Goal: Information Seeking & Learning: Check status

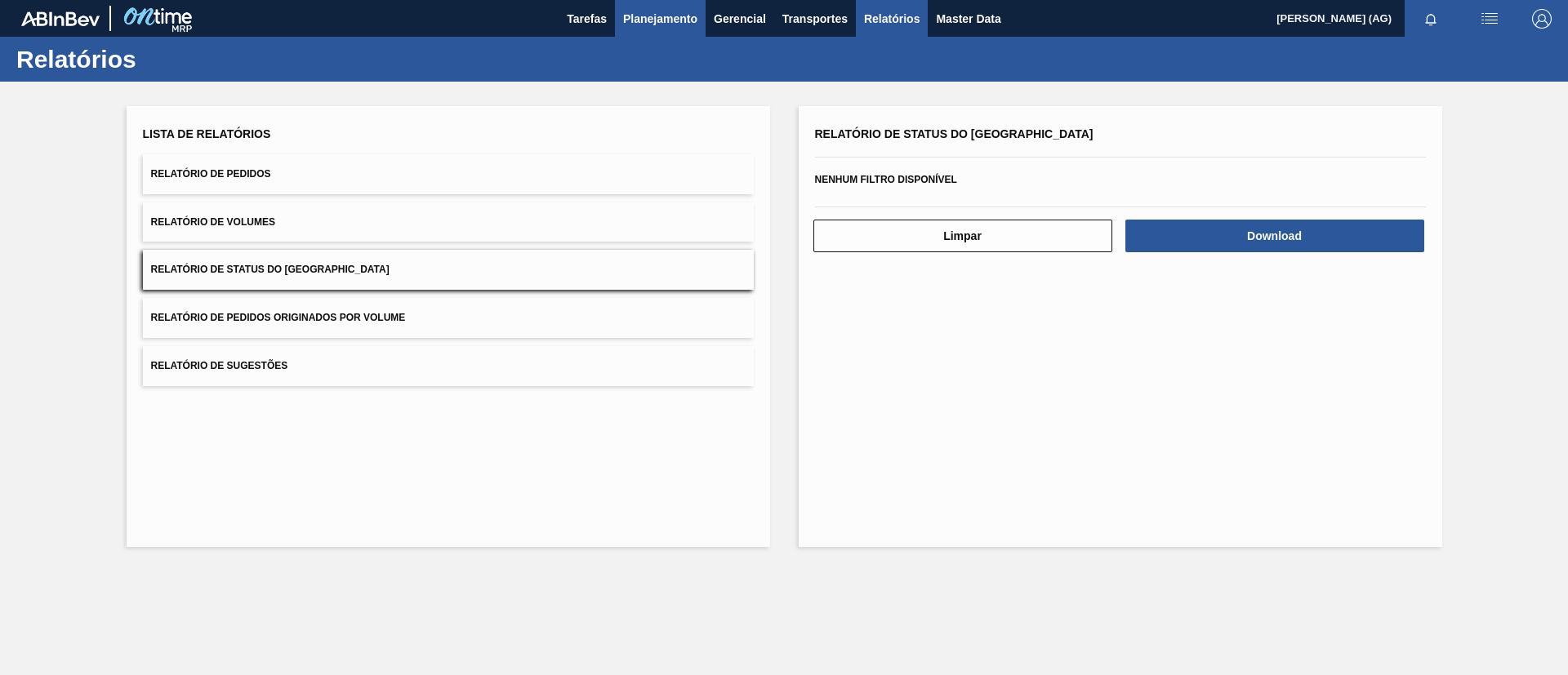
click at [681, 11] on span "Planejamento" at bounding box center [660, 18] width 74 height 19
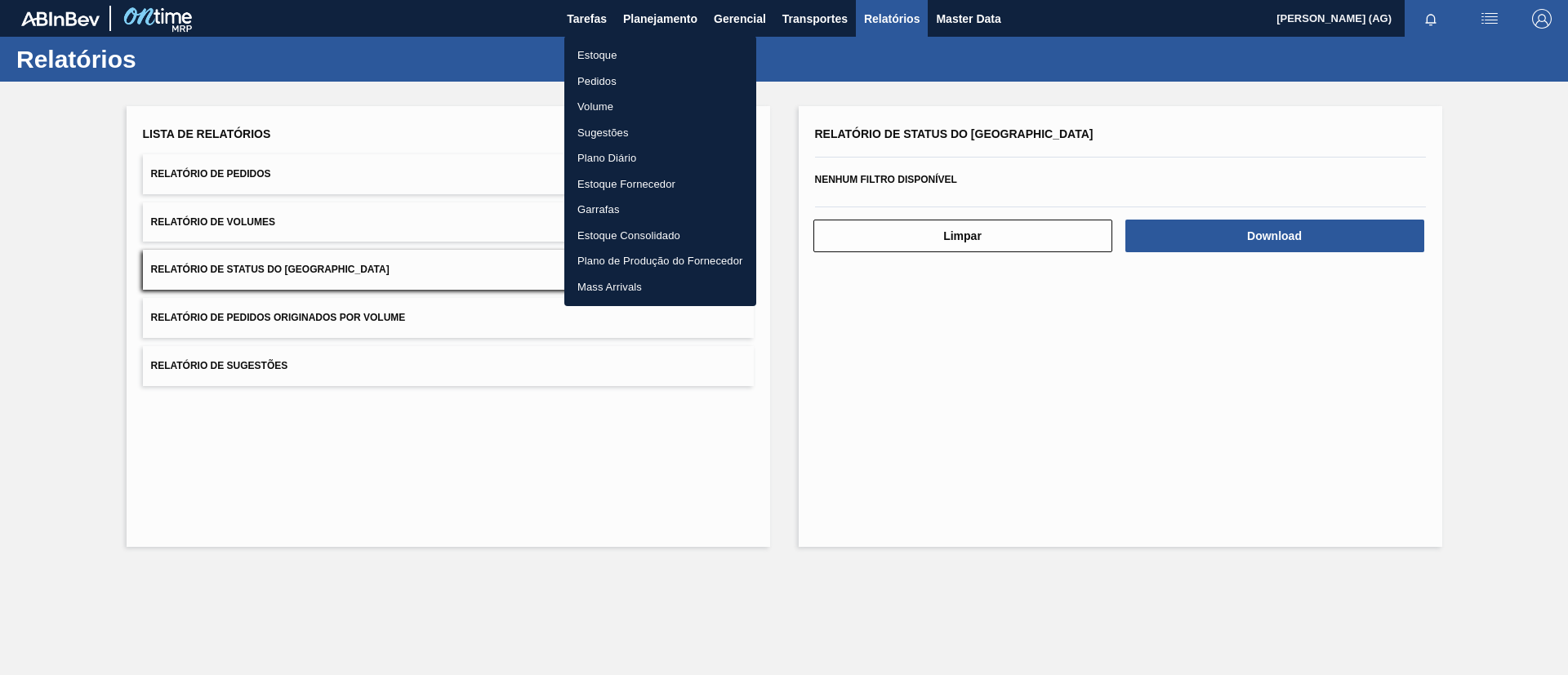
click at [632, 53] on li "Estoque" at bounding box center [660, 55] width 192 height 26
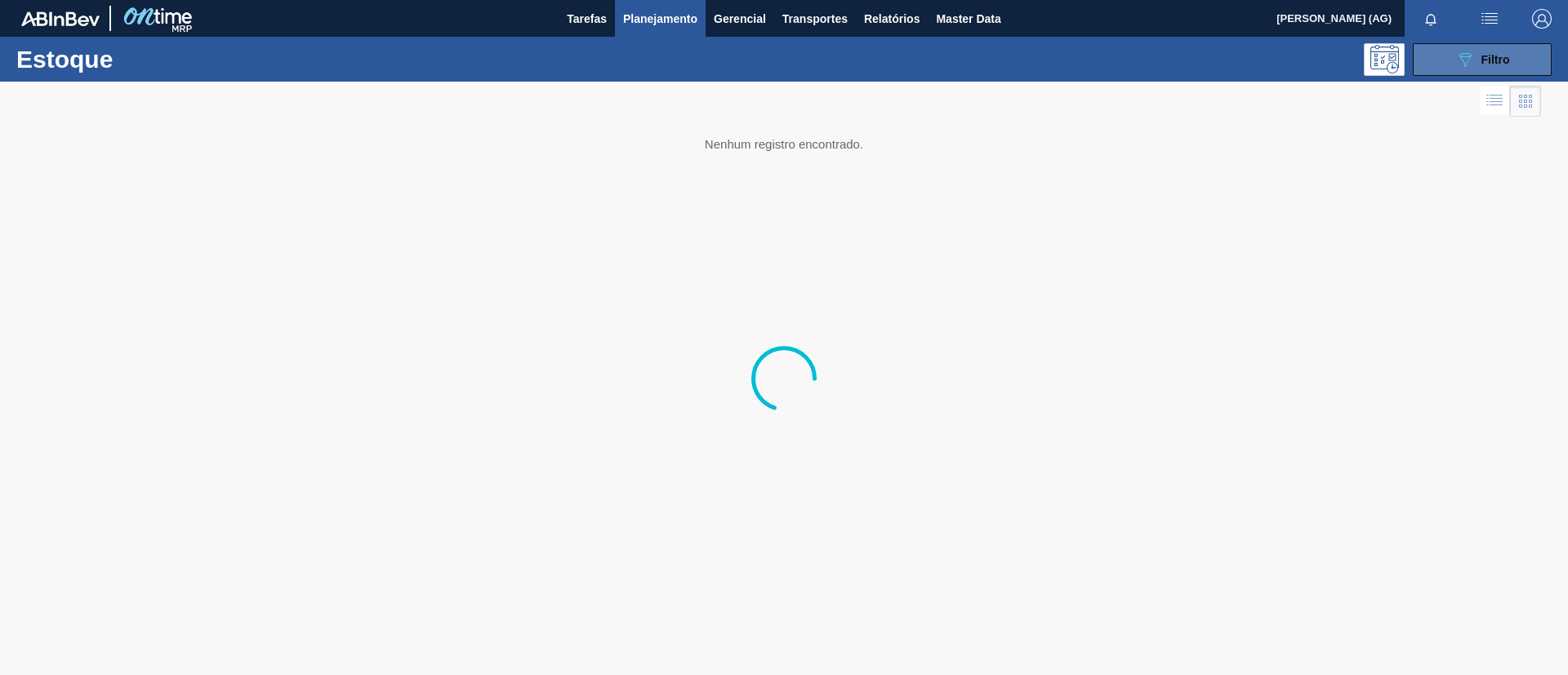
click at [1476, 65] on div "089F7B8B-B2A5-4AFE-B5C0-19BA573D28AC Filtro" at bounding box center [1482, 59] width 55 height 19
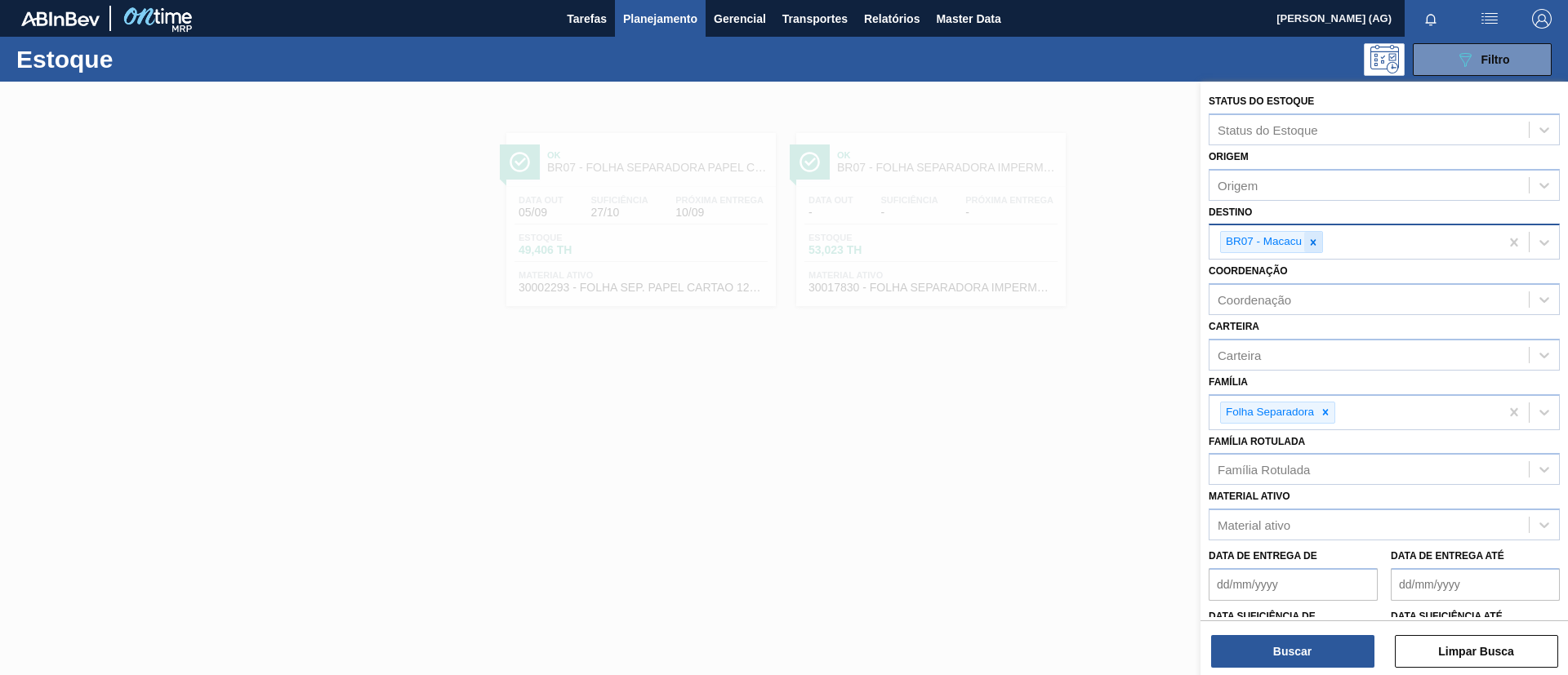
click at [1313, 240] on icon at bounding box center [1313, 242] width 12 height 12
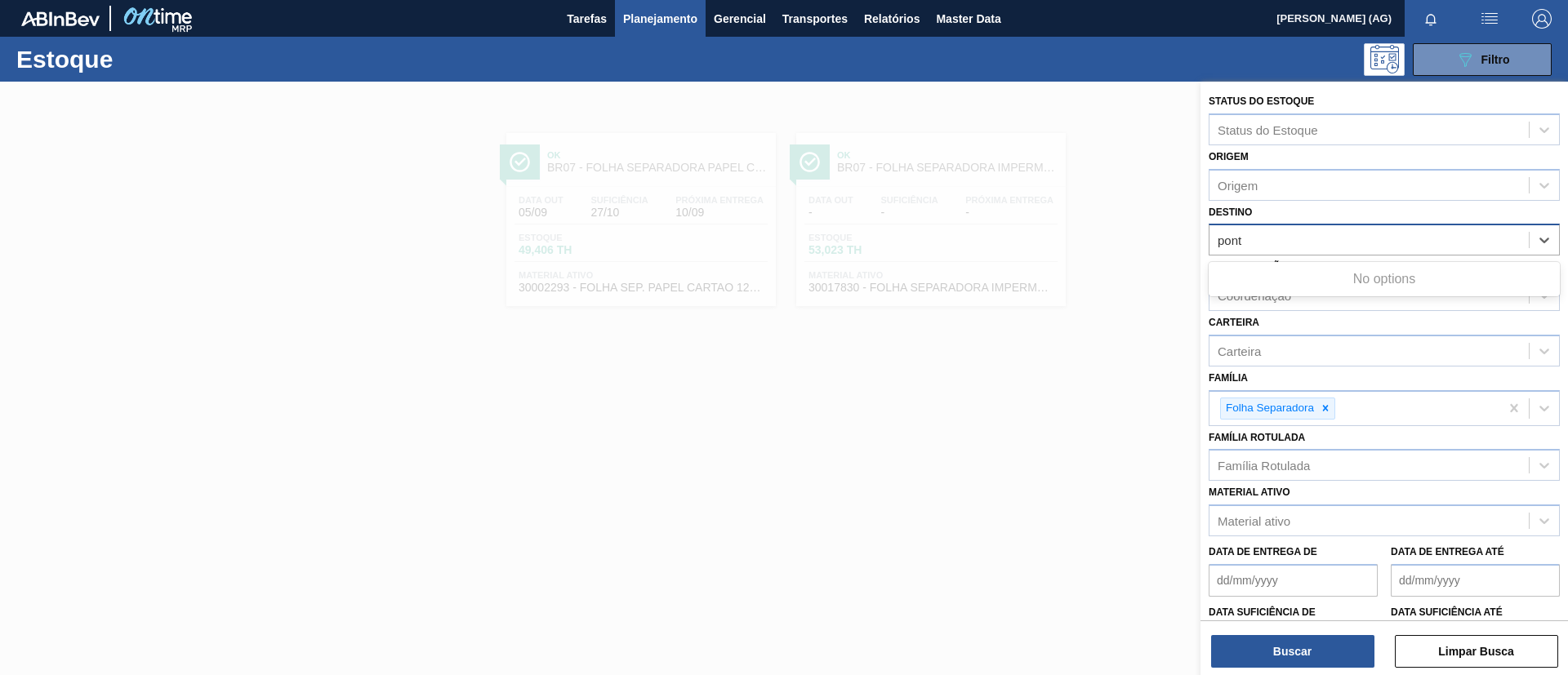
type input "ponta"
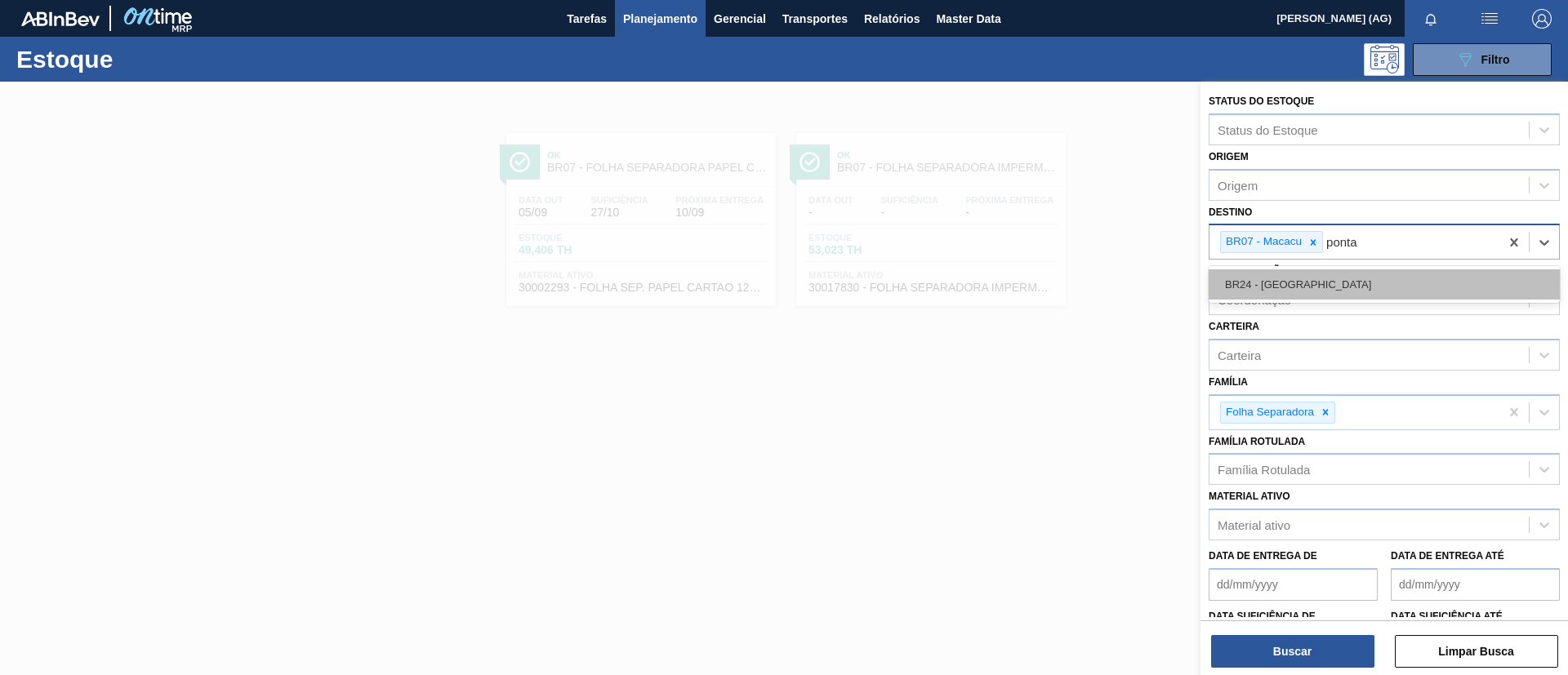
click at [1336, 278] on div "BR24 - [GEOGRAPHIC_DATA]" at bounding box center [1384, 284] width 351 height 30
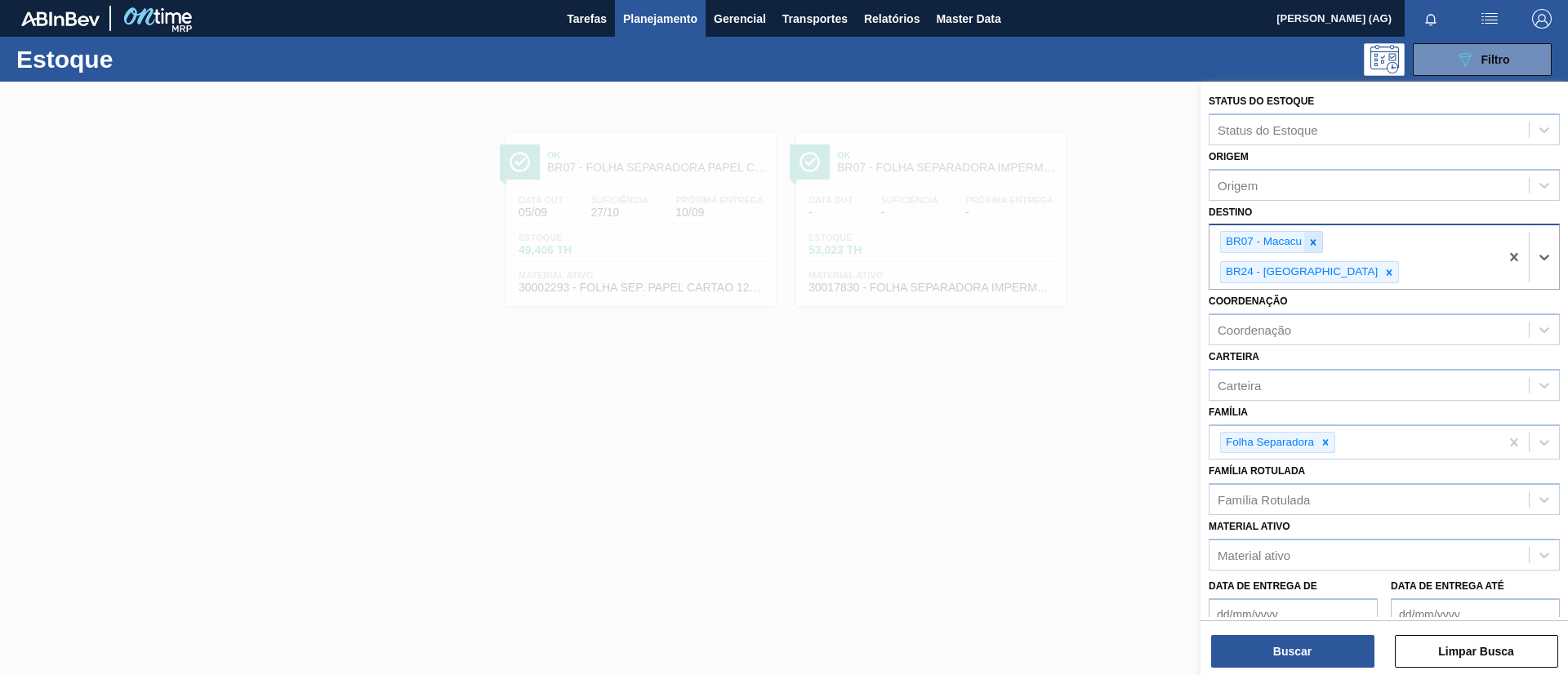
click at [1316, 245] on icon at bounding box center [1313, 242] width 12 height 12
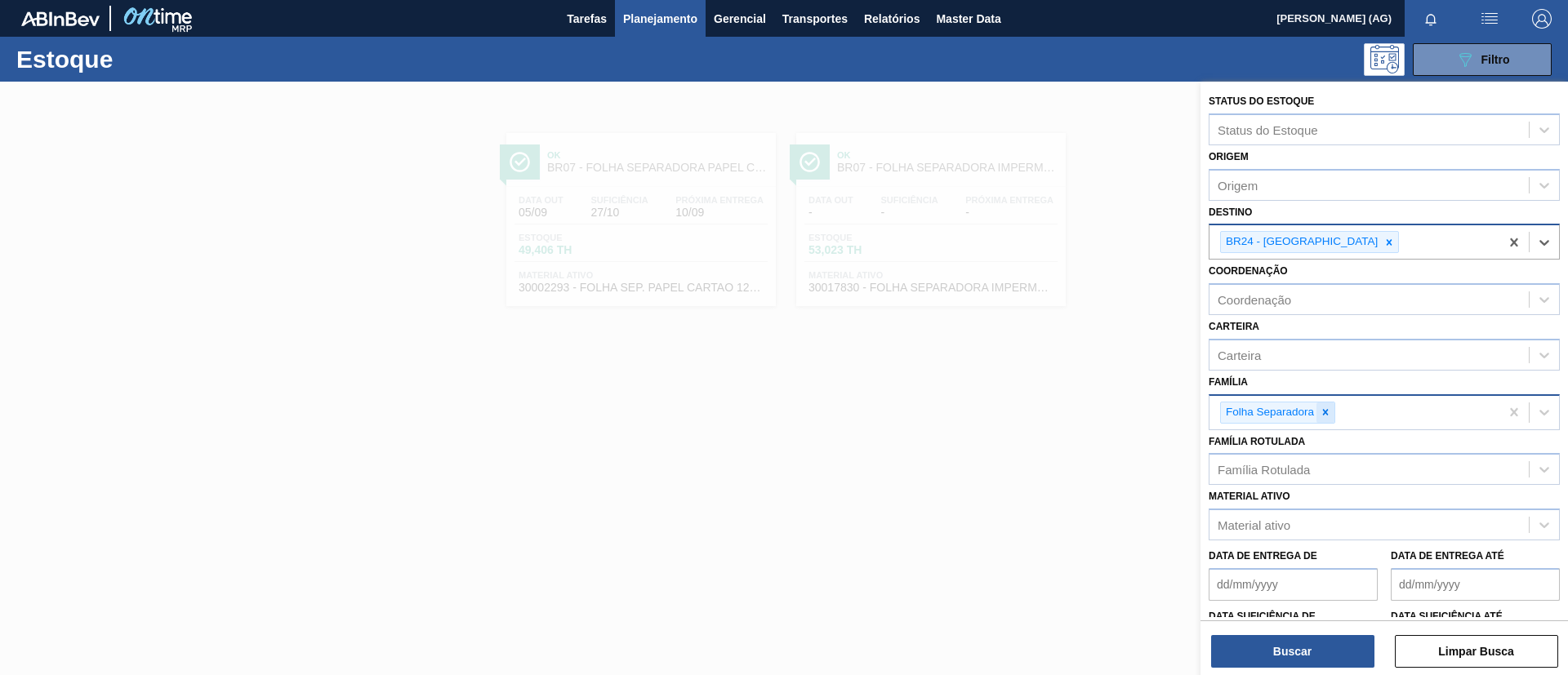
click at [1331, 412] on div at bounding box center [1325, 412] width 18 height 20
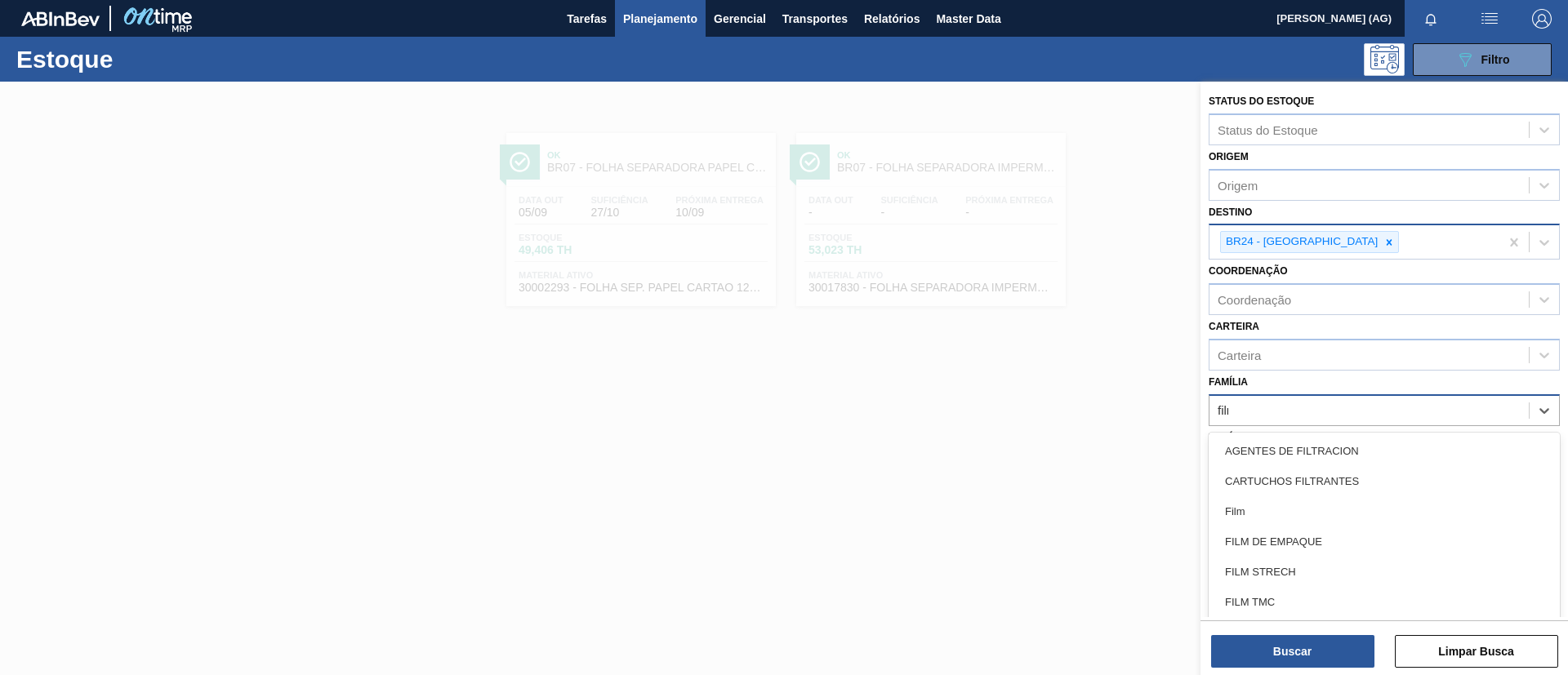
type input "filme"
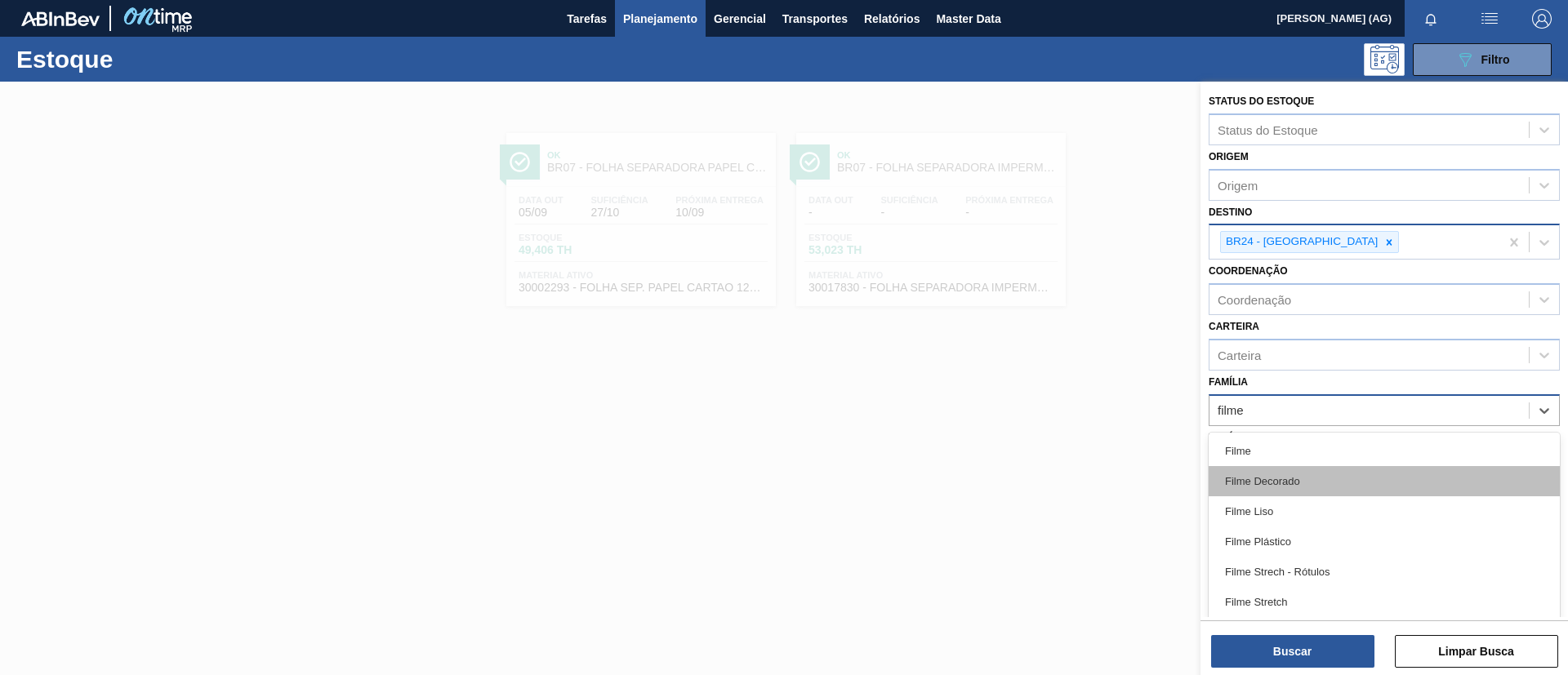
click at [1347, 488] on div "Filme Decorado" at bounding box center [1384, 480] width 351 height 30
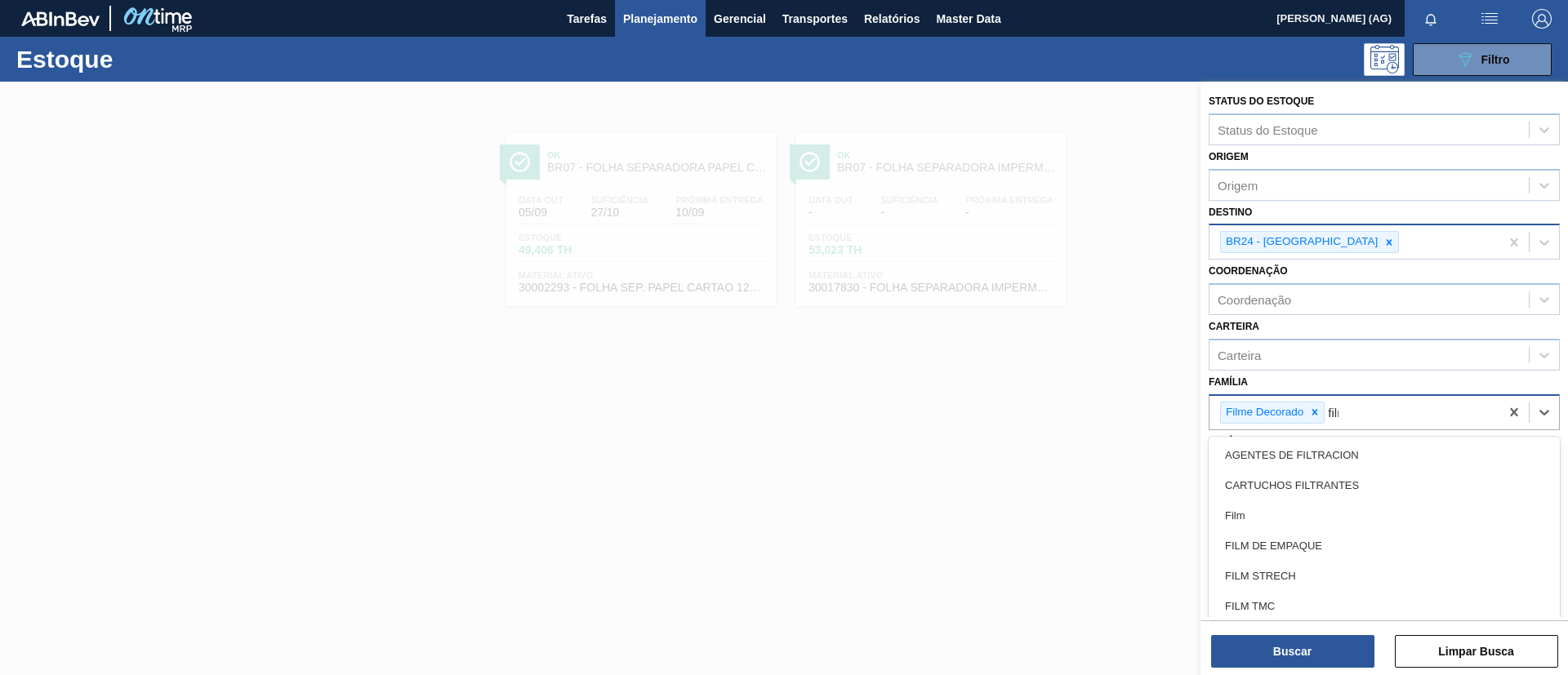
type input "filme"
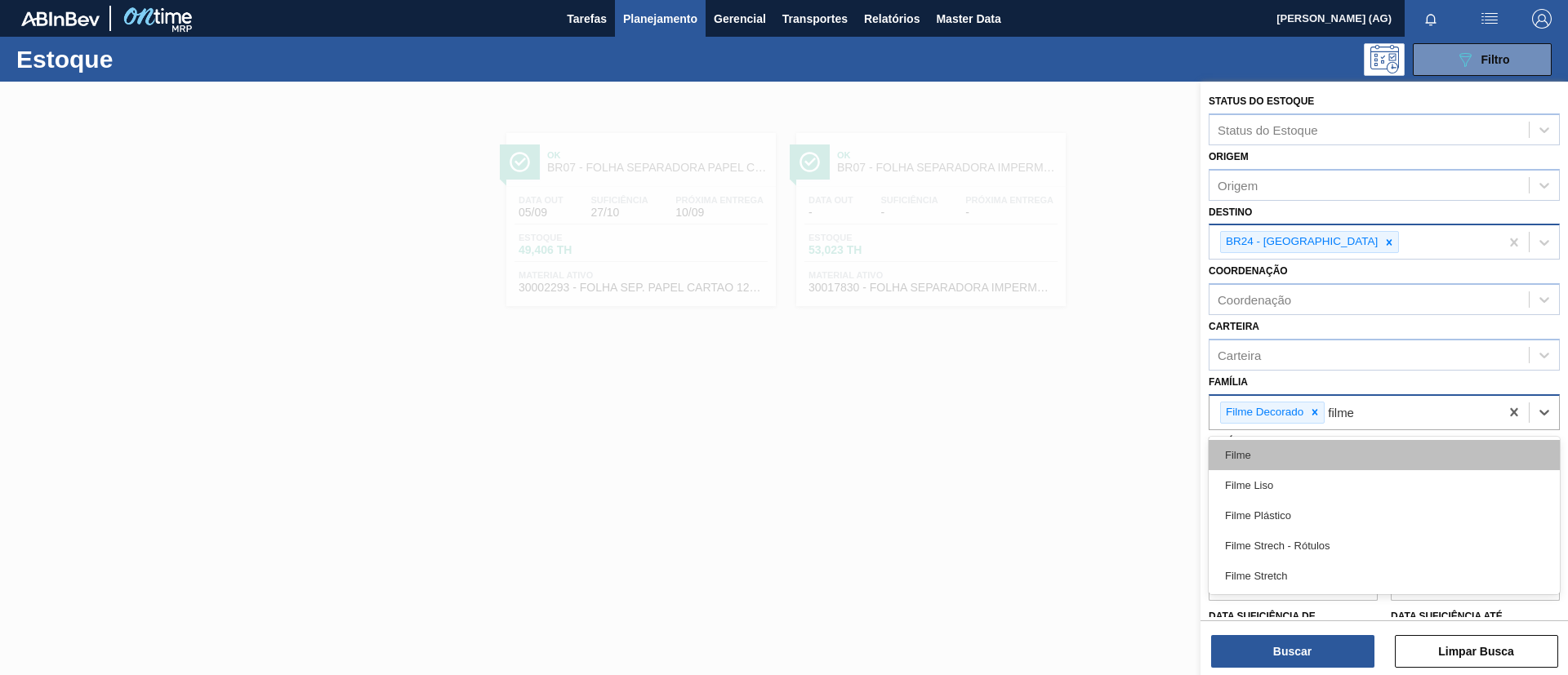
click at [1321, 464] on div "Filme" at bounding box center [1384, 454] width 351 height 30
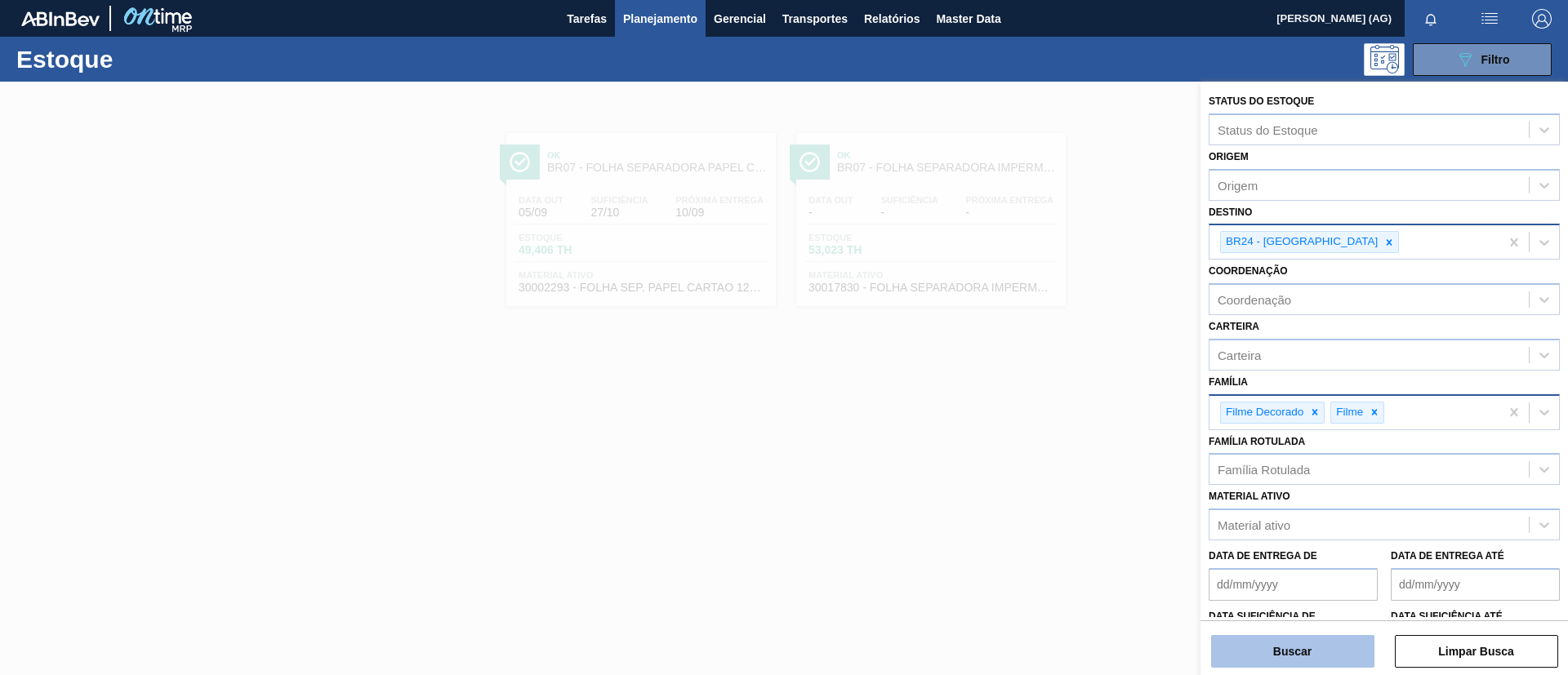
click at [1324, 639] on button "Buscar" at bounding box center [1293, 652] width 164 height 33
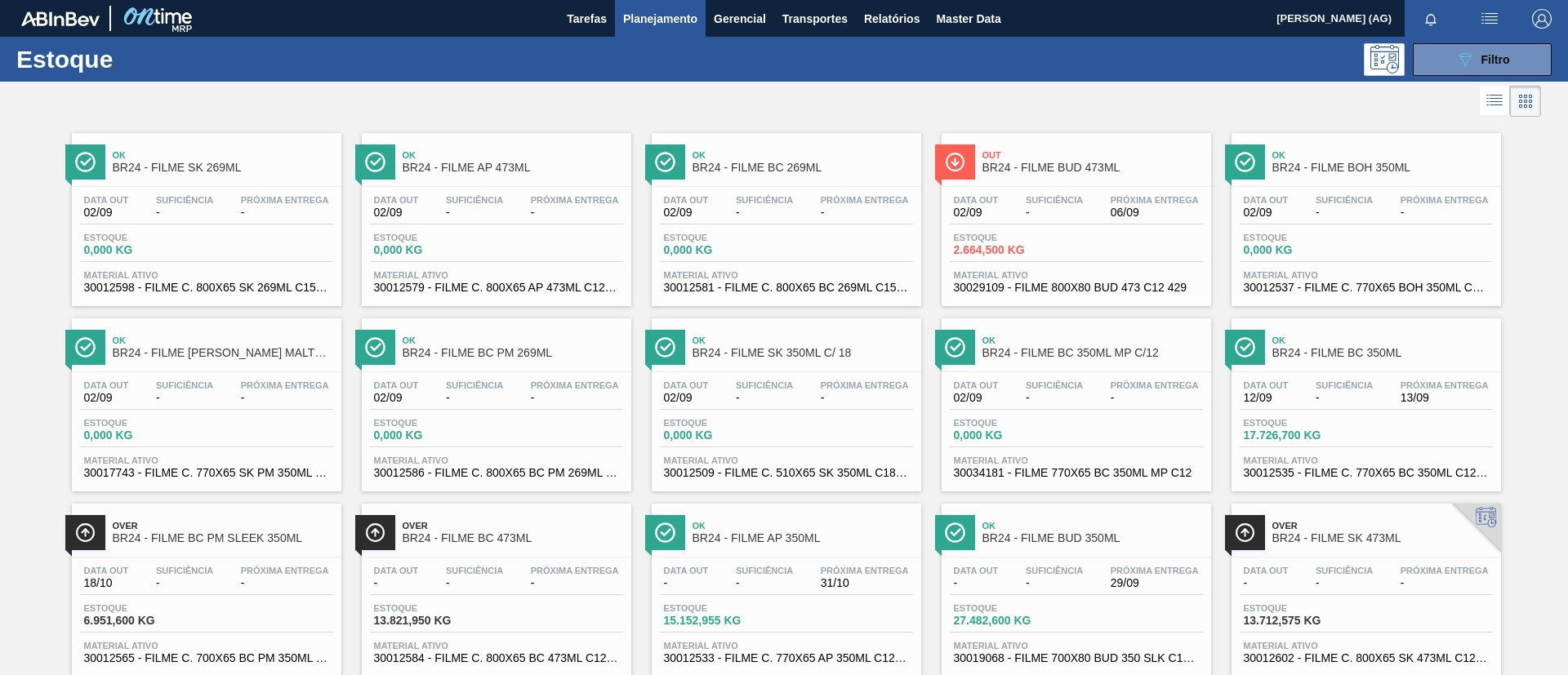
click at [1260, 358] on div at bounding box center [1244, 347] width 40 height 35
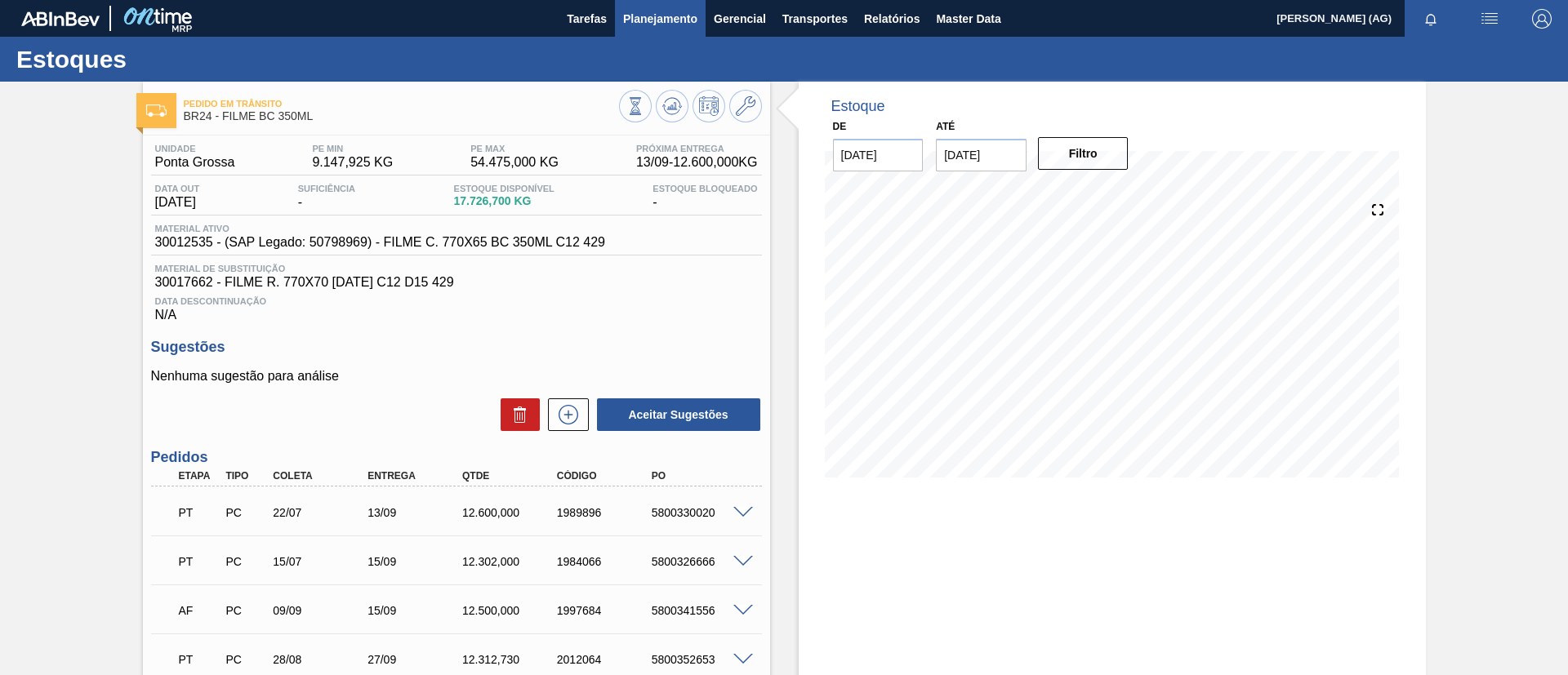
click at [675, 18] on span "Planejamento" at bounding box center [660, 18] width 74 height 19
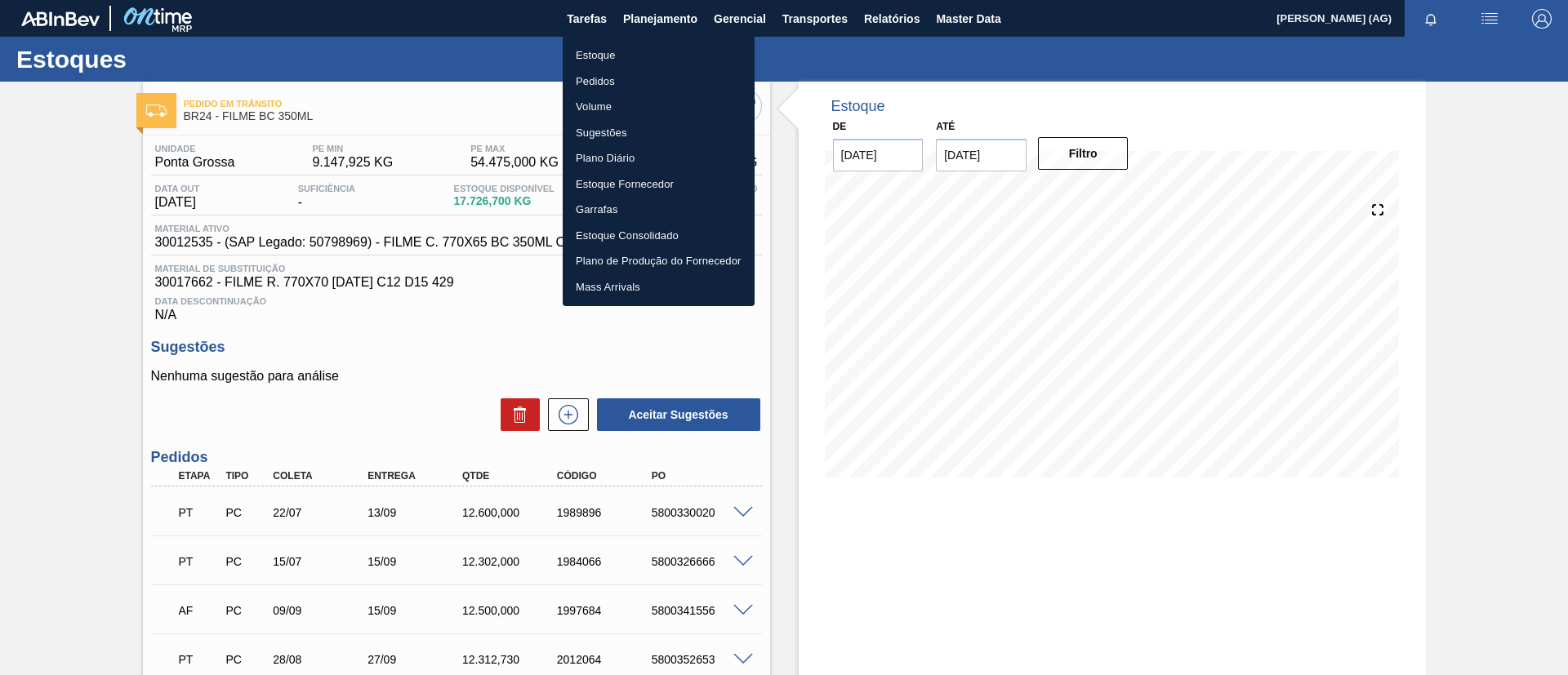
click at [686, 62] on li "Estoque" at bounding box center [658, 55] width 192 height 26
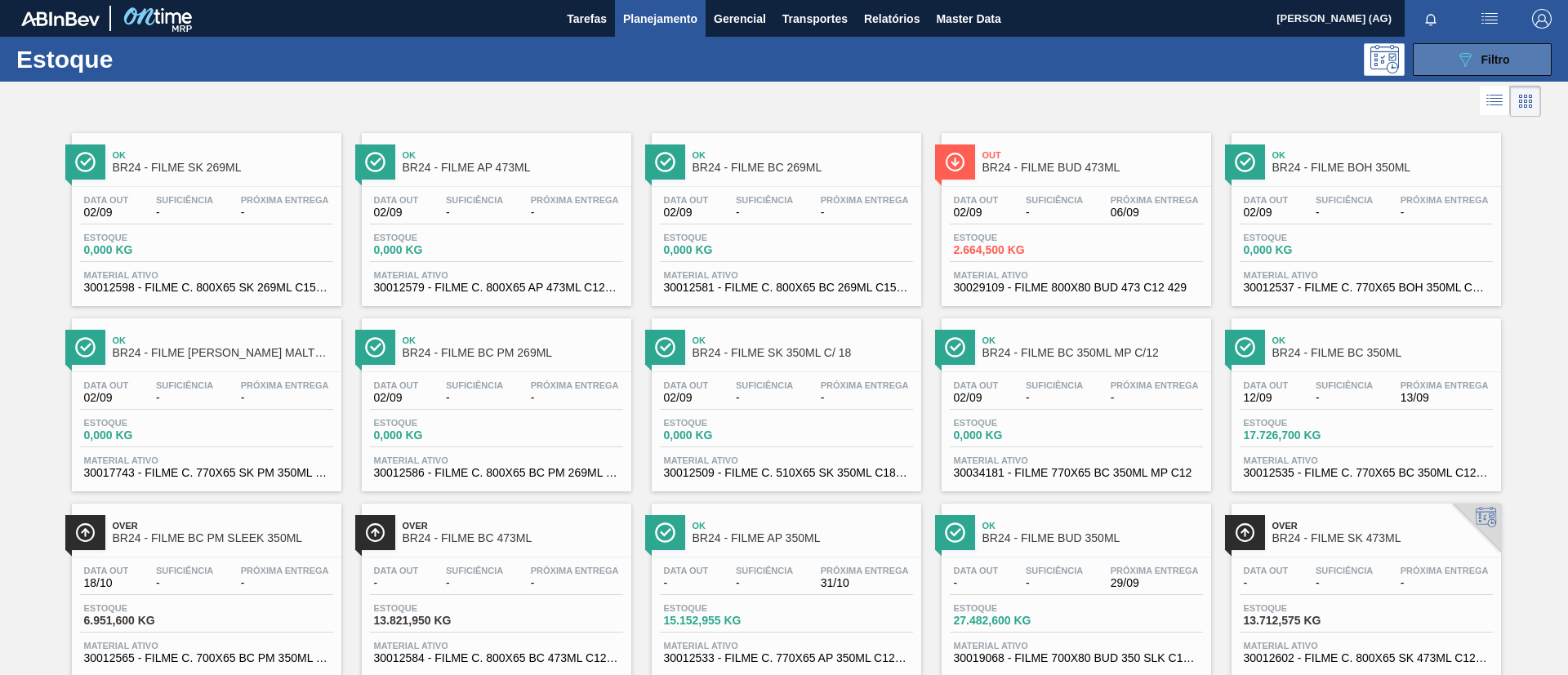
click at [1495, 70] on button "089F7B8B-B2A5-4AFE-B5C0-19BA573D28AC Filtro" at bounding box center [1481, 59] width 139 height 33
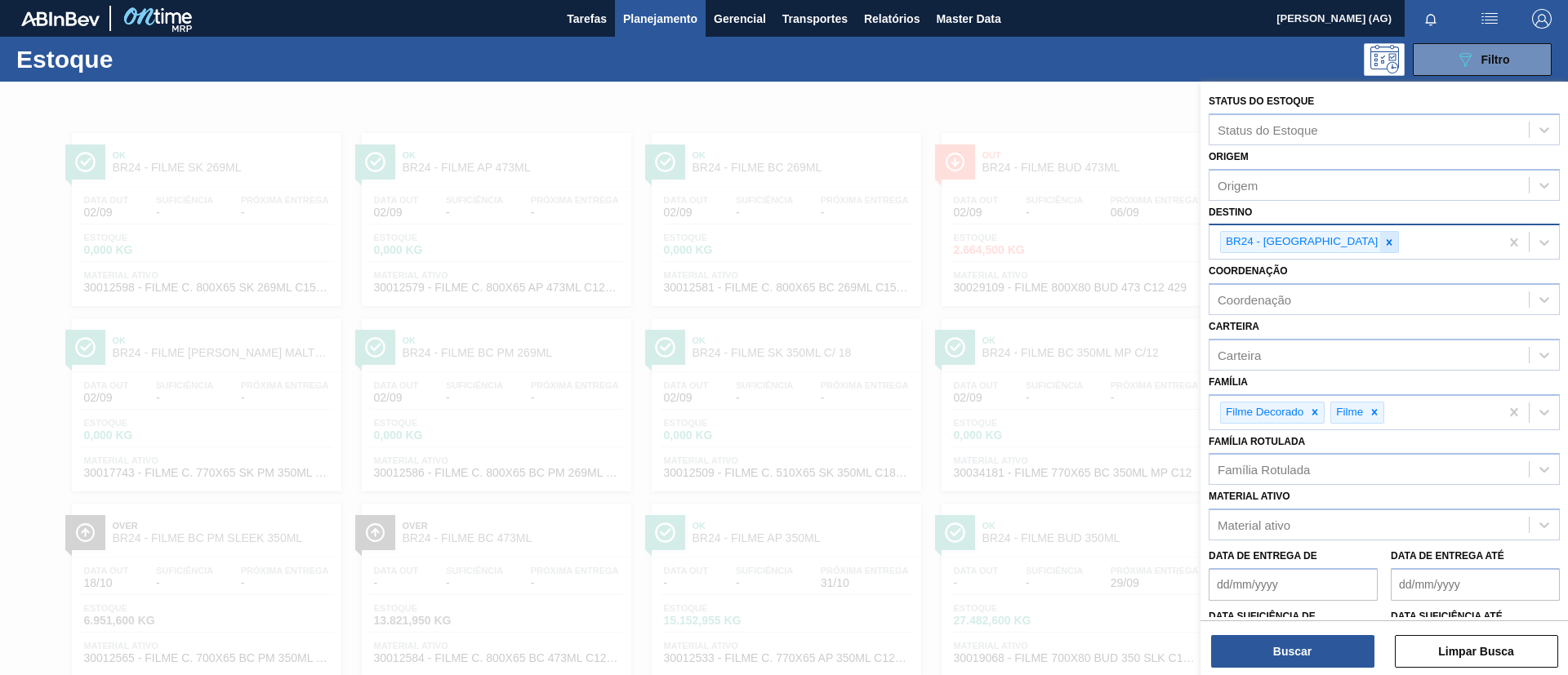
click at [1383, 245] on icon at bounding box center [1389, 242] width 12 height 12
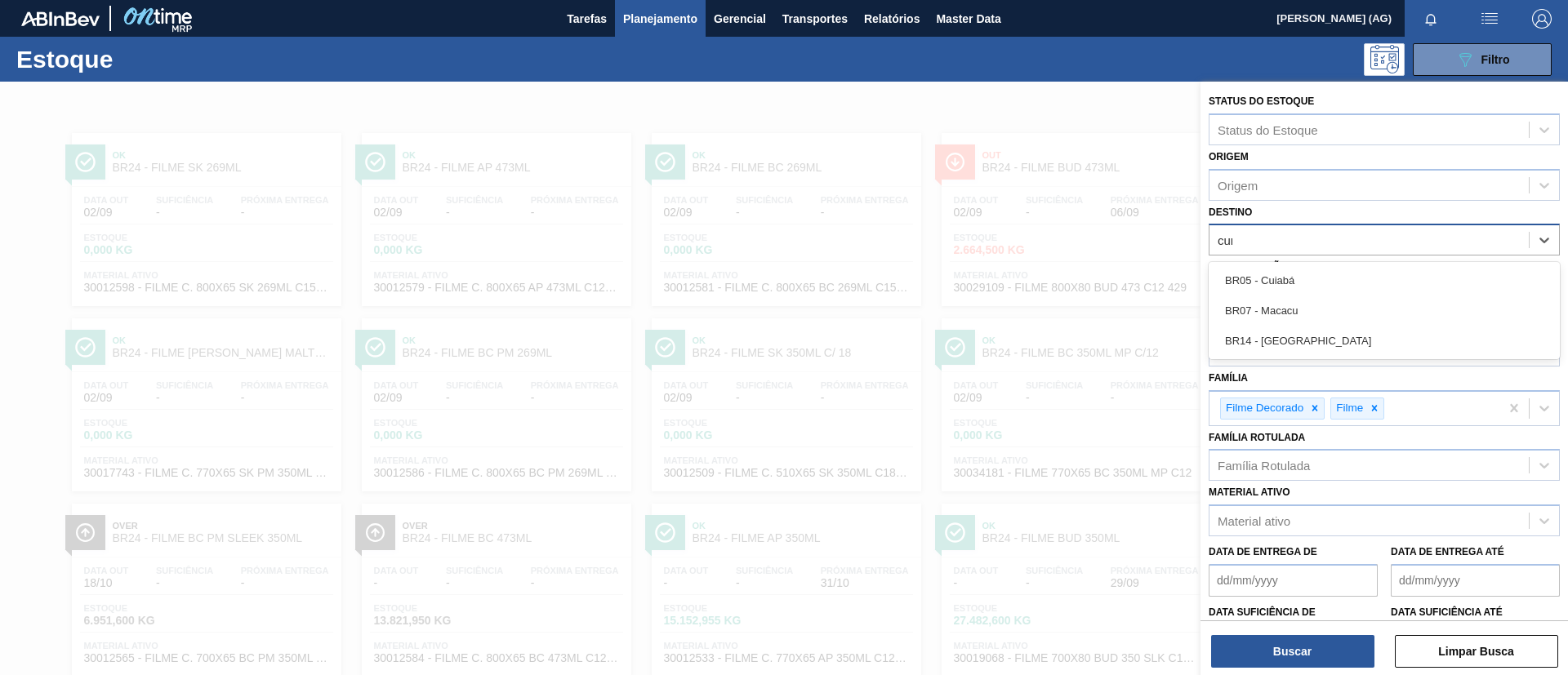
type input "curi"
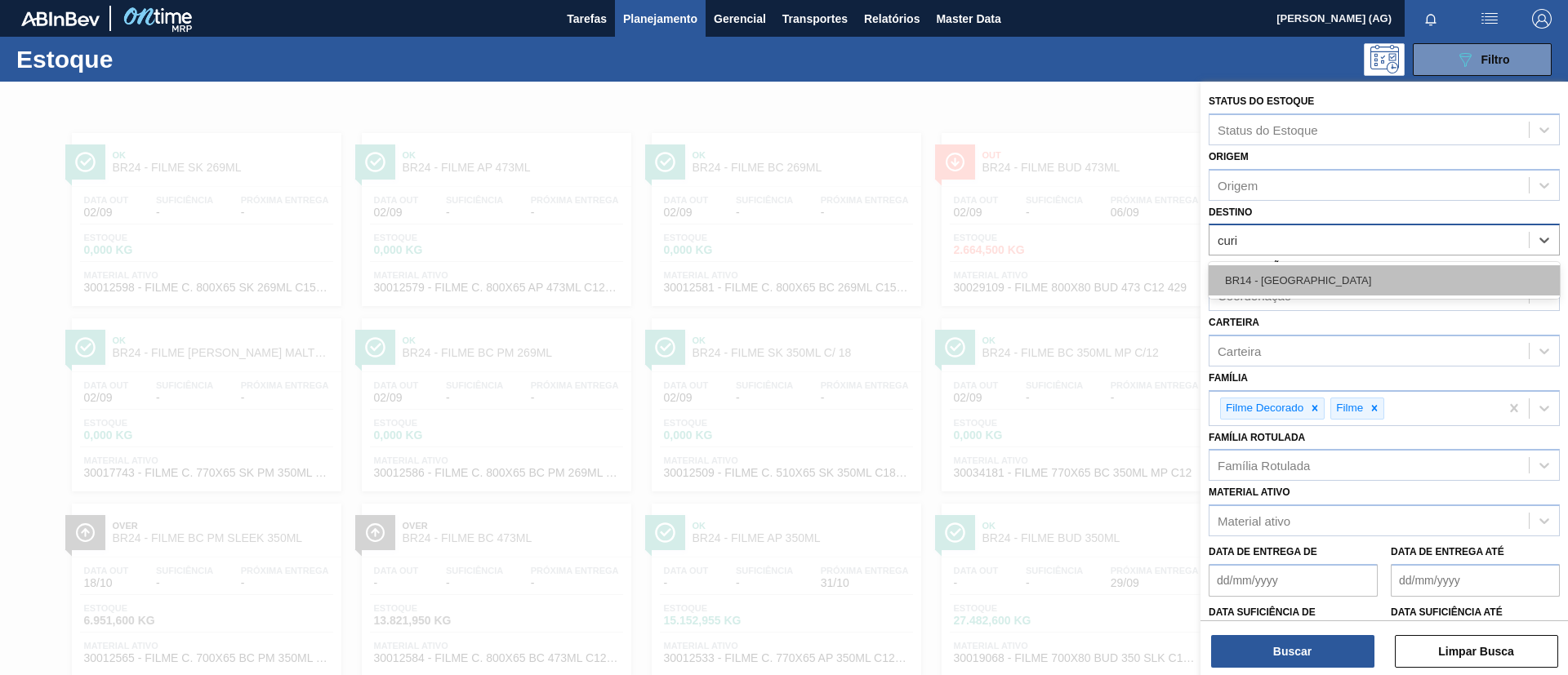
click at [1335, 274] on div "BR14 - [GEOGRAPHIC_DATA]" at bounding box center [1384, 280] width 351 height 30
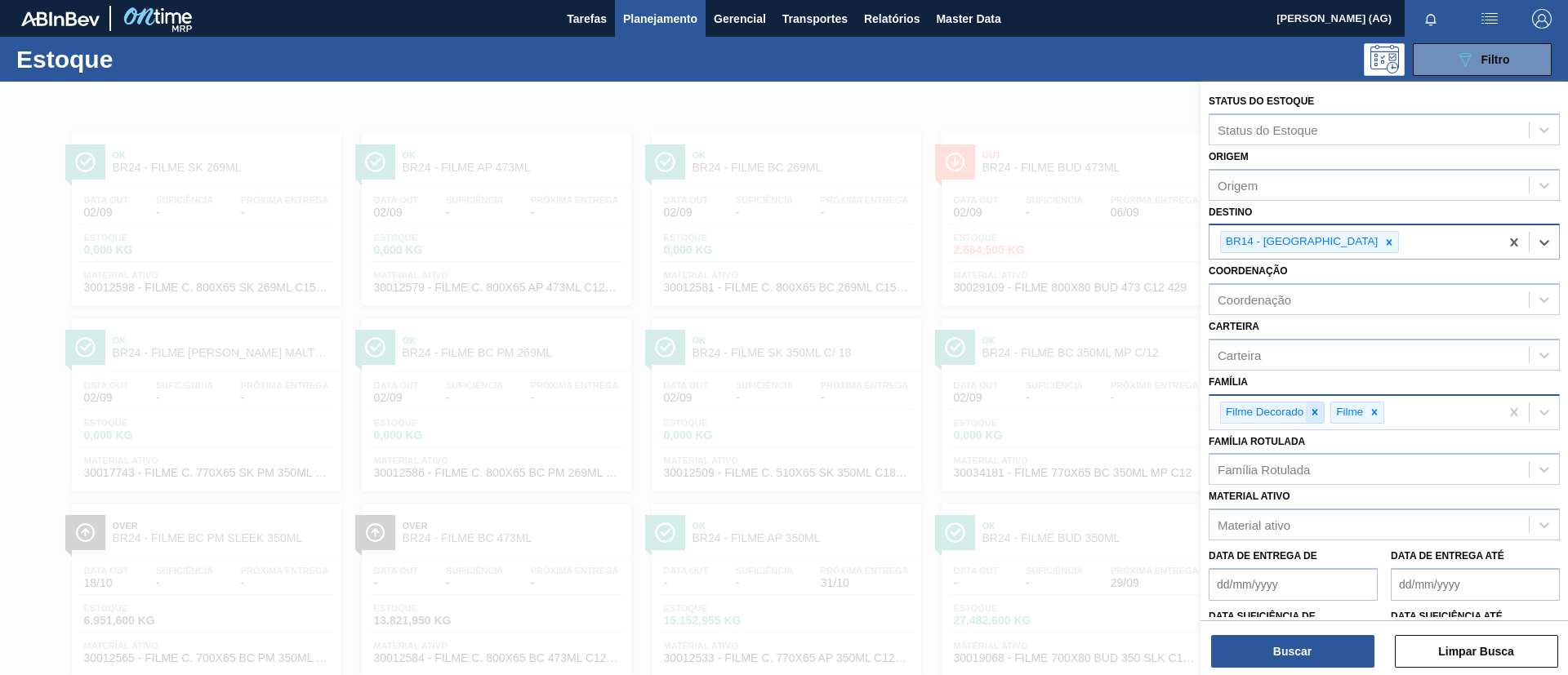
click at [1314, 416] on icon at bounding box center [1315, 412] width 12 height 12
click at [1270, 415] on div at bounding box center [1263, 412] width 18 height 20
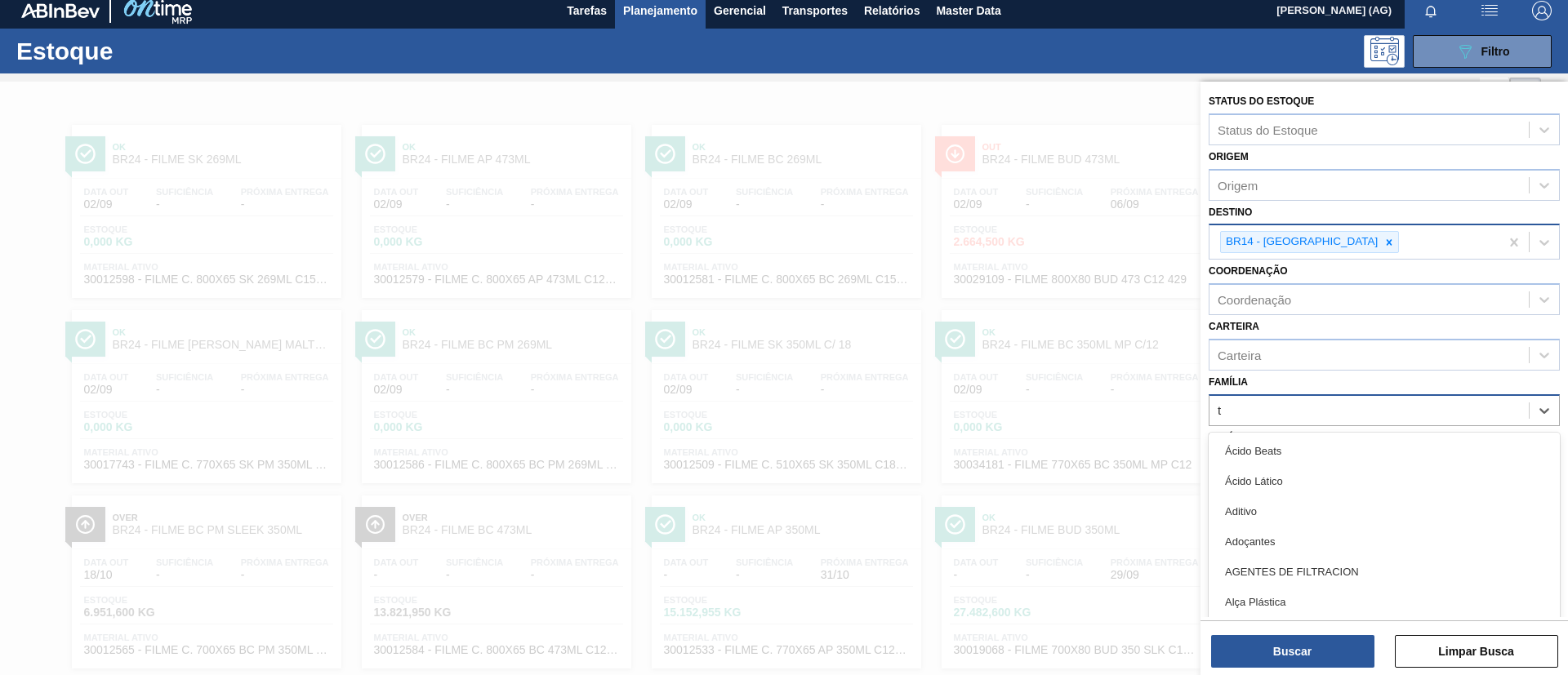
scroll to position [9, 0]
type input "[GEOGRAPHIC_DATA]"
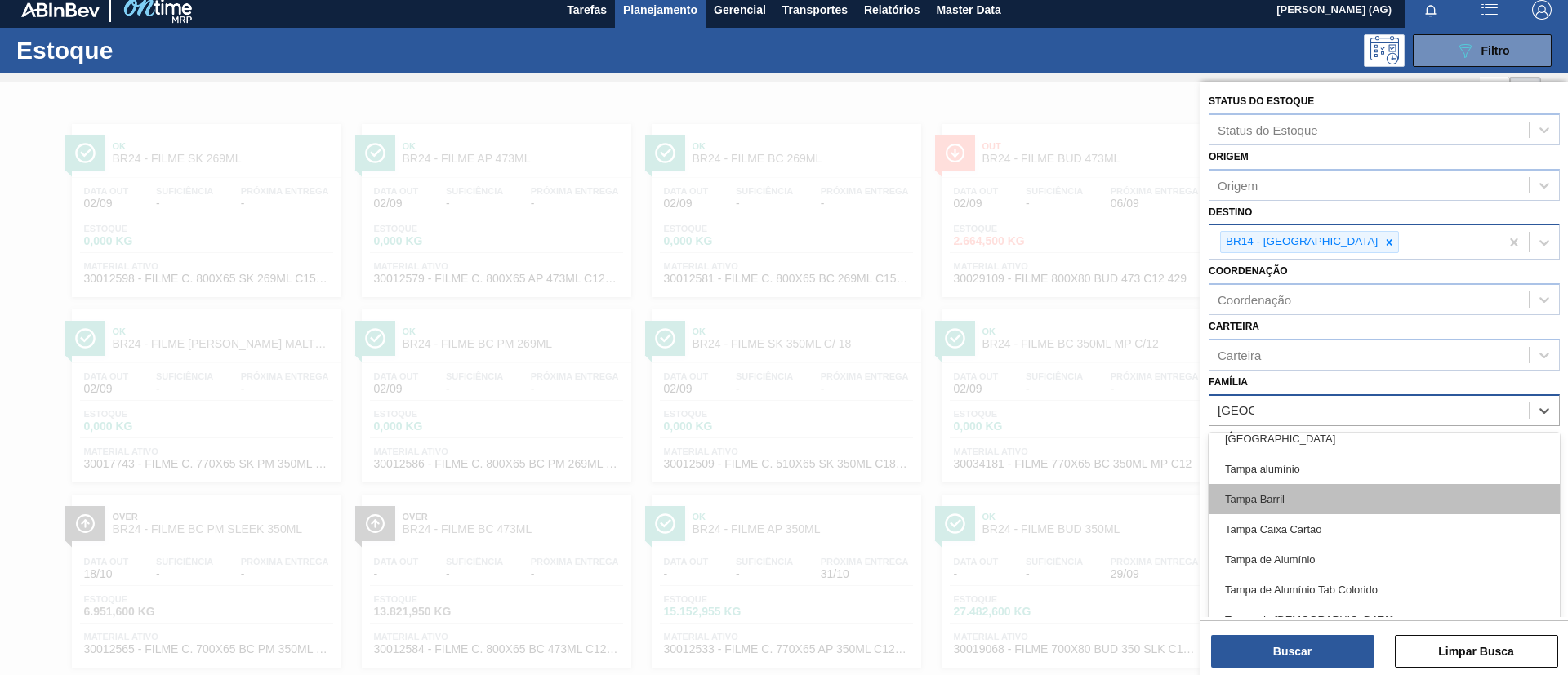
scroll to position [0, 0]
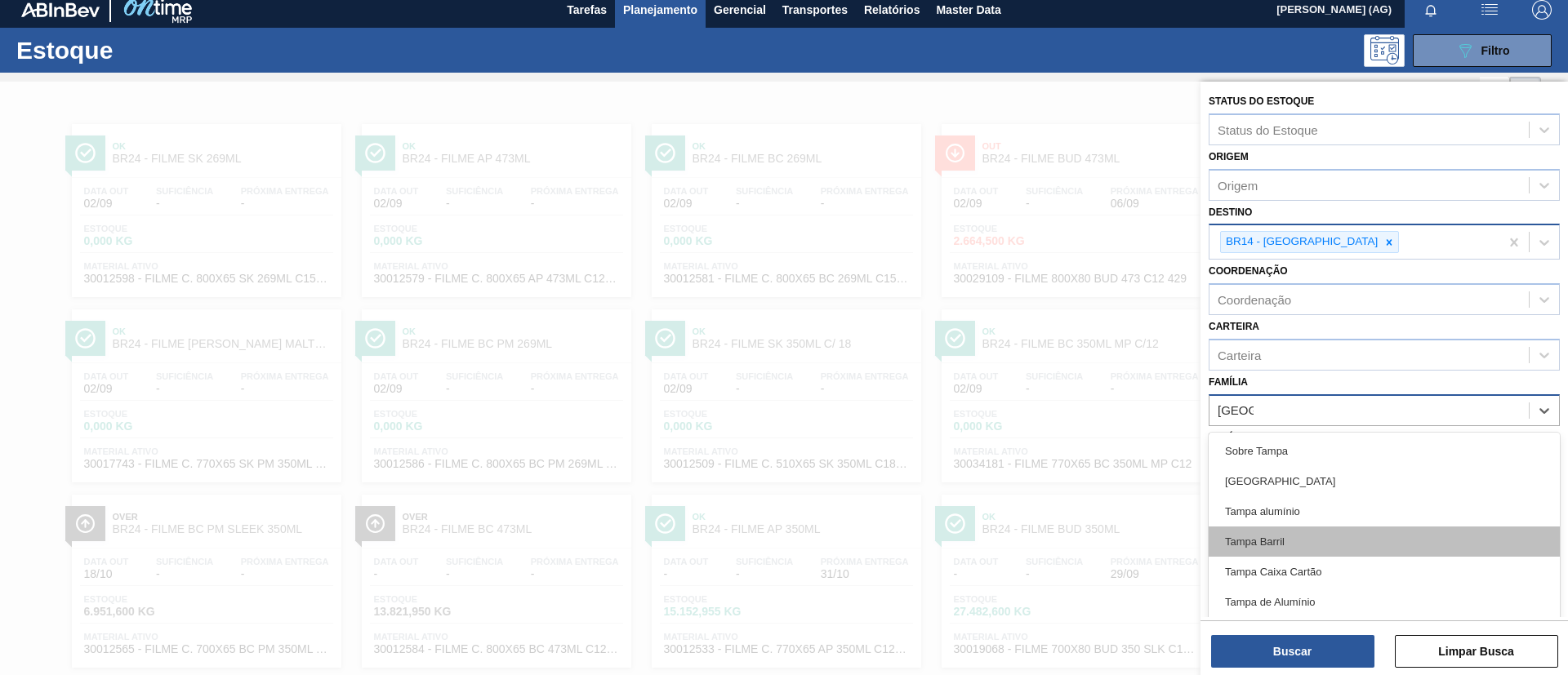
click at [1277, 488] on div "[GEOGRAPHIC_DATA]" at bounding box center [1384, 480] width 351 height 30
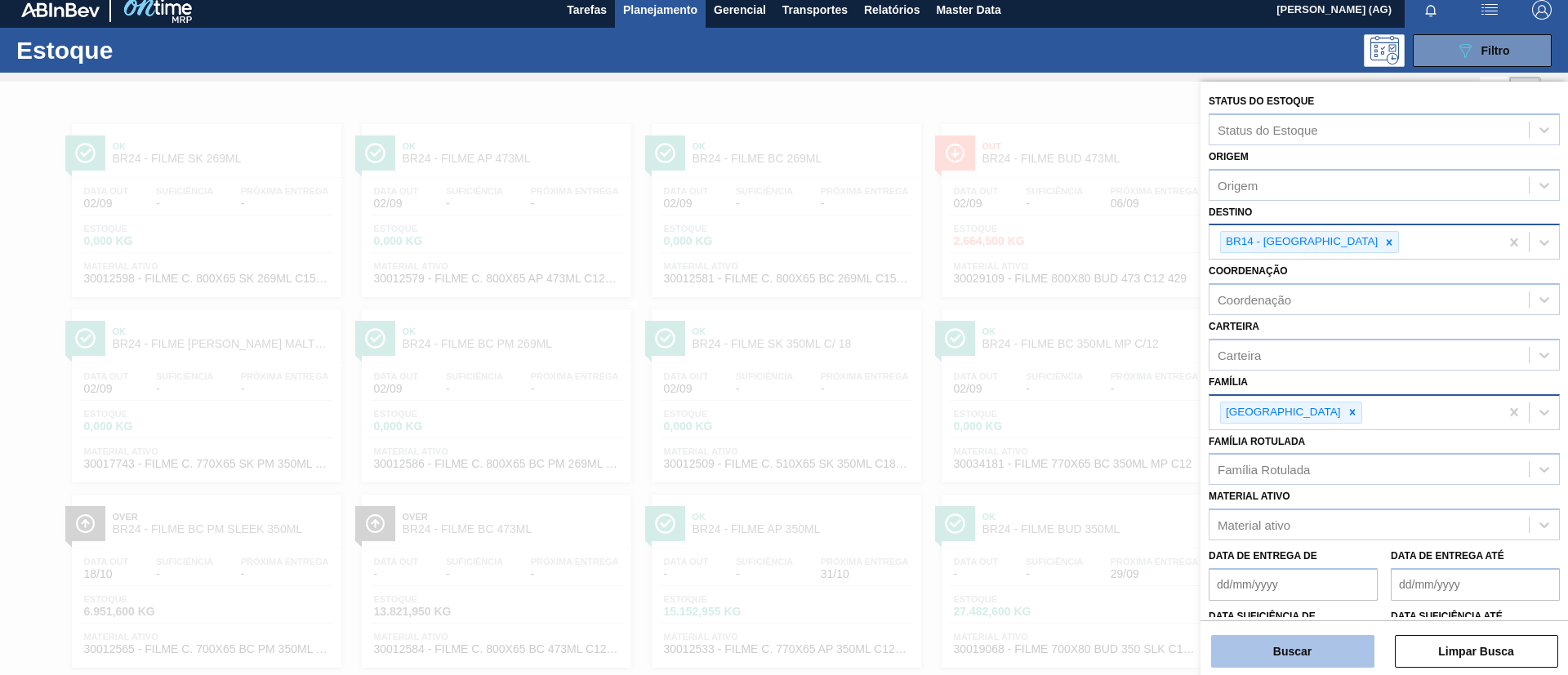
click at [1346, 656] on button "Buscar" at bounding box center [1293, 652] width 164 height 33
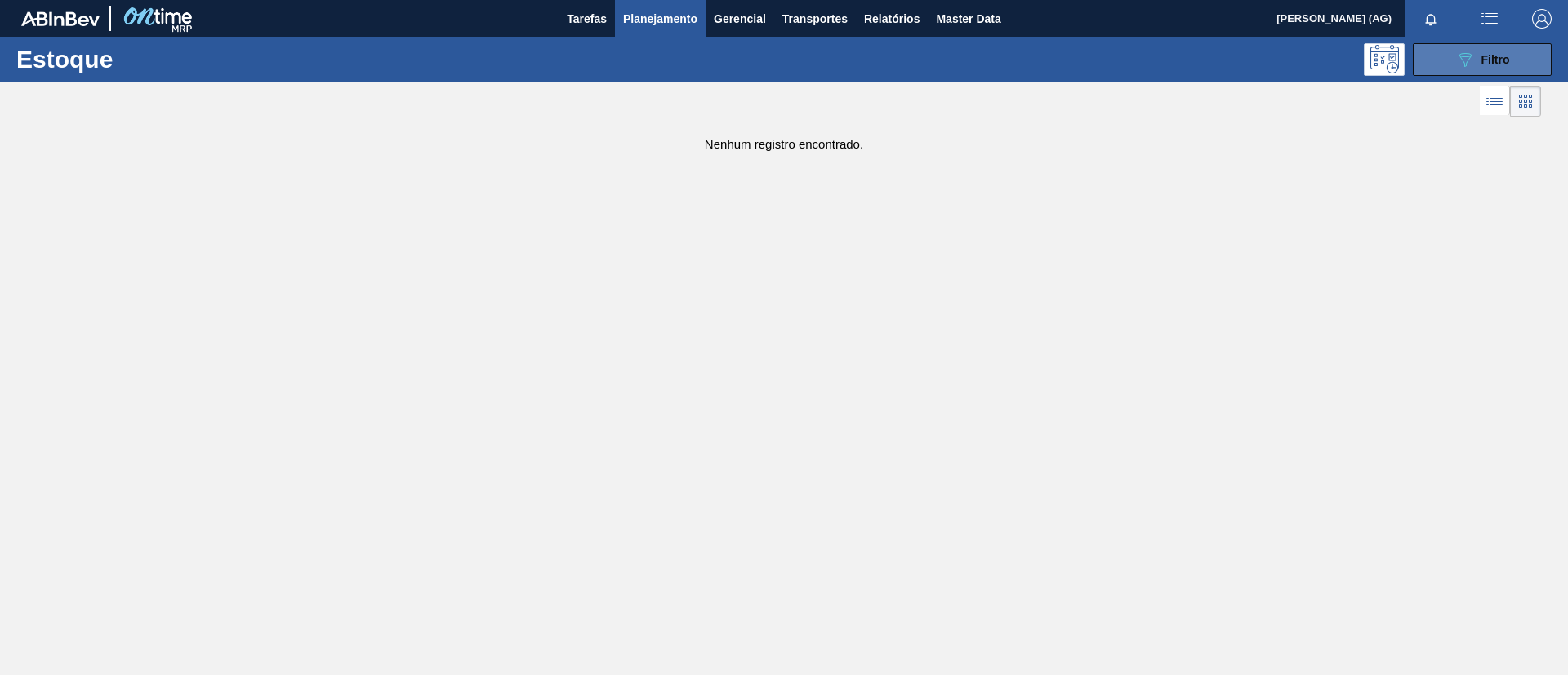
click at [1473, 68] on button "089F7B8B-B2A5-4AFE-B5C0-19BA573D28AC Filtro" at bounding box center [1481, 59] width 139 height 33
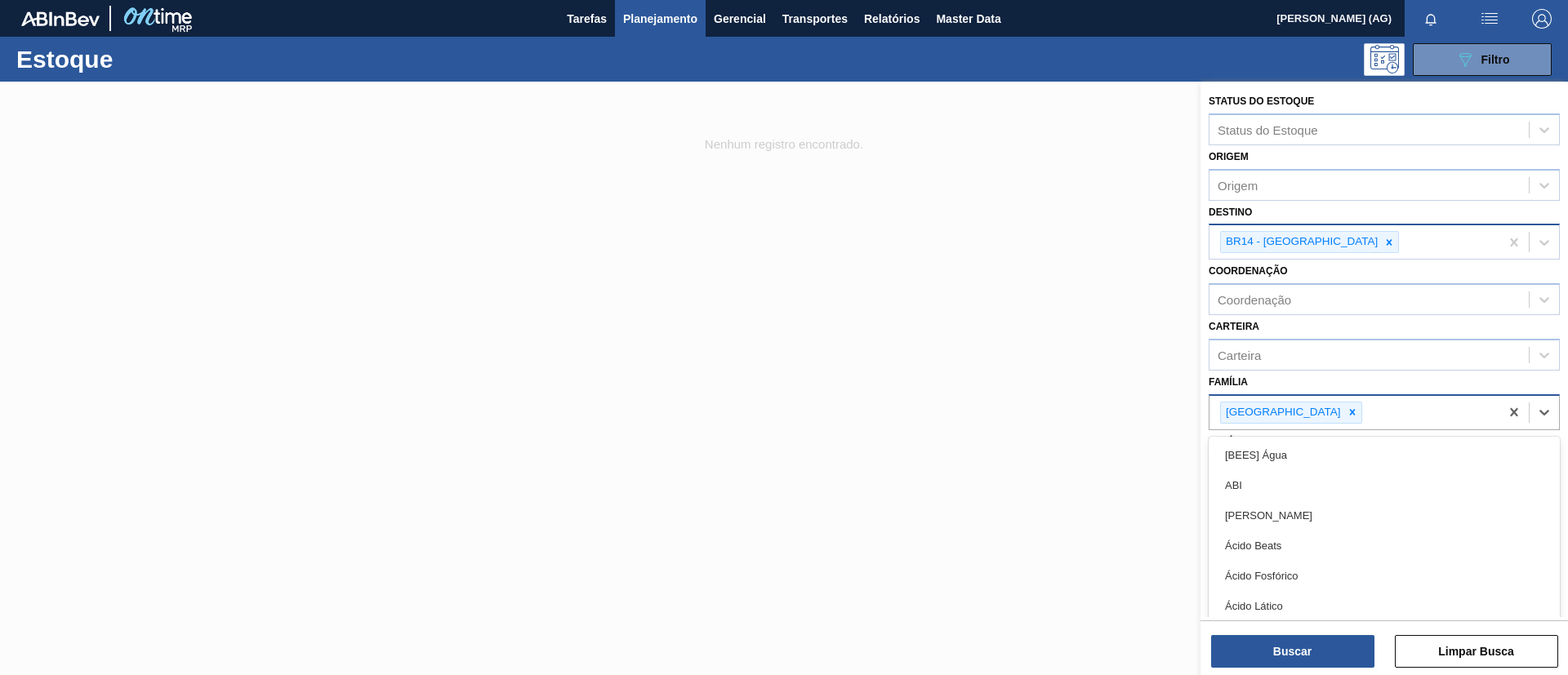
click at [1407, 399] on div "[GEOGRAPHIC_DATA]" at bounding box center [1354, 412] width 290 height 33
type input "[GEOGRAPHIC_DATA]"
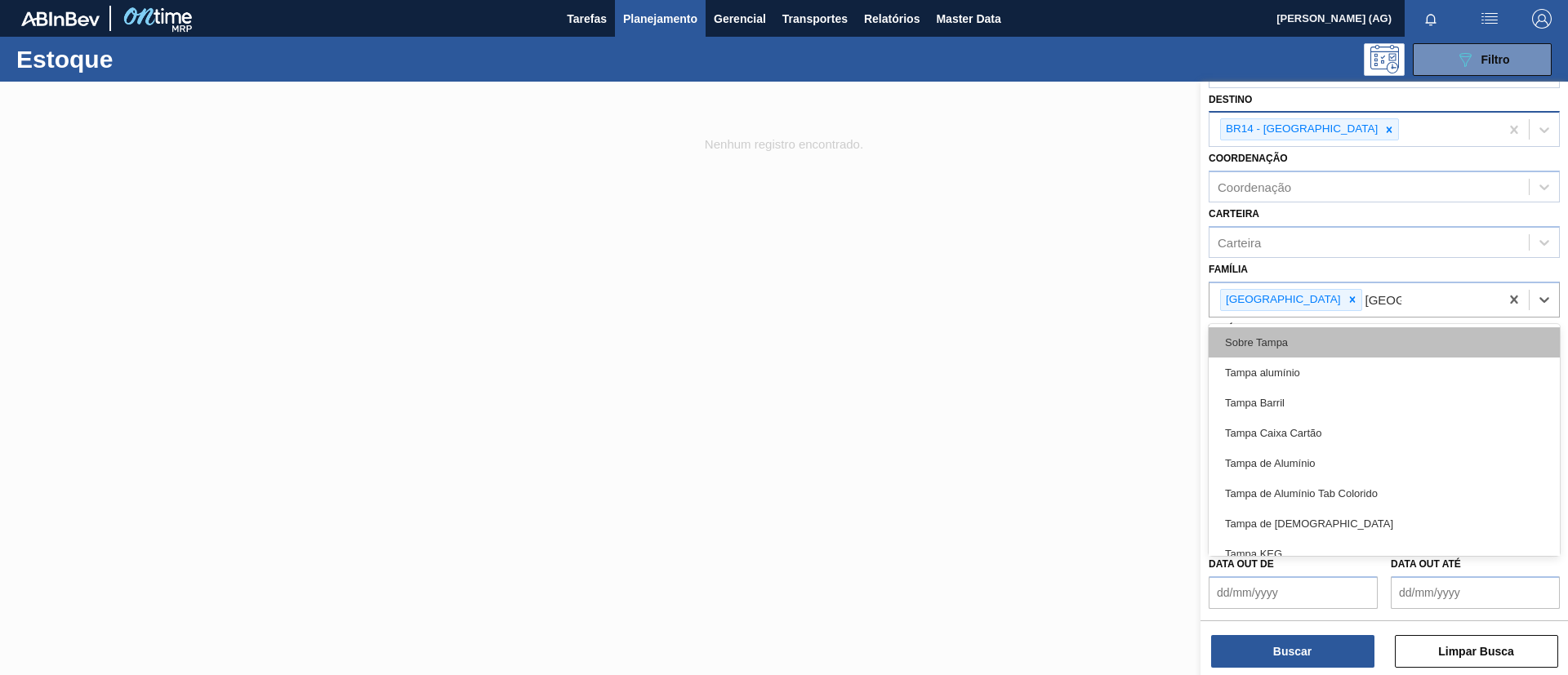
click at [1268, 346] on div "Sobre Tampa" at bounding box center [1384, 341] width 351 height 30
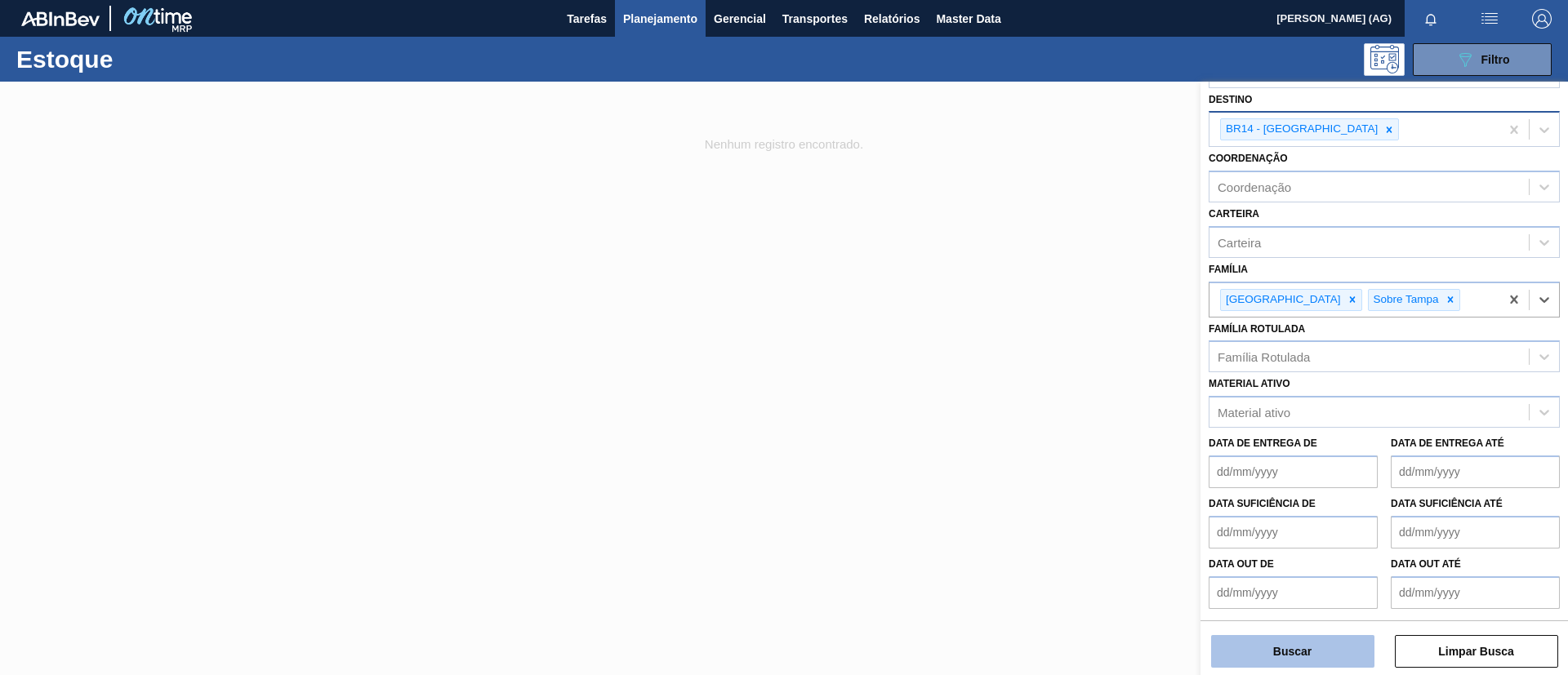
click at [1341, 643] on button "Buscar" at bounding box center [1293, 652] width 164 height 33
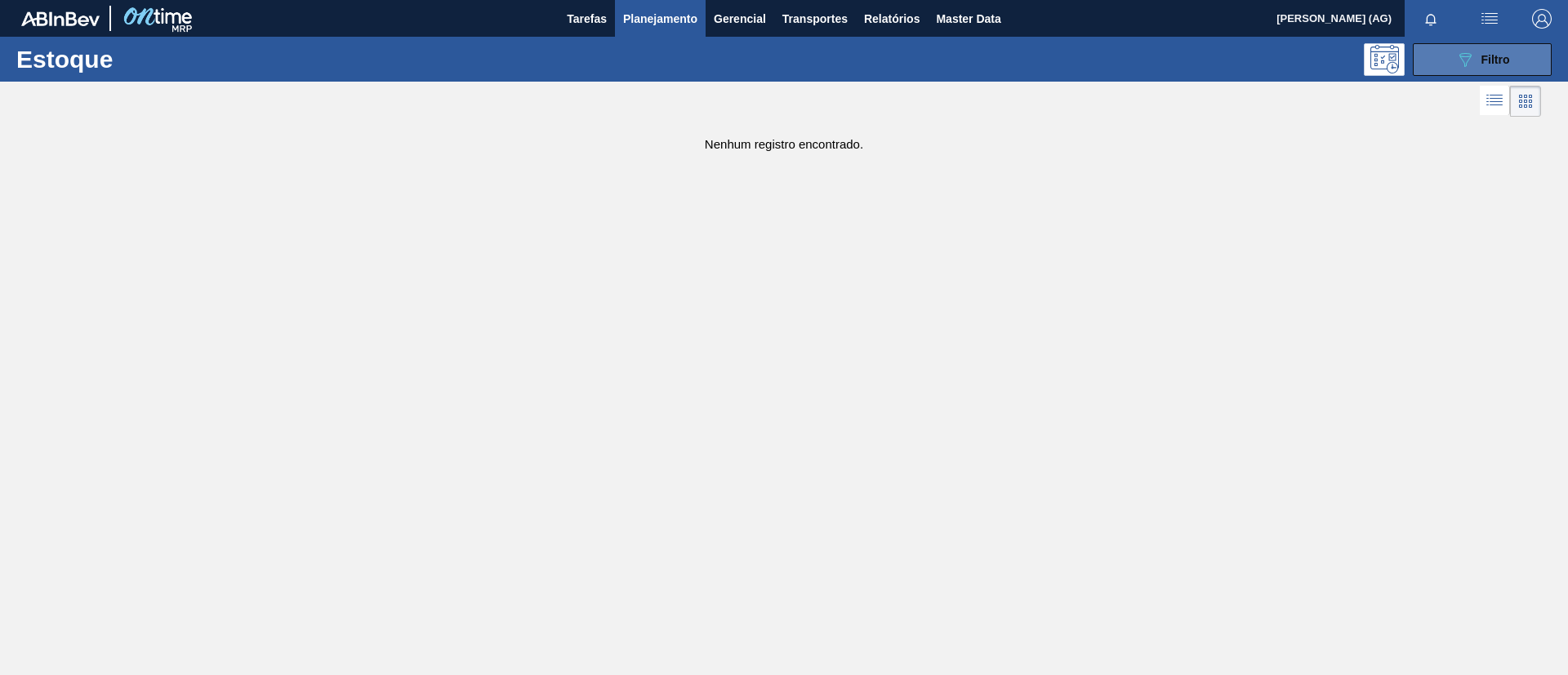
click at [1509, 66] on div "089F7B8B-B2A5-4AFE-B5C0-19BA573D28AC Filtro" at bounding box center [1482, 59] width 55 height 19
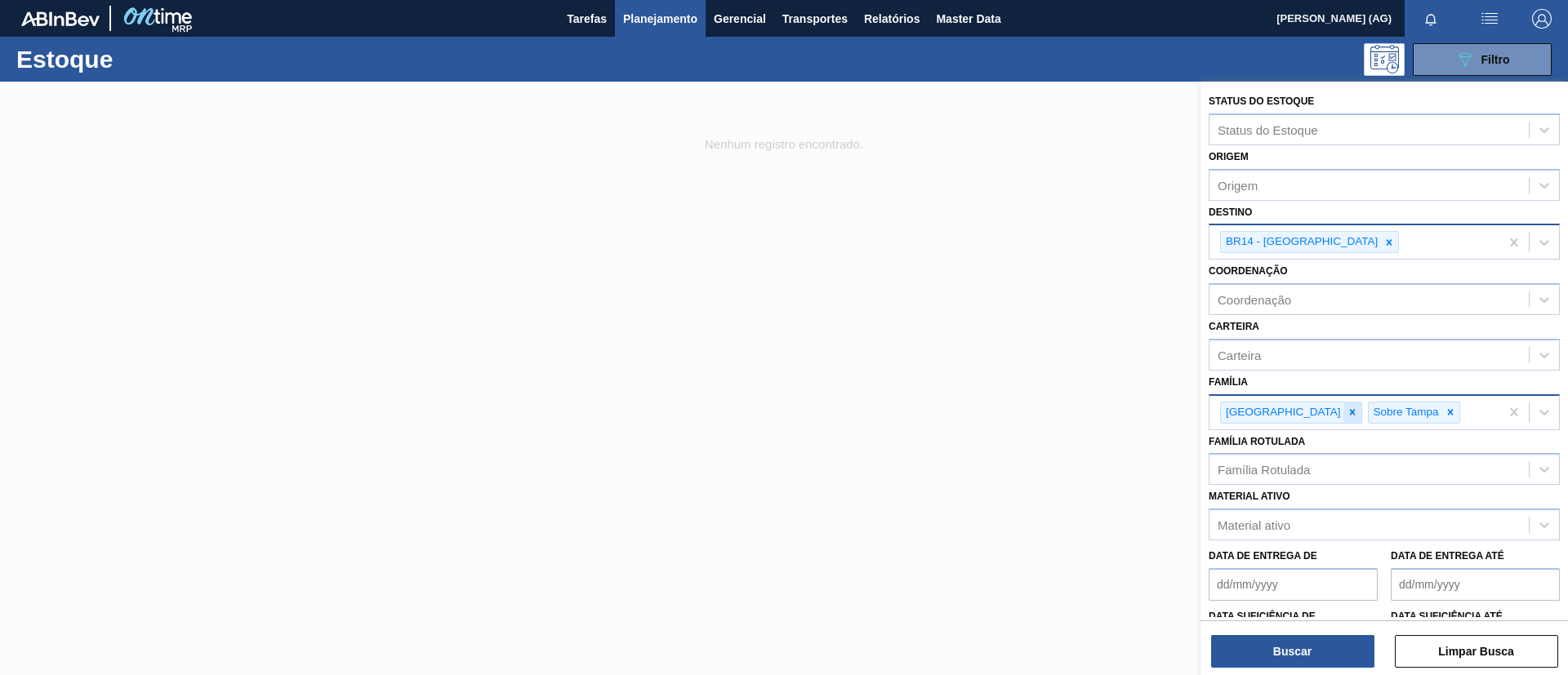
click at [1343, 419] on div at bounding box center [1352, 412] width 18 height 20
click at [1301, 418] on div at bounding box center [1302, 412] width 18 height 20
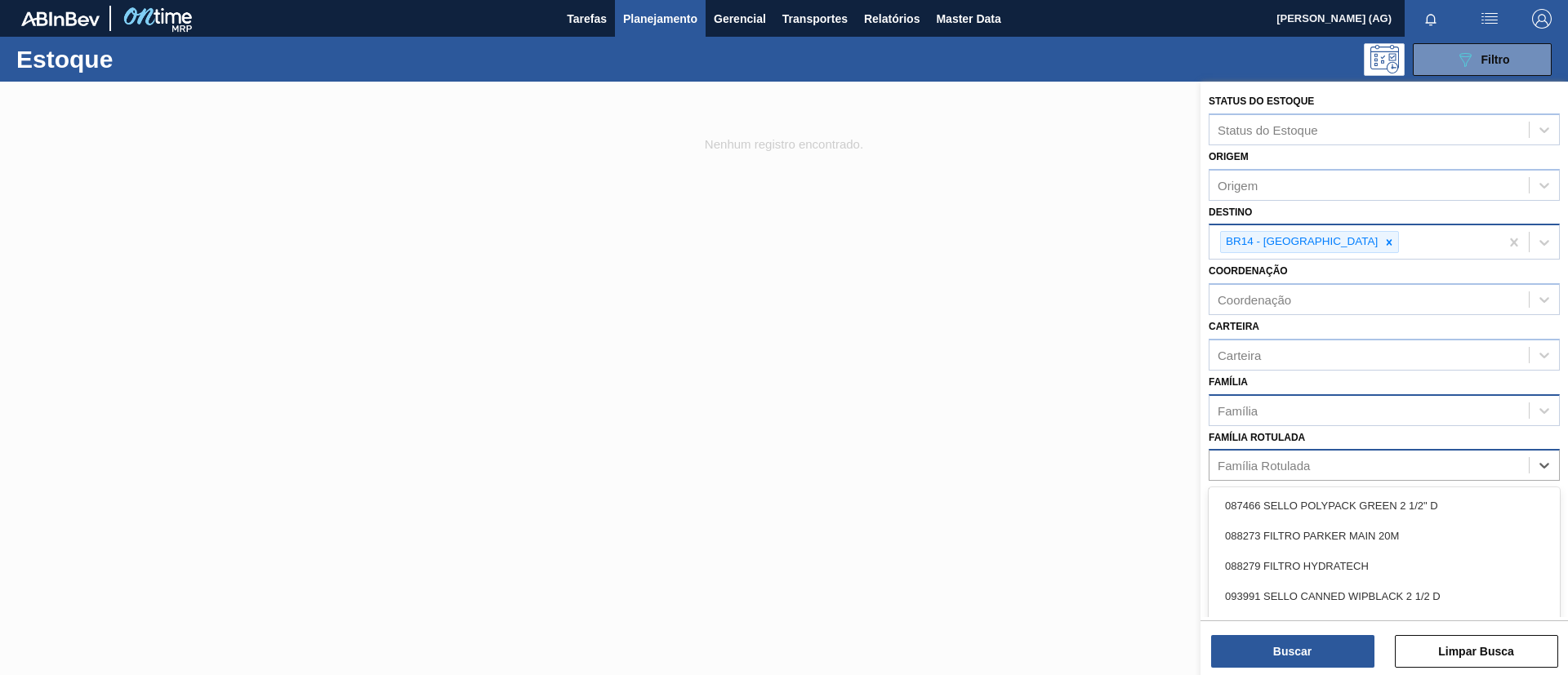
click at [1306, 464] on div "Família Rotulada" at bounding box center [1263, 465] width 92 height 14
click at [1295, 382] on div "Família Família" at bounding box center [1384, 398] width 351 height 55
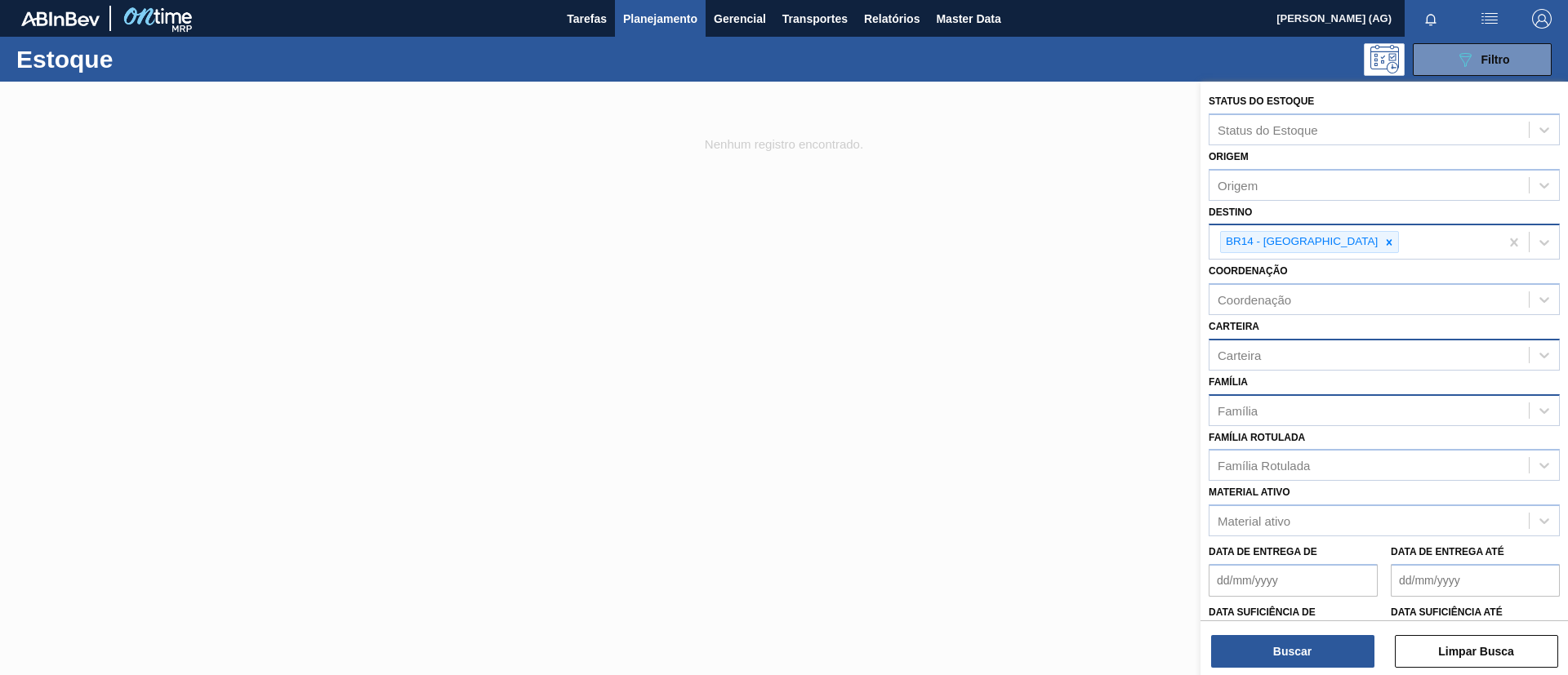
click at [1290, 357] on div "Carteira" at bounding box center [1368, 354] width 319 height 23
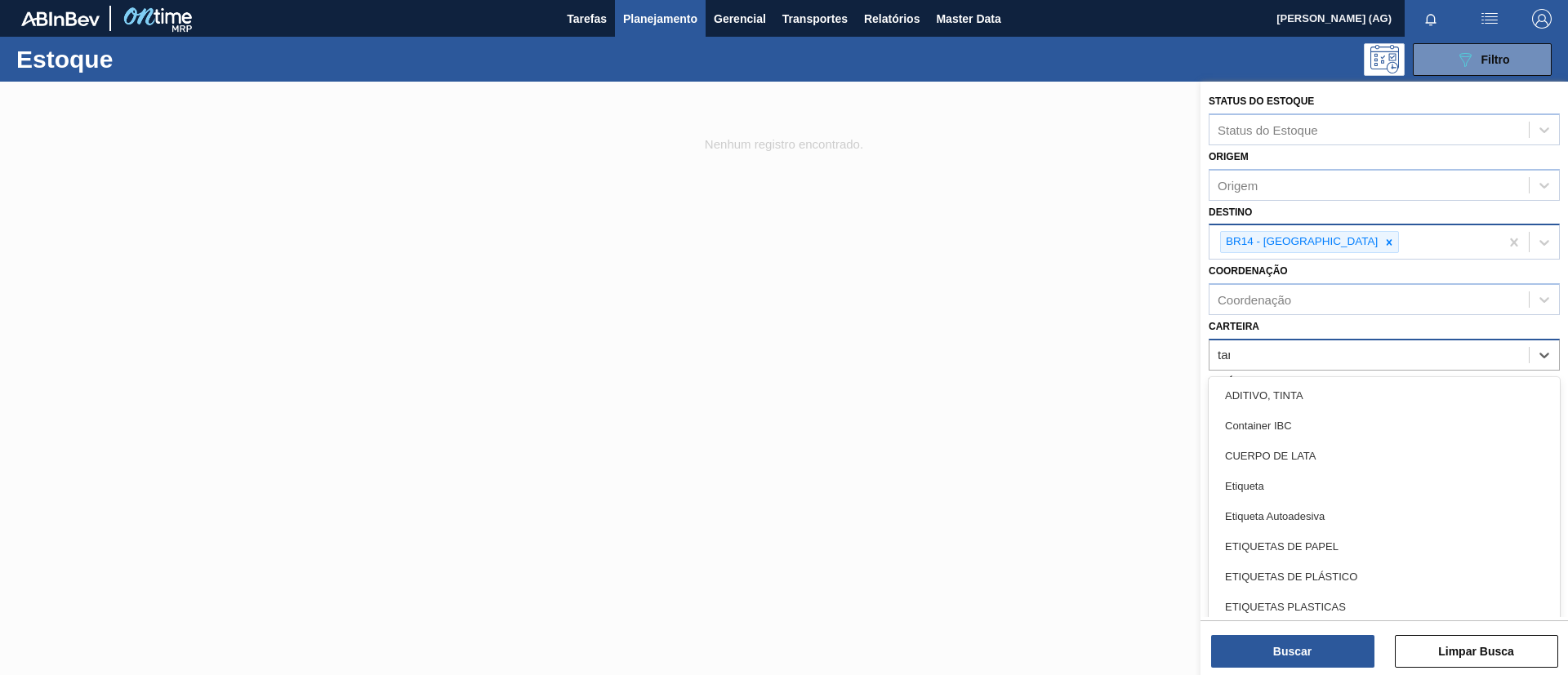
type input "[GEOGRAPHIC_DATA]"
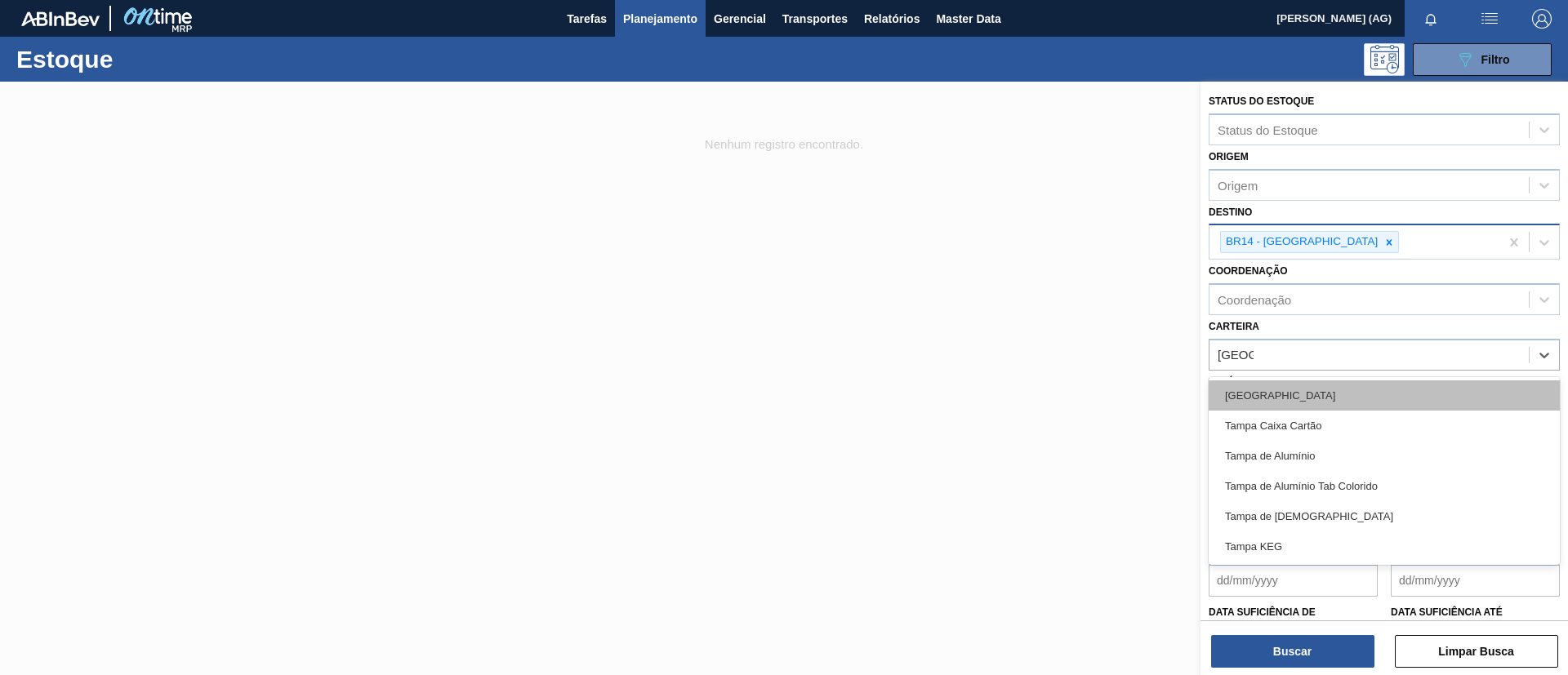
click at [1296, 399] on div "[GEOGRAPHIC_DATA]" at bounding box center [1384, 395] width 351 height 30
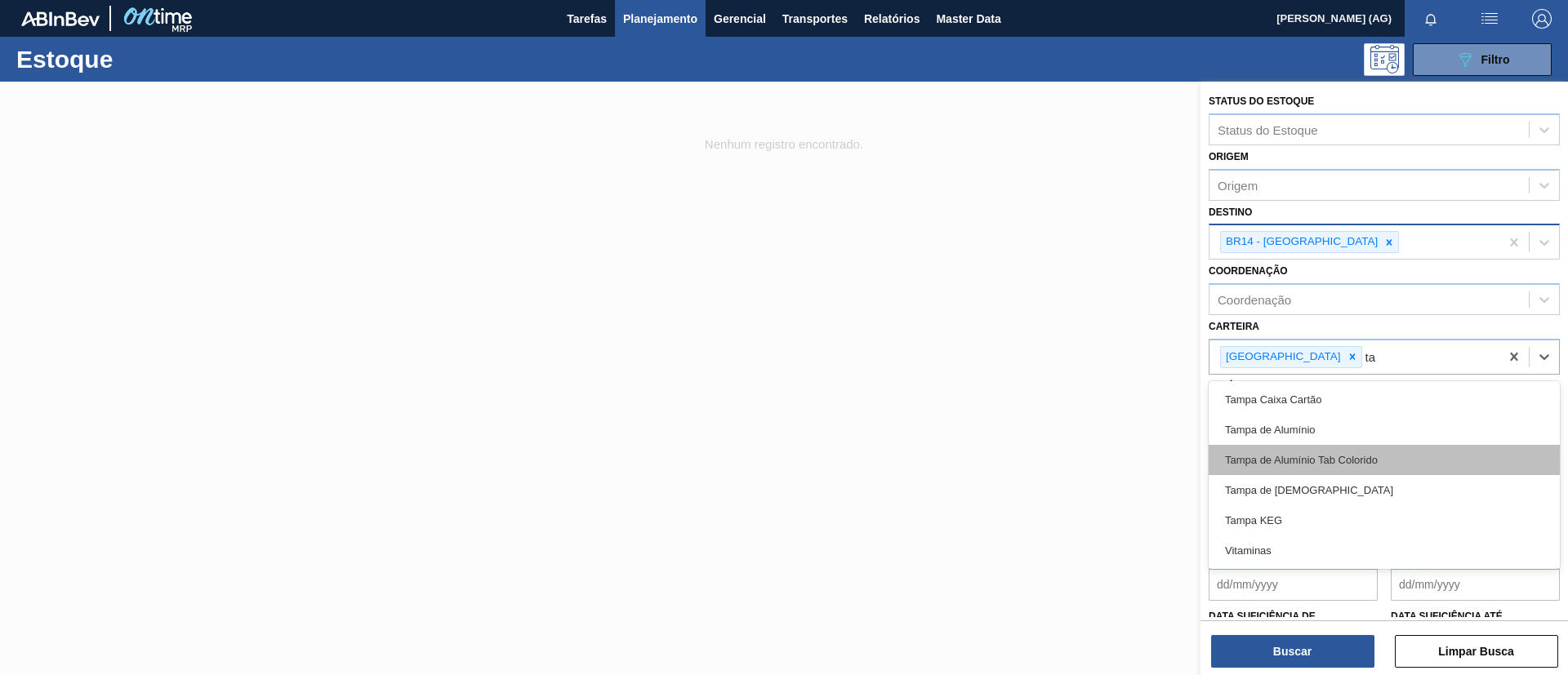
type input "t"
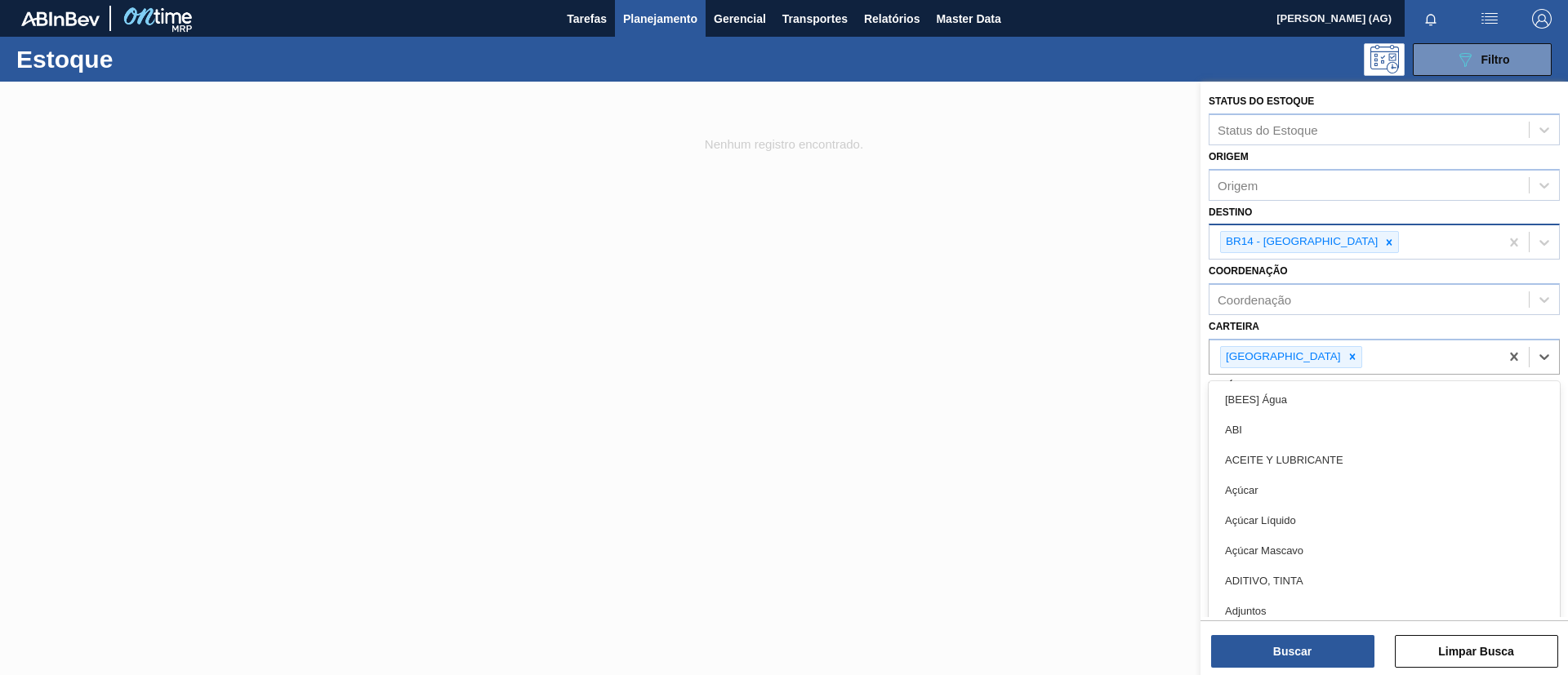
click at [1135, 404] on div at bounding box center [784, 419] width 1568 height 675
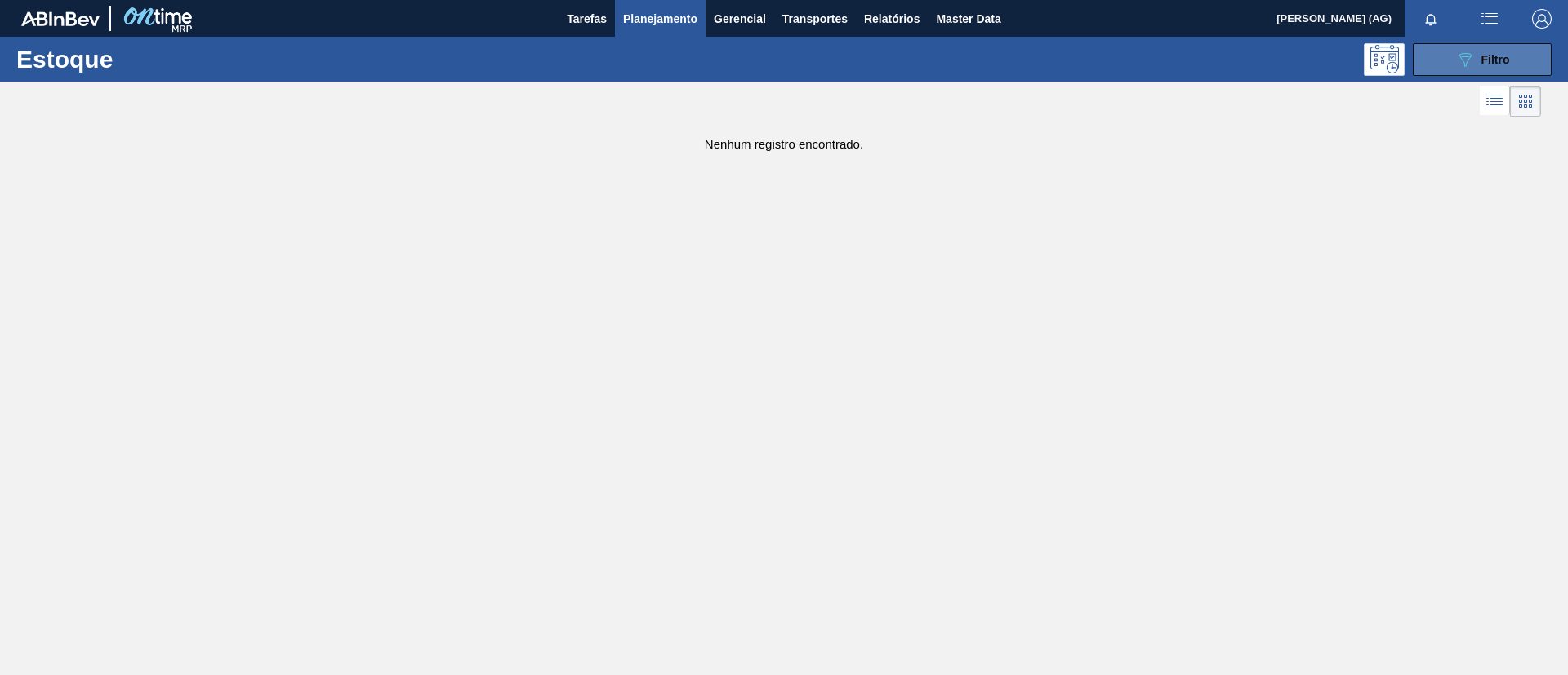
click at [1433, 58] on button "089F7B8B-B2A5-4AFE-B5C0-19BA573D28AC Filtro" at bounding box center [1481, 59] width 139 height 33
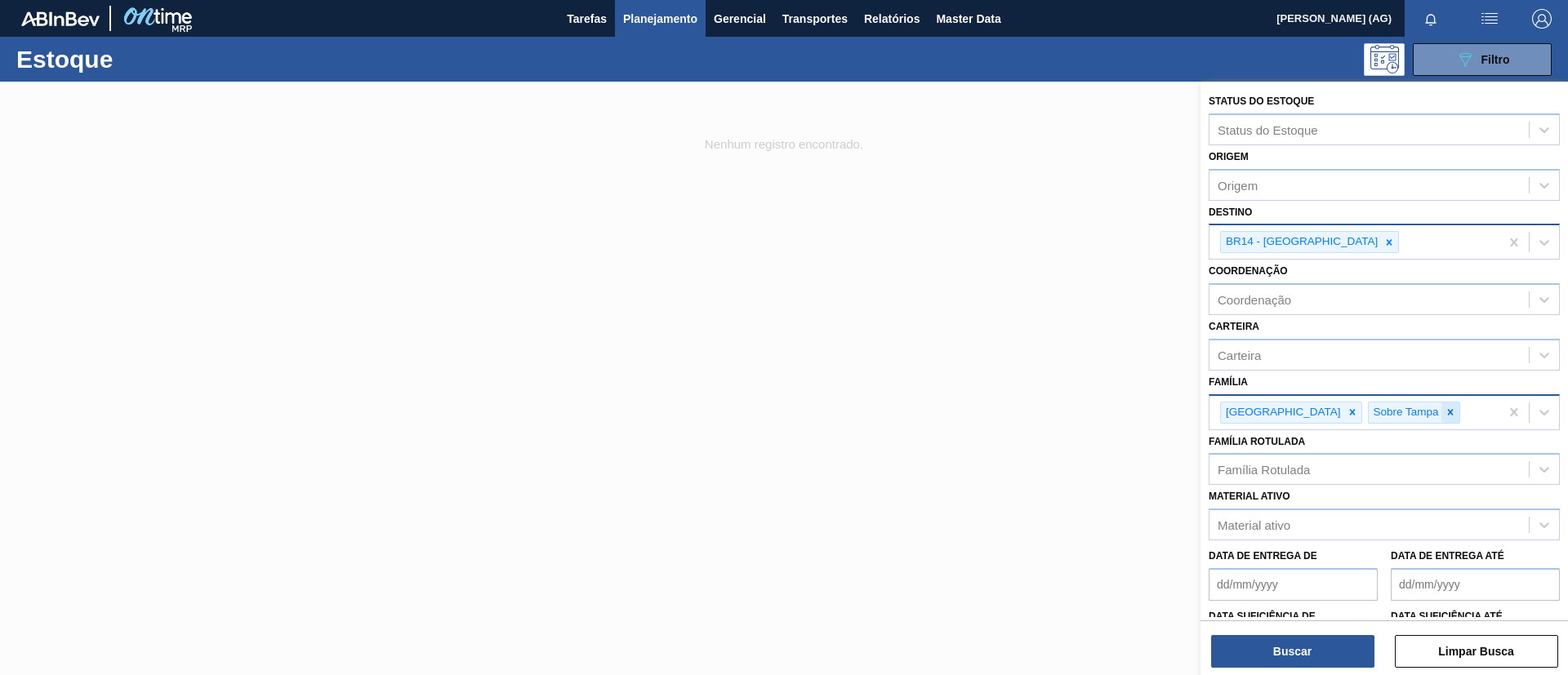
click at [1447, 412] on icon at bounding box center [1450, 411] width 6 height 6
click at [1278, 424] on div "[GEOGRAPHIC_DATA]" at bounding box center [1354, 412] width 290 height 33
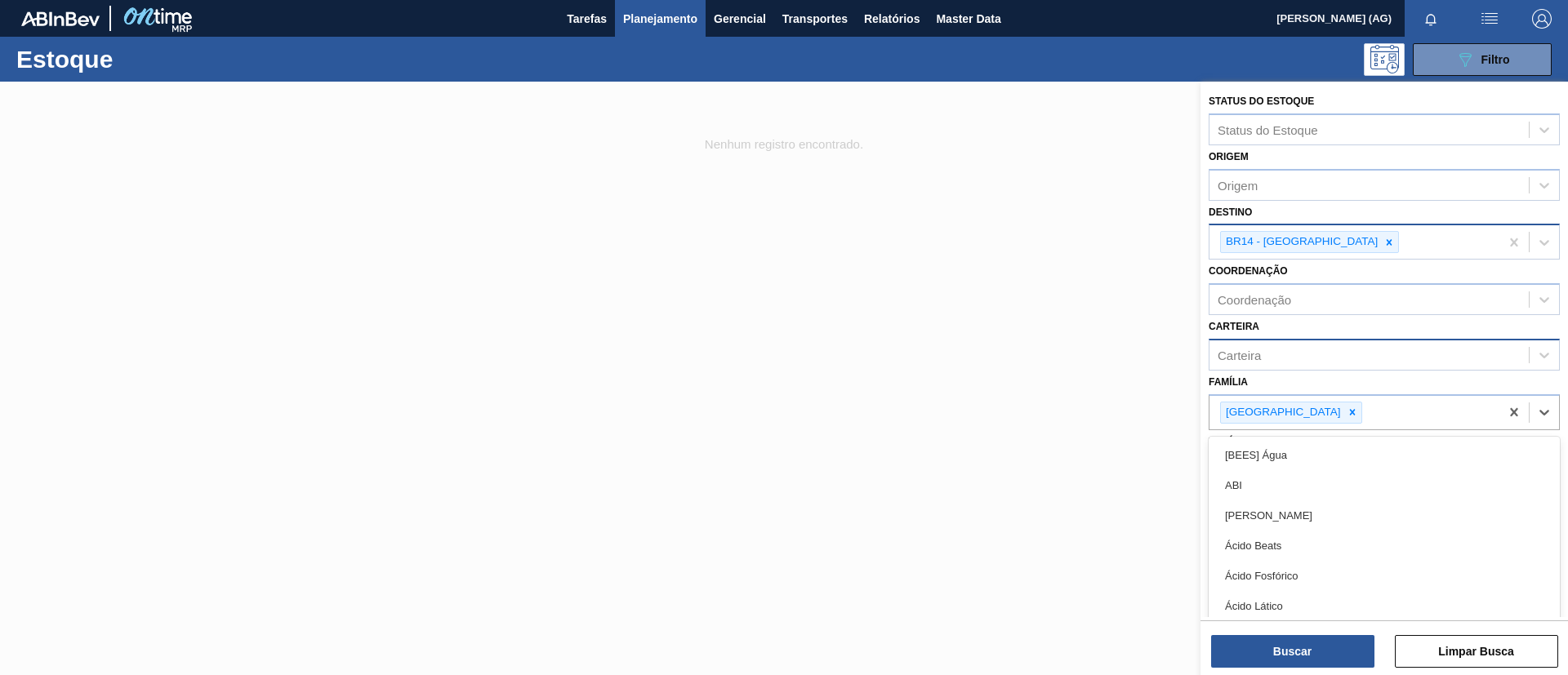
click at [1269, 357] on div "Carteira" at bounding box center [1368, 354] width 319 height 23
type input "[GEOGRAPHIC_DATA]"
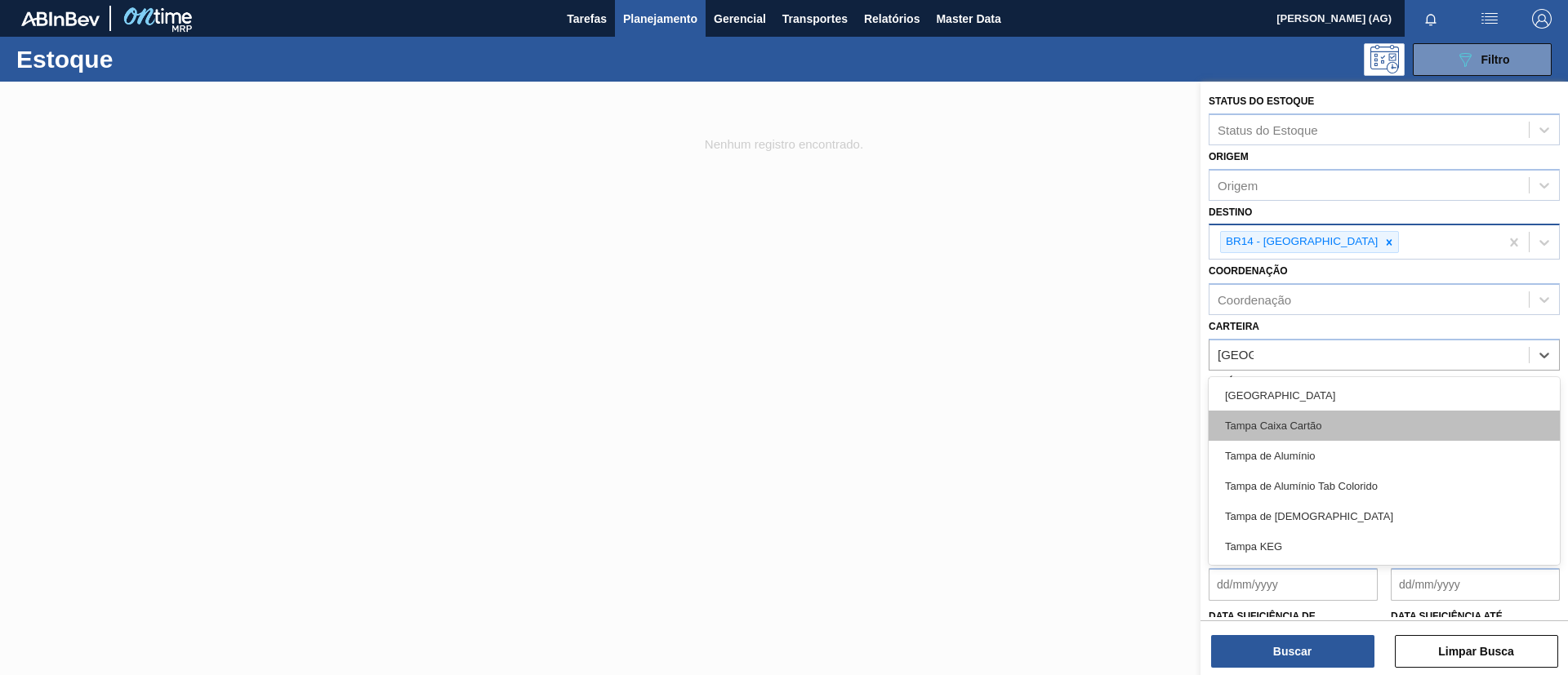
click at [1267, 411] on div "Tampa Caixa Cartão" at bounding box center [1384, 425] width 351 height 30
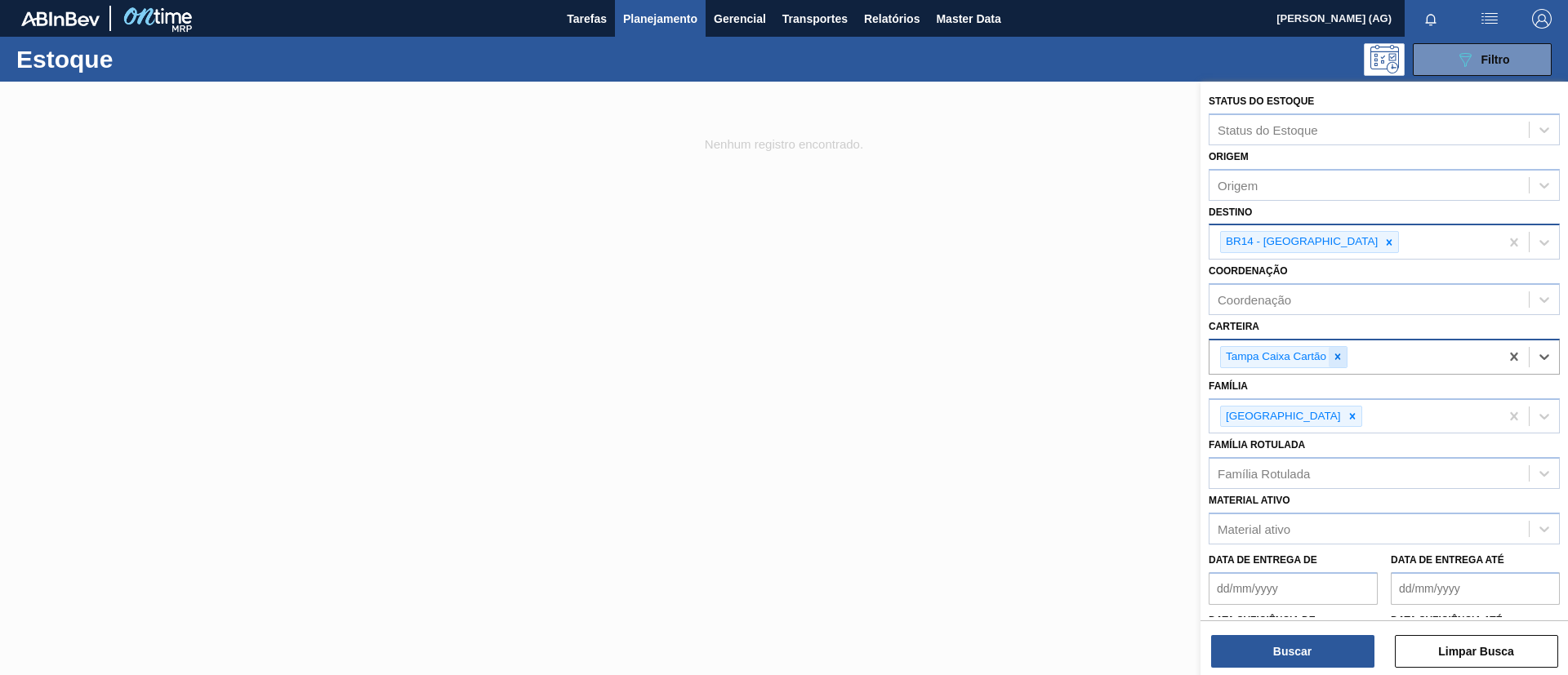
click at [1345, 357] on div at bounding box center [1337, 357] width 18 height 20
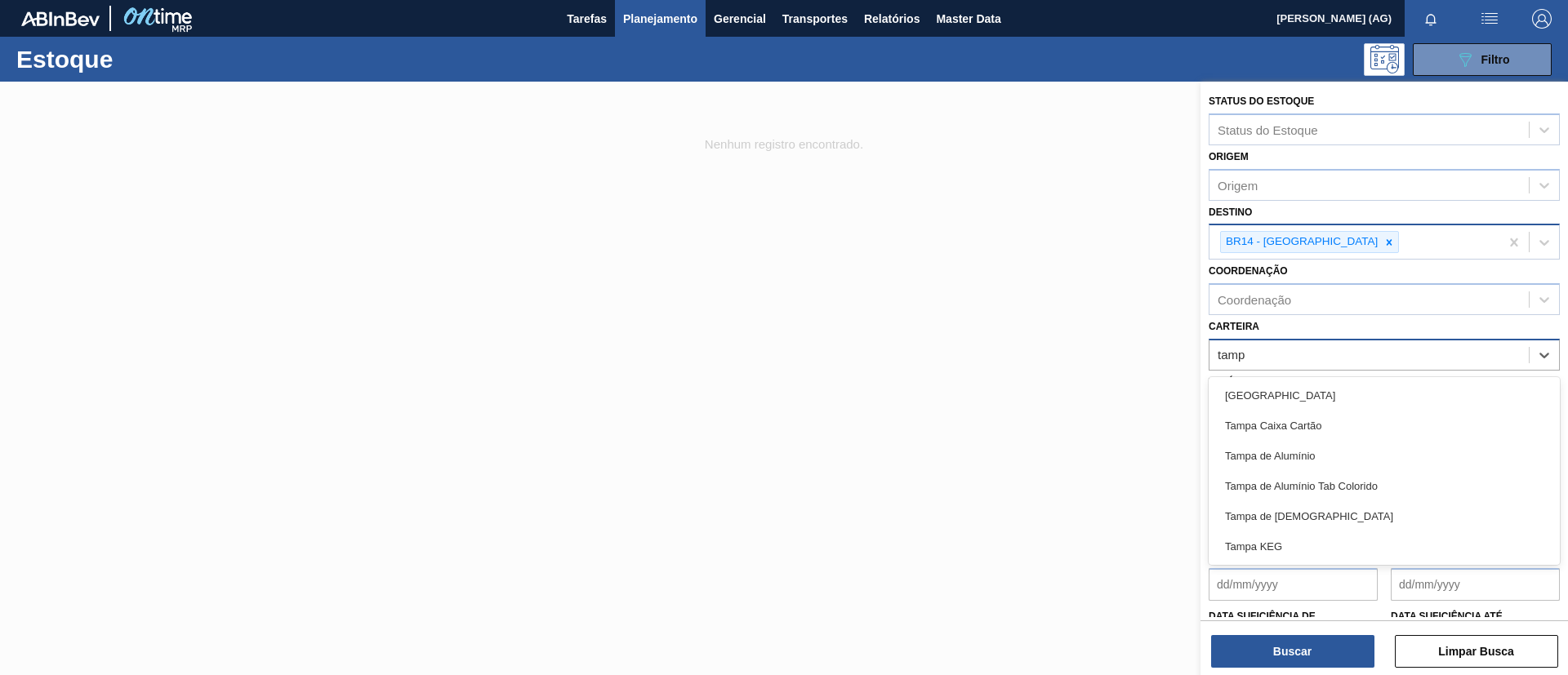
type input "[GEOGRAPHIC_DATA]"
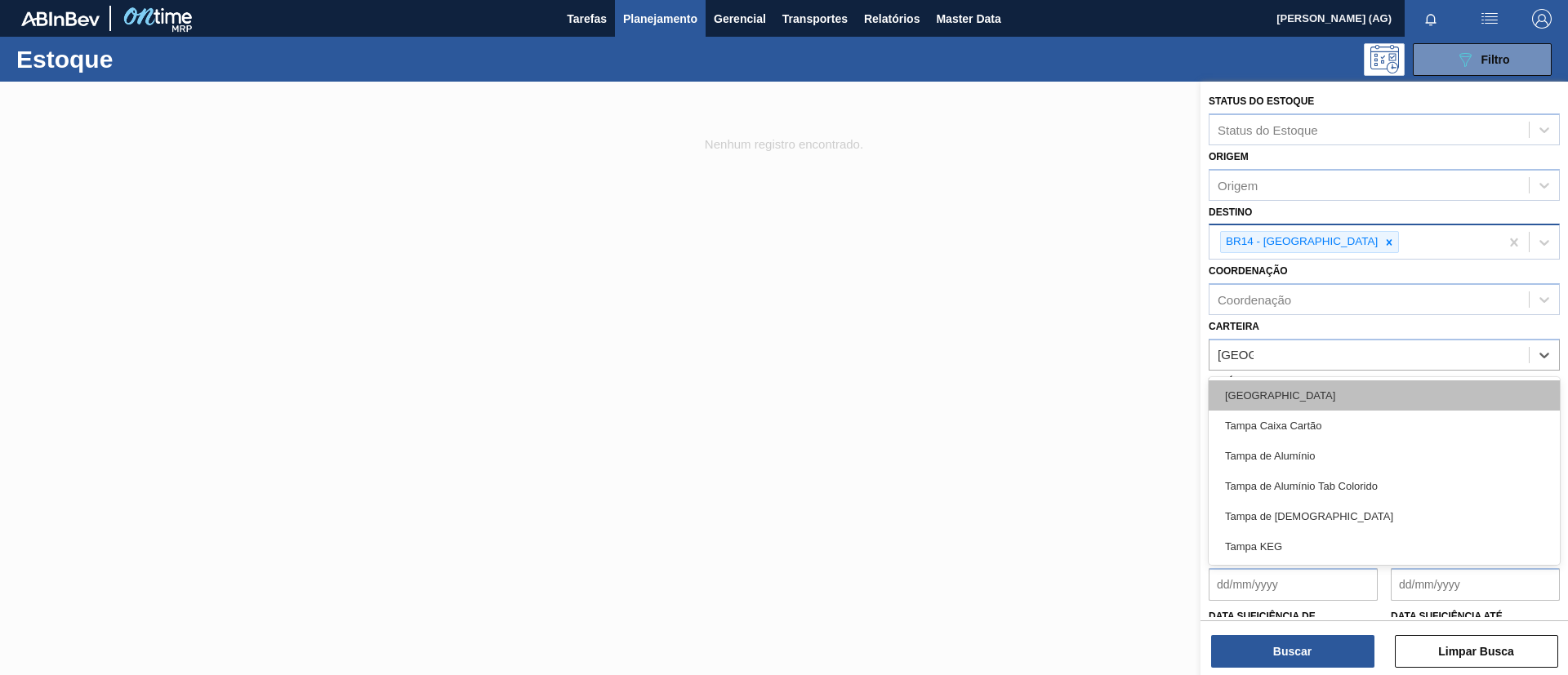
click at [1319, 390] on div "[GEOGRAPHIC_DATA]" at bounding box center [1384, 395] width 351 height 30
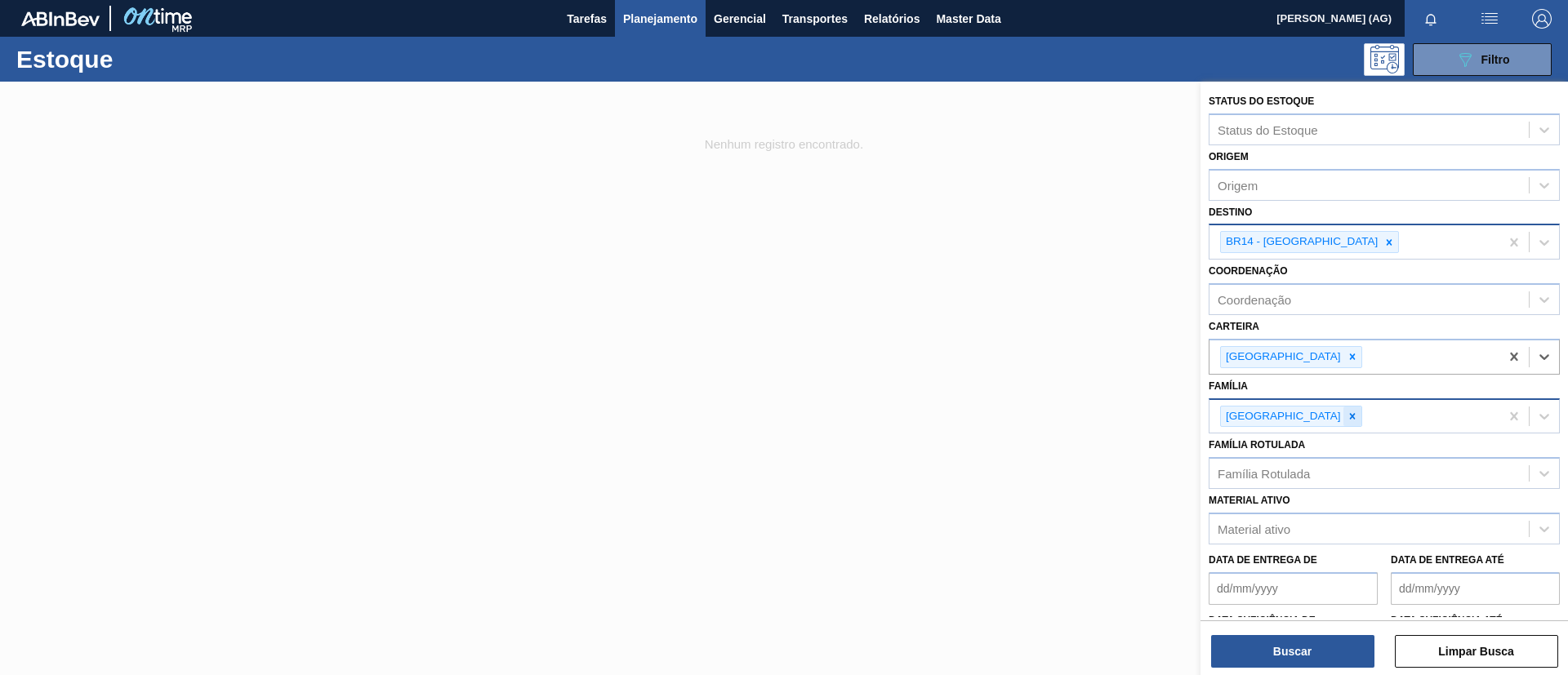
click at [1346, 415] on icon at bounding box center [1352, 416] width 12 height 12
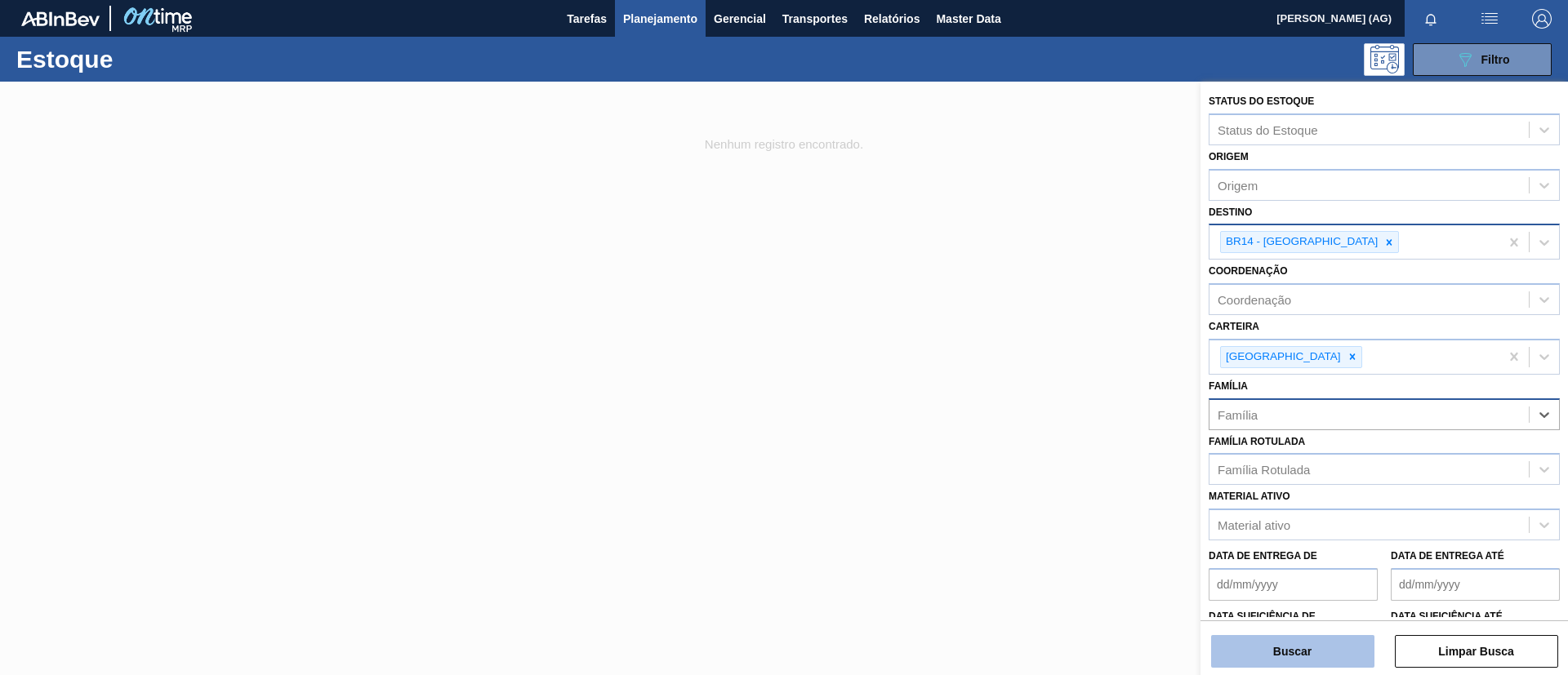
click at [1337, 651] on button "Buscar" at bounding box center [1293, 652] width 164 height 33
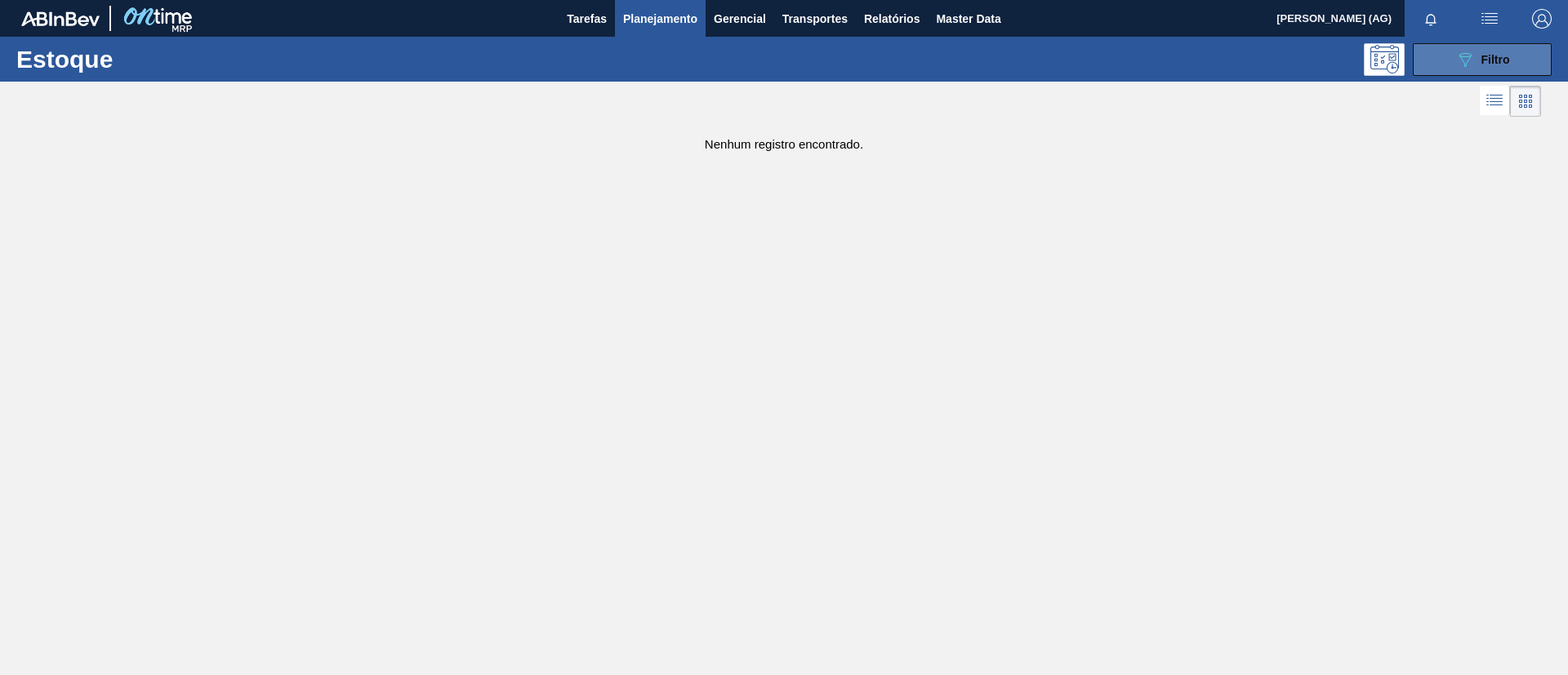
click at [1448, 43] on button "089F7B8B-B2A5-4AFE-B5C0-19BA573D28AC Filtro" at bounding box center [1481, 59] width 139 height 33
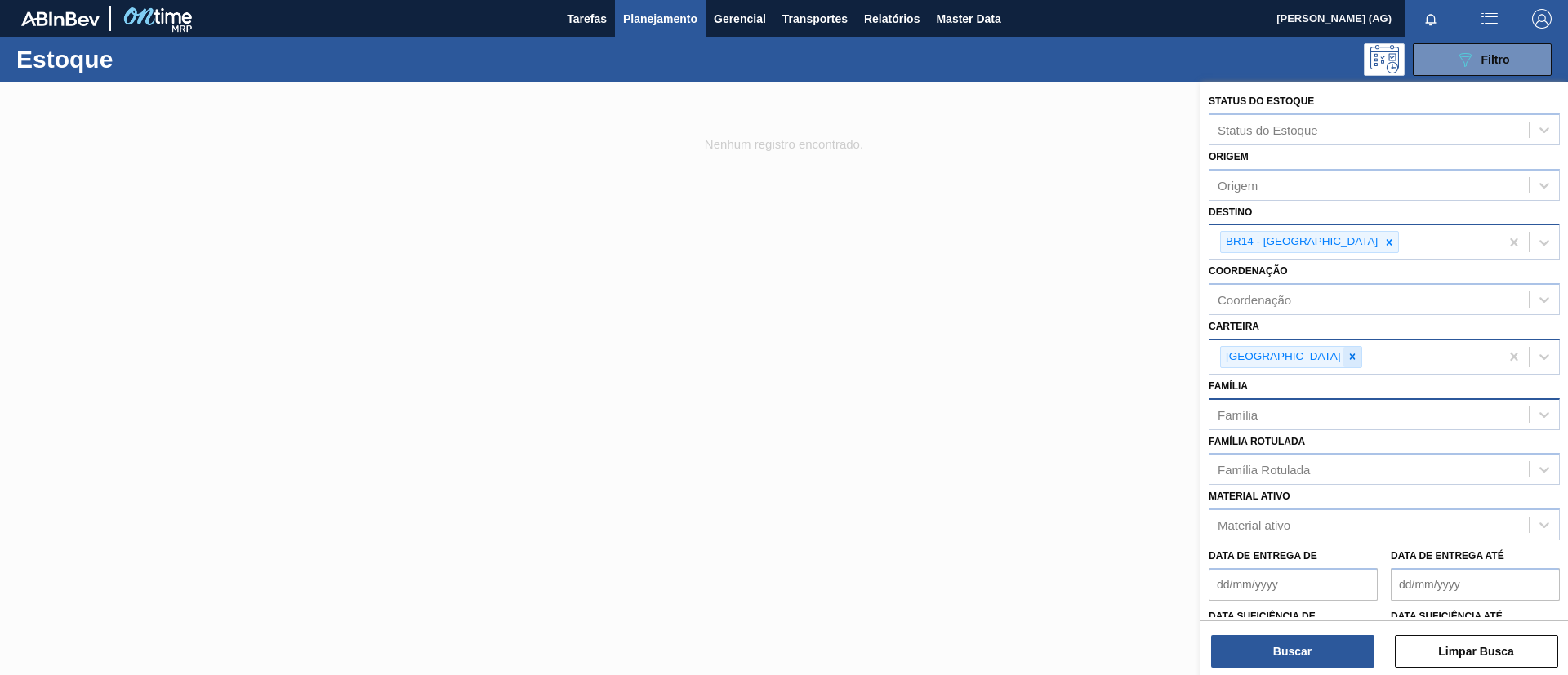
click at [1349, 358] on icon at bounding box center [1352, 357] width 6 height 6
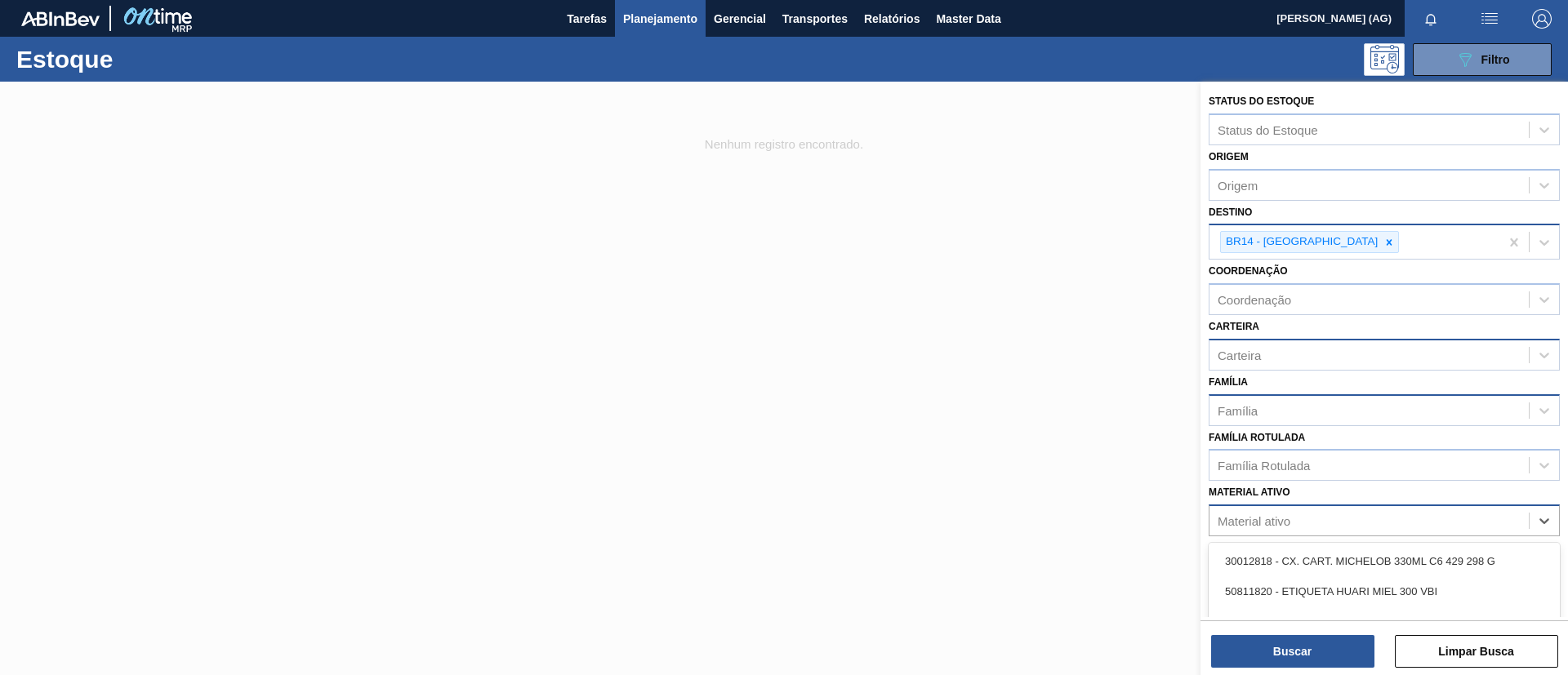
click at [1289, 529] on div "Material ativo" at bounding box center [1368, 520] width 319 height 23
type ativo "30030679"
click at [1274, 560] on div "30030679 - TAMPA PLAST AMER GCA ZERO NIV24" at bounding box center [1384, 560] width 351 height 30
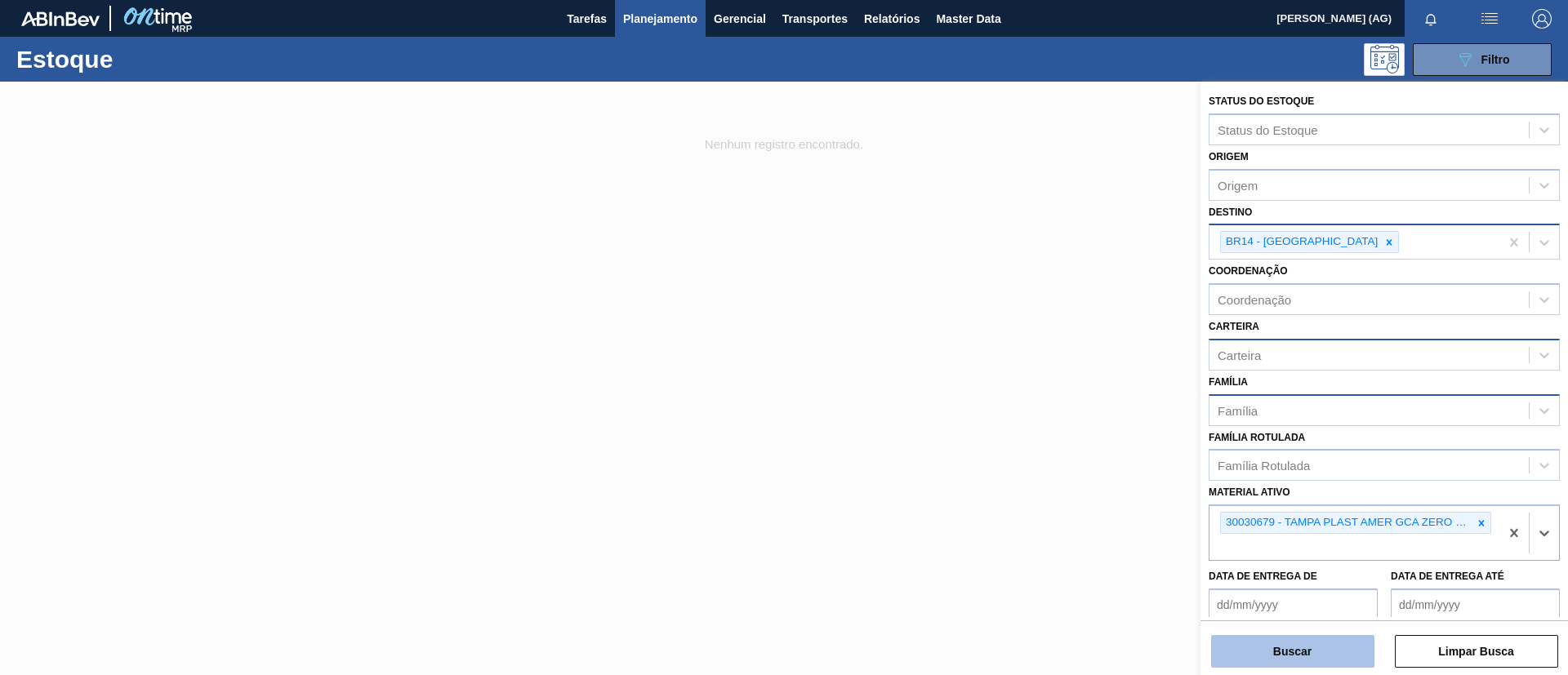
click at [1346, 646] on button "Buscar" at bounding box center [1293, 652] width 164 height 33
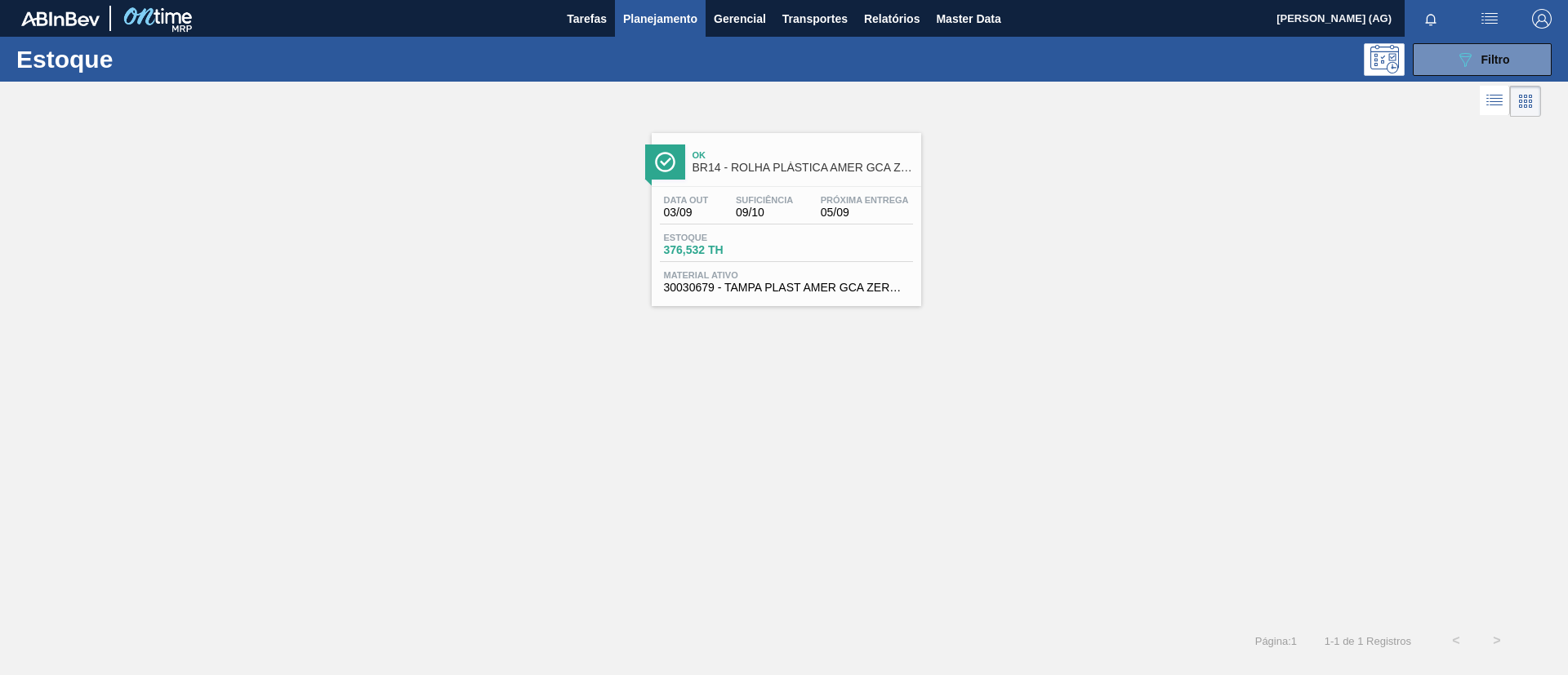
click at [681, 164] on div at bounding box center [665, 161] width 40 height 35
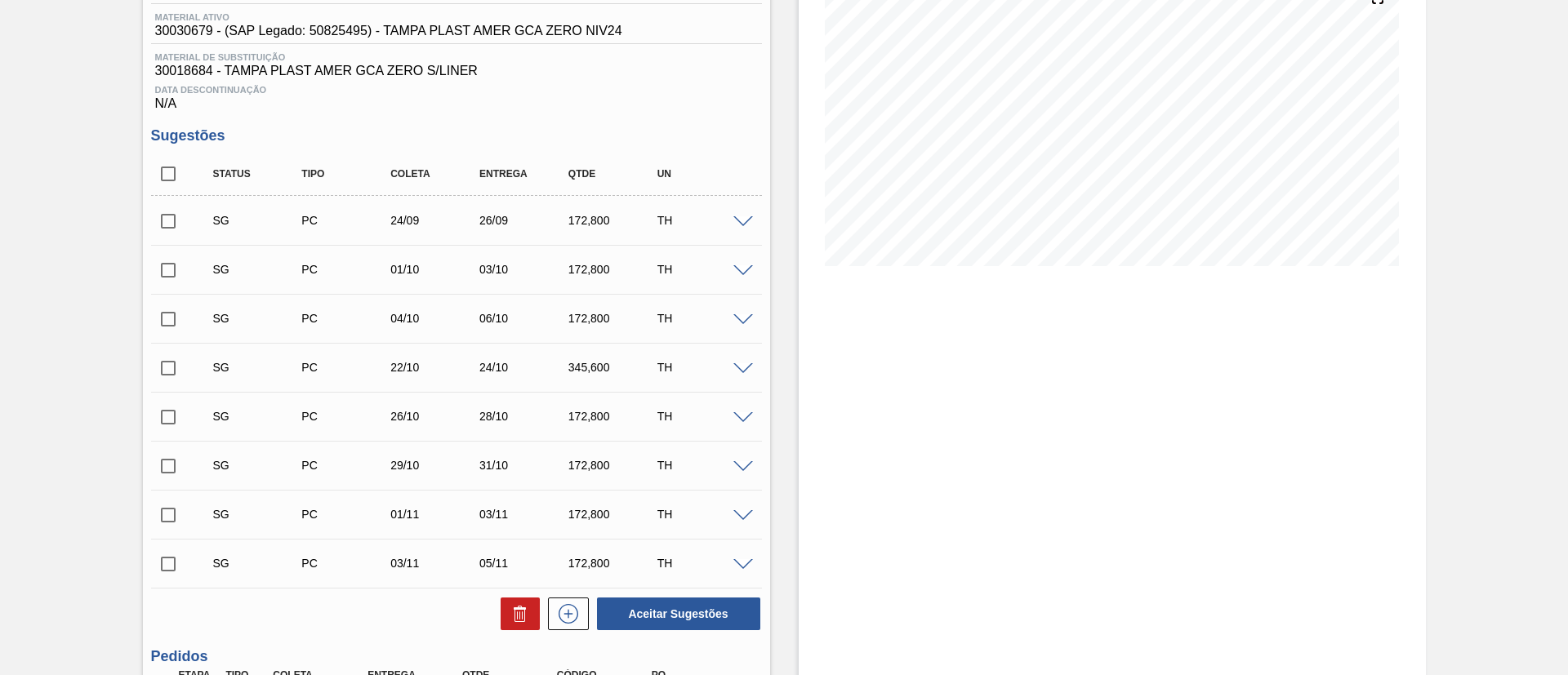
scroll to position [368, 0]
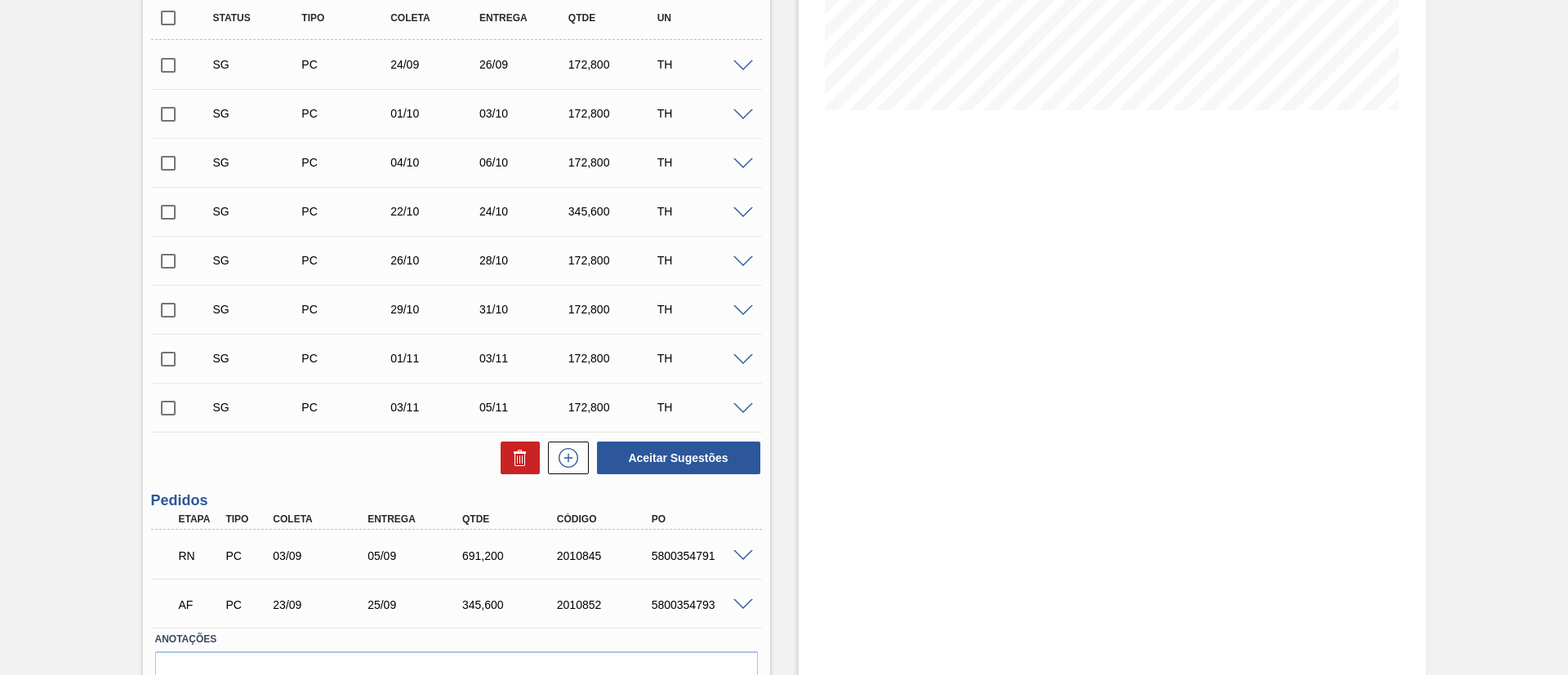
click at [733, 552] on span at bounding box center [743, 555] width 19 height 13
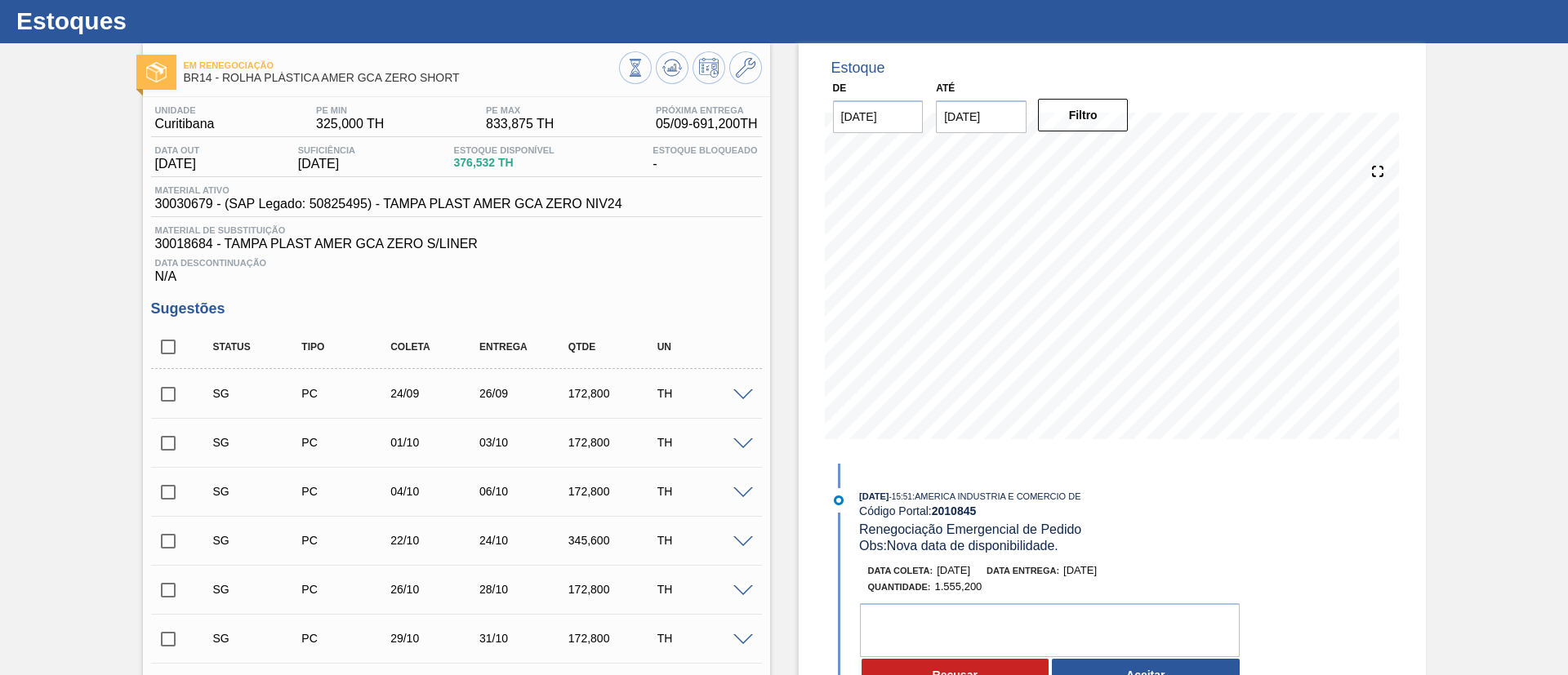
scroll to position [0, 0]
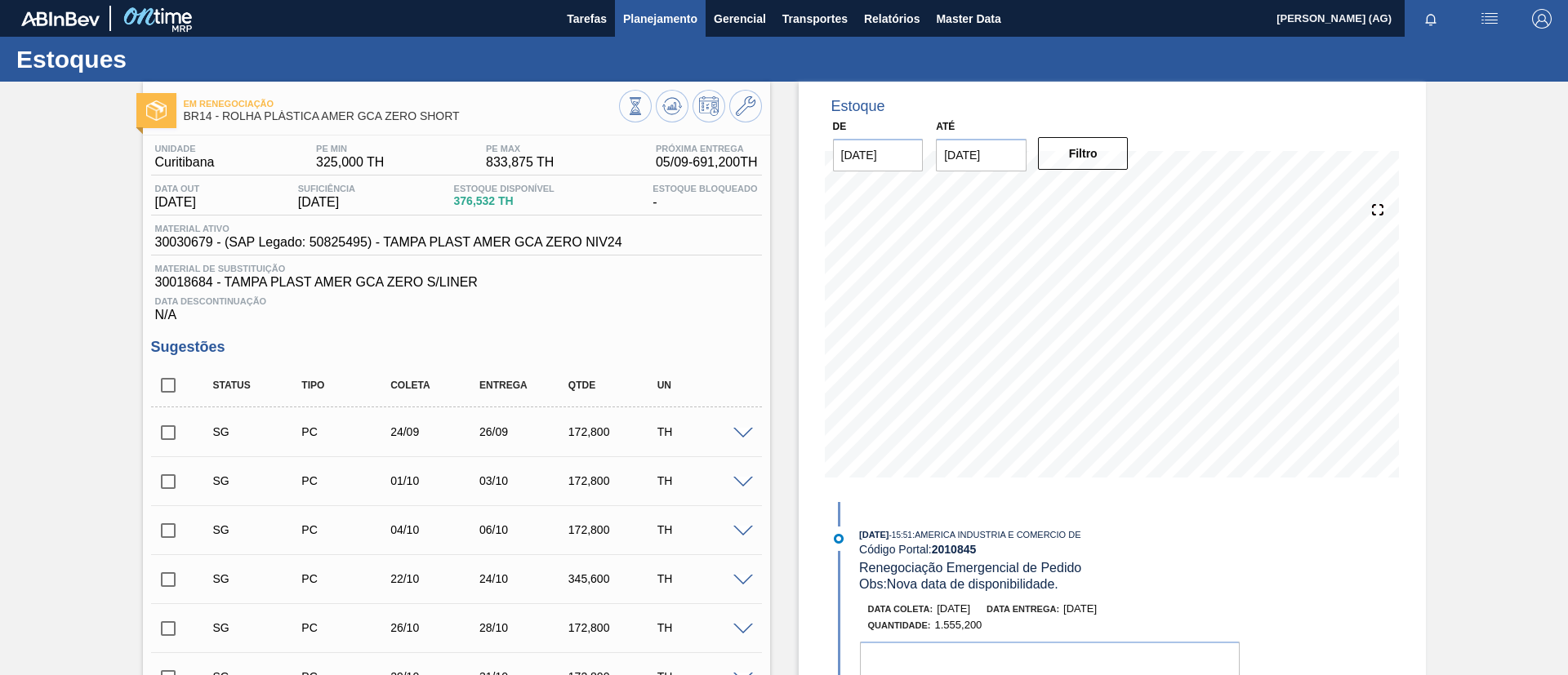
click at [692, 21] on span "Planejamento" at bounding box center [660, 18] width 74 height 19
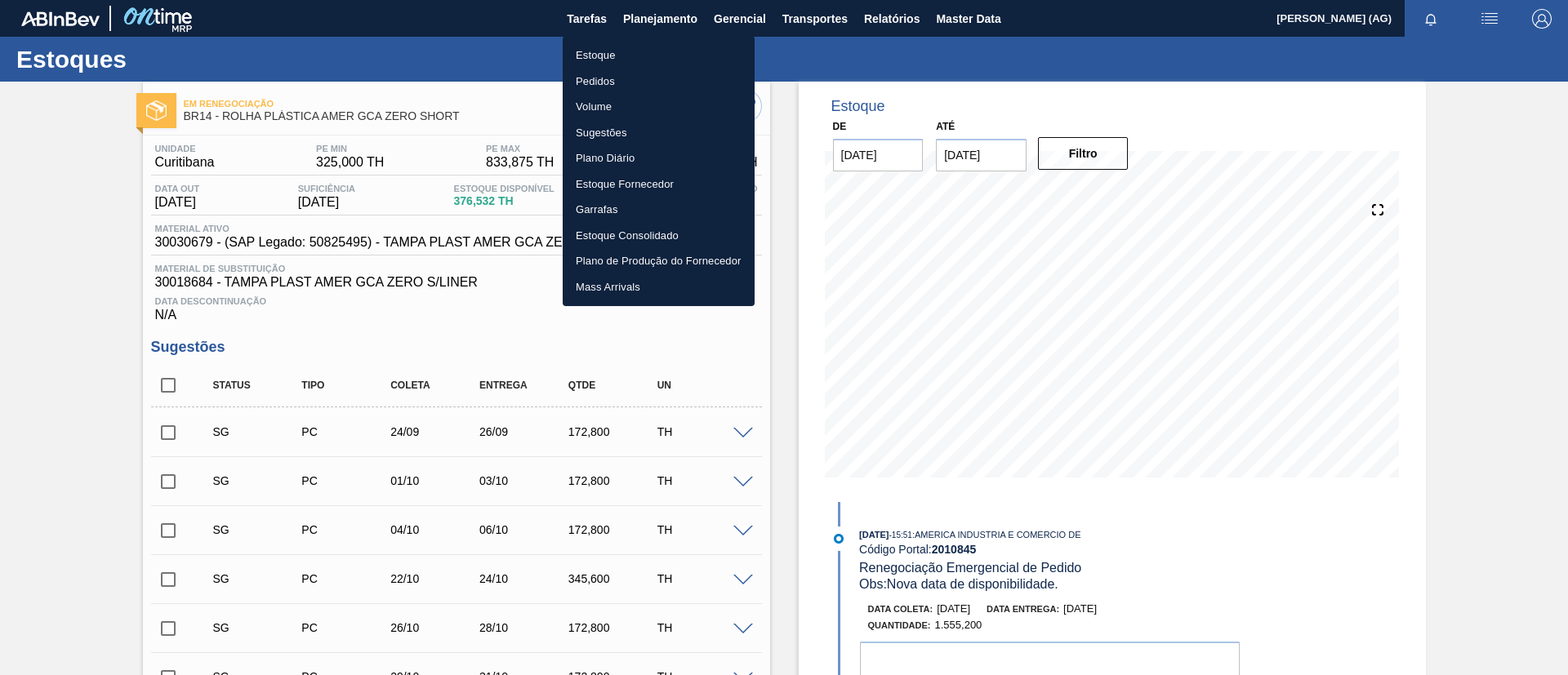
click at [631, 59] on li "Estoque" at bounding box center [658, 55] width 192 height 26
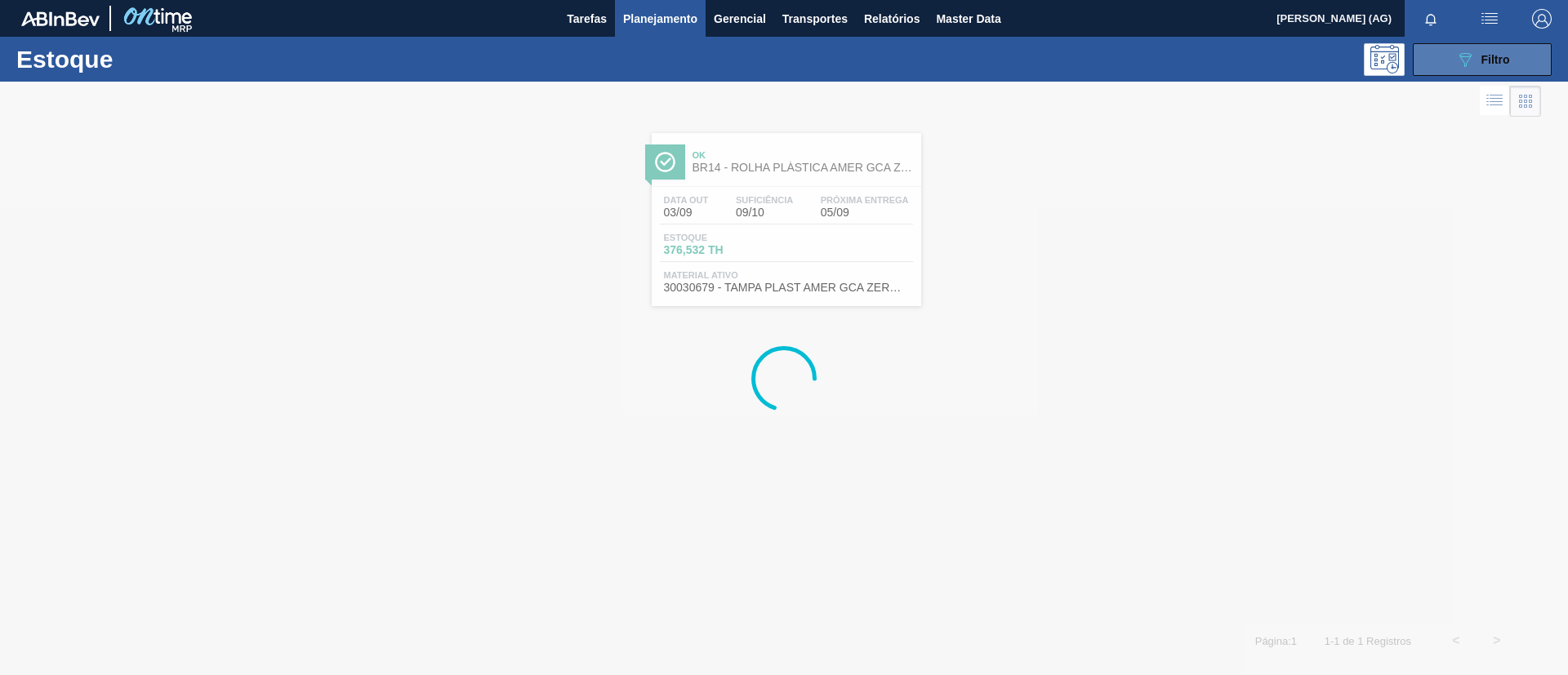
click at [1493, 53] on span "Filtro" at bounding box center [1495, 59] width 28 height 13
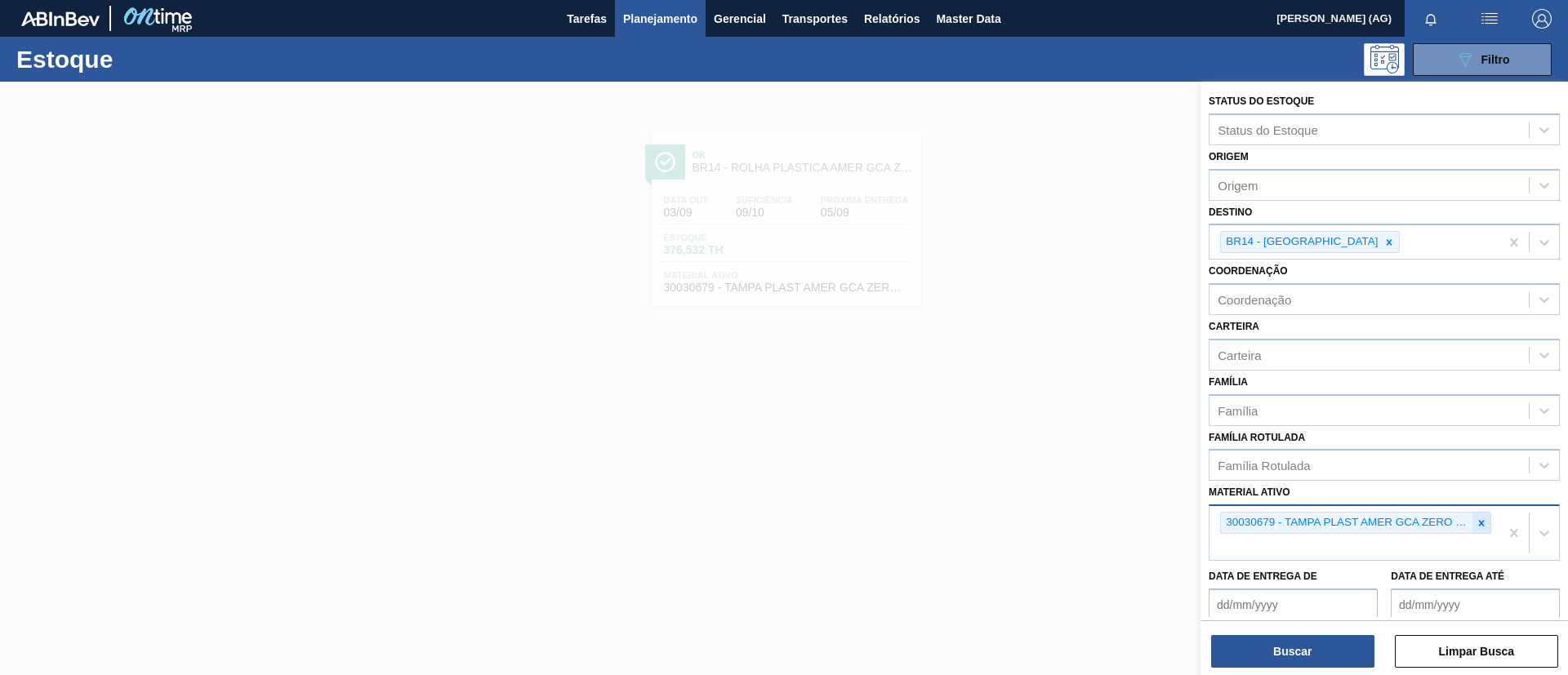
click at [1478, 519] on icon at bounding box center [1481, 523] width 12 height 12
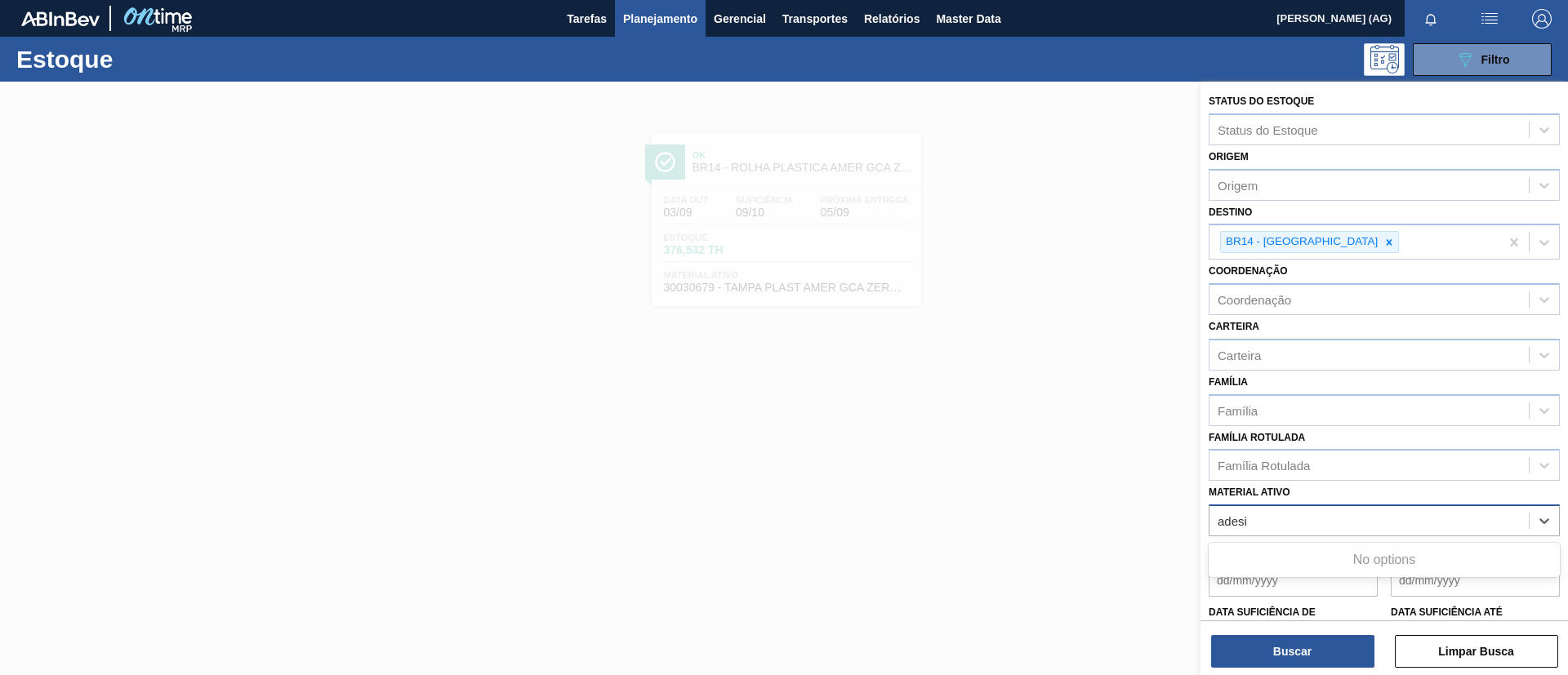
type ativo "adesiv"
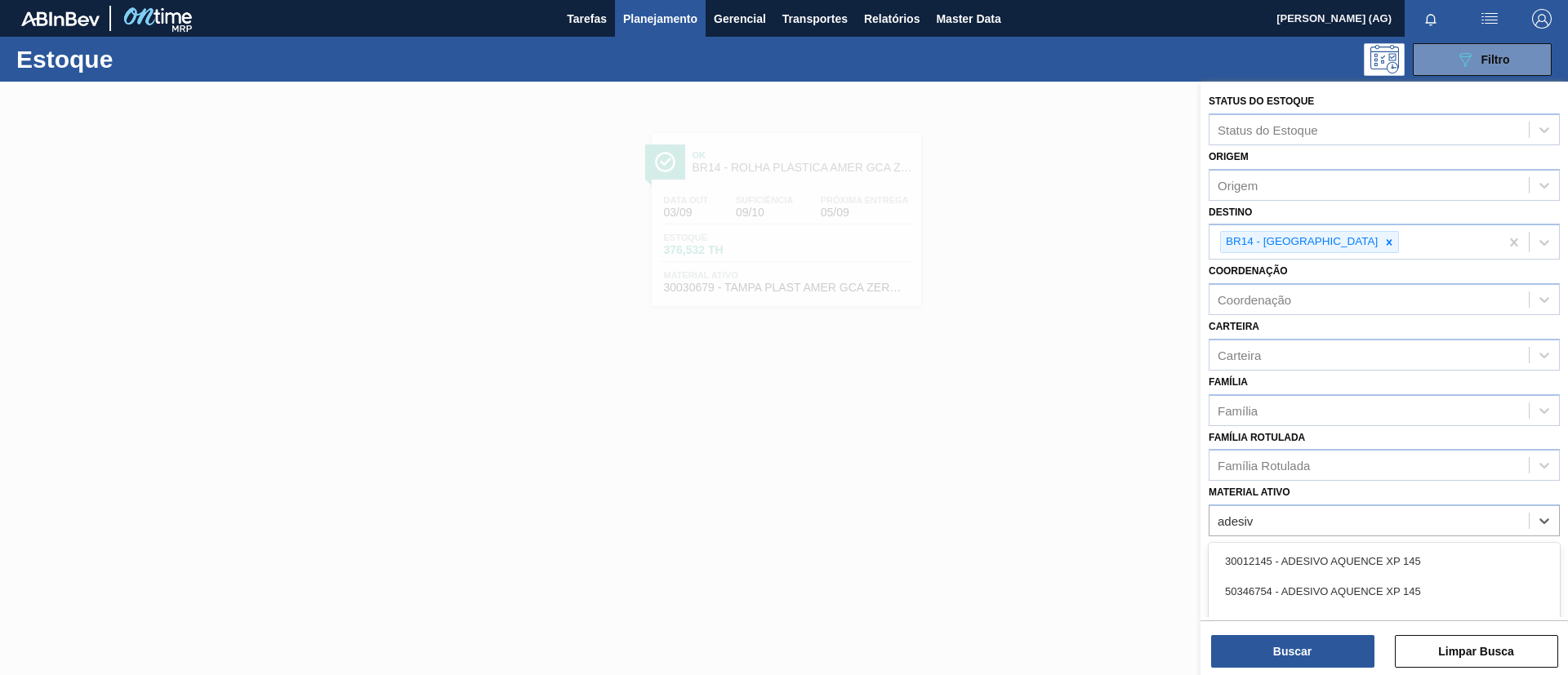
click at [1435, 557] on div "30012145 - ADESIVO AQUENCE XP 145" at bounding box center [1384, 560] width 351 height 30
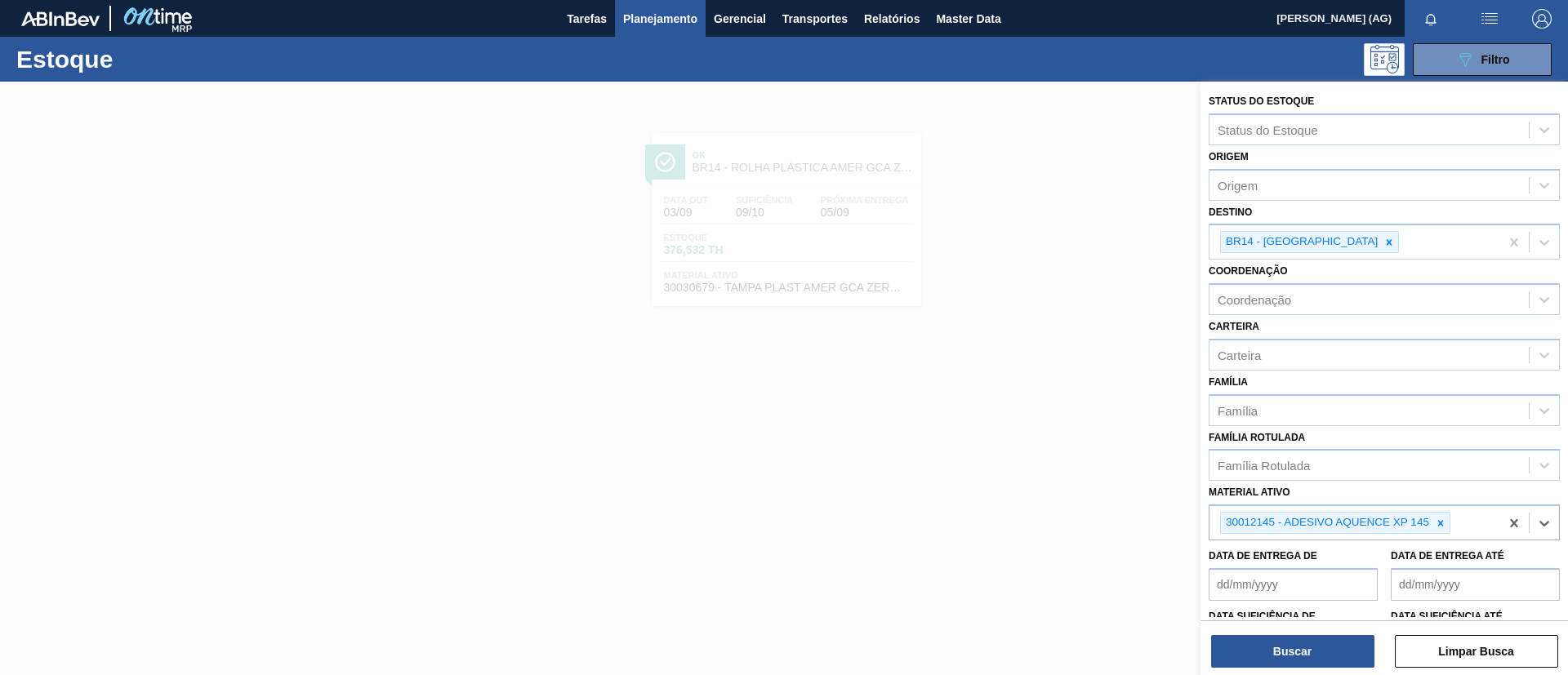
click at [1313, 668] on div "Status do Estoque Status do Estoque Origem Origem Destino BR14 - [GEOGRAPHIC_DA…" at bounding box center [1384, 379] width 368 height 596
click at [1299, 651] on button "Buscar" at bounding box center [1293, 652] width 164 height 33
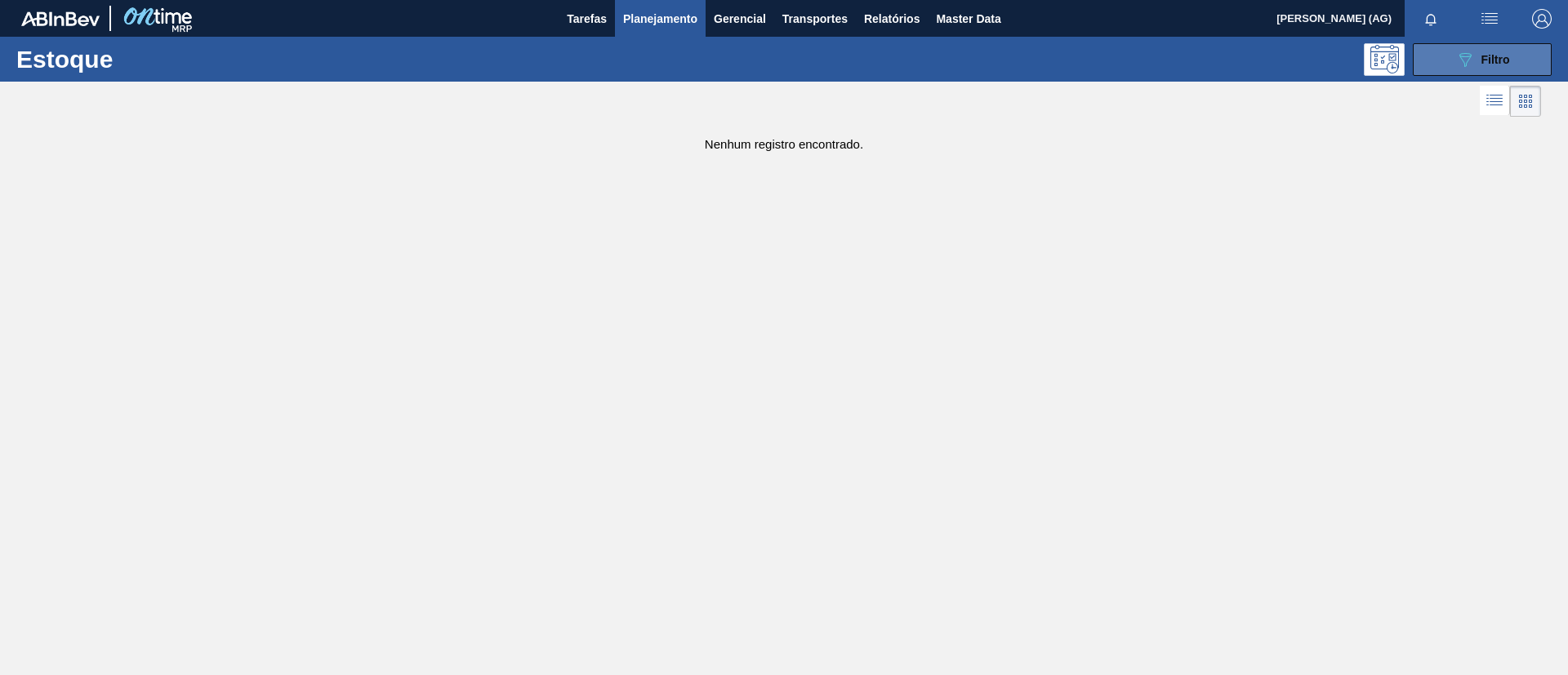
click at [1452, 74] on button "089F7B8B-B2A5-4AFE-B5C0-19BA573D28AC Filtro" at bounding box center [1481, 59] width 139 height 33
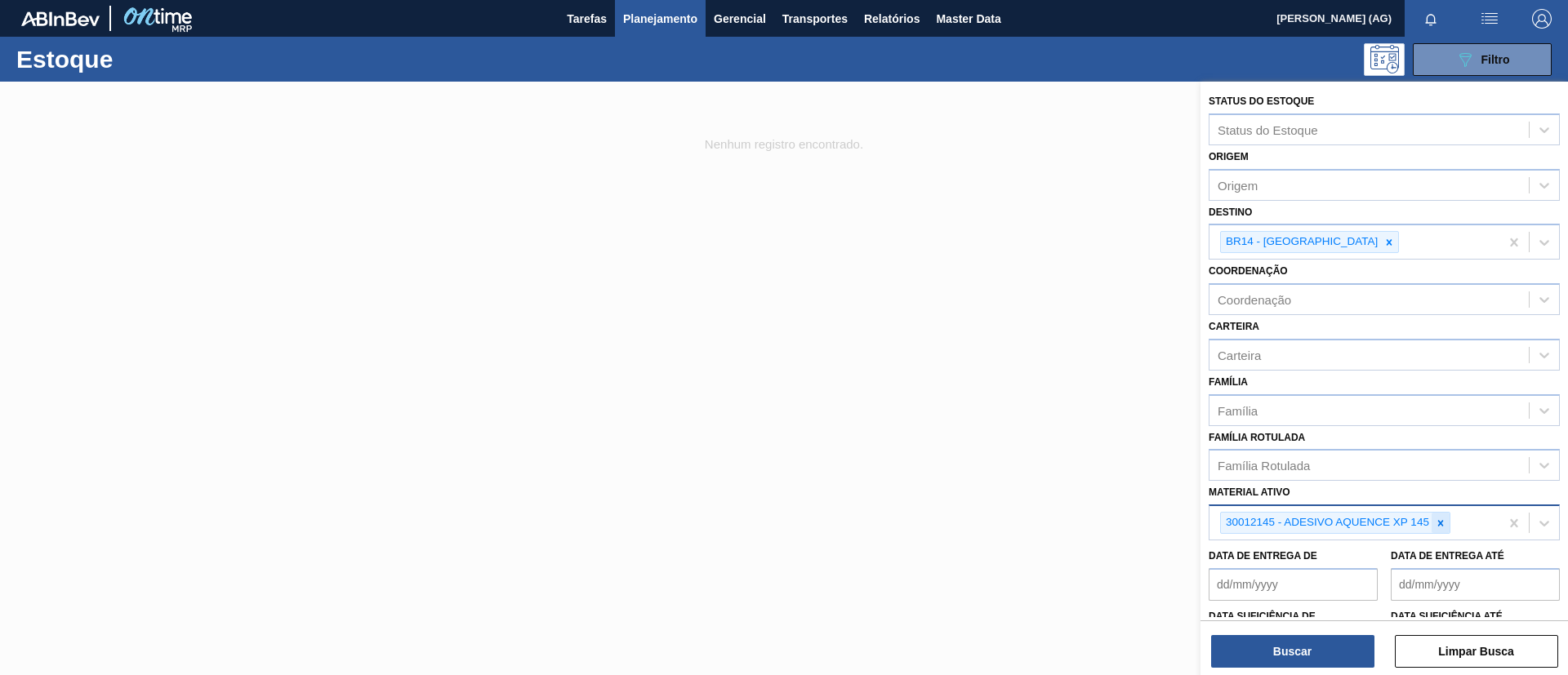
click at [1441, 528] on icon at bounding box center [1440, 523] width 12 height 12
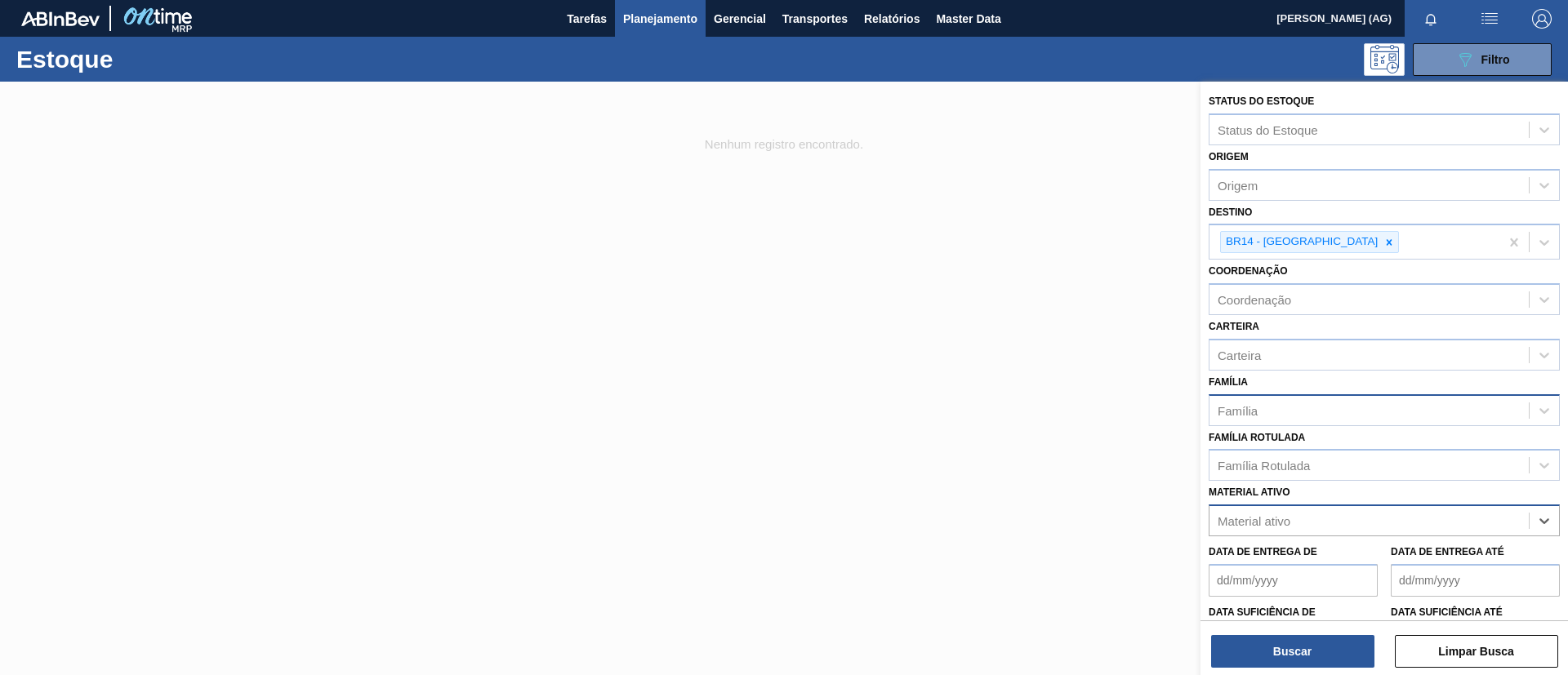
click at [1268, 409] on div "Família" at bounding box center [1368, 409] width 319 height 23
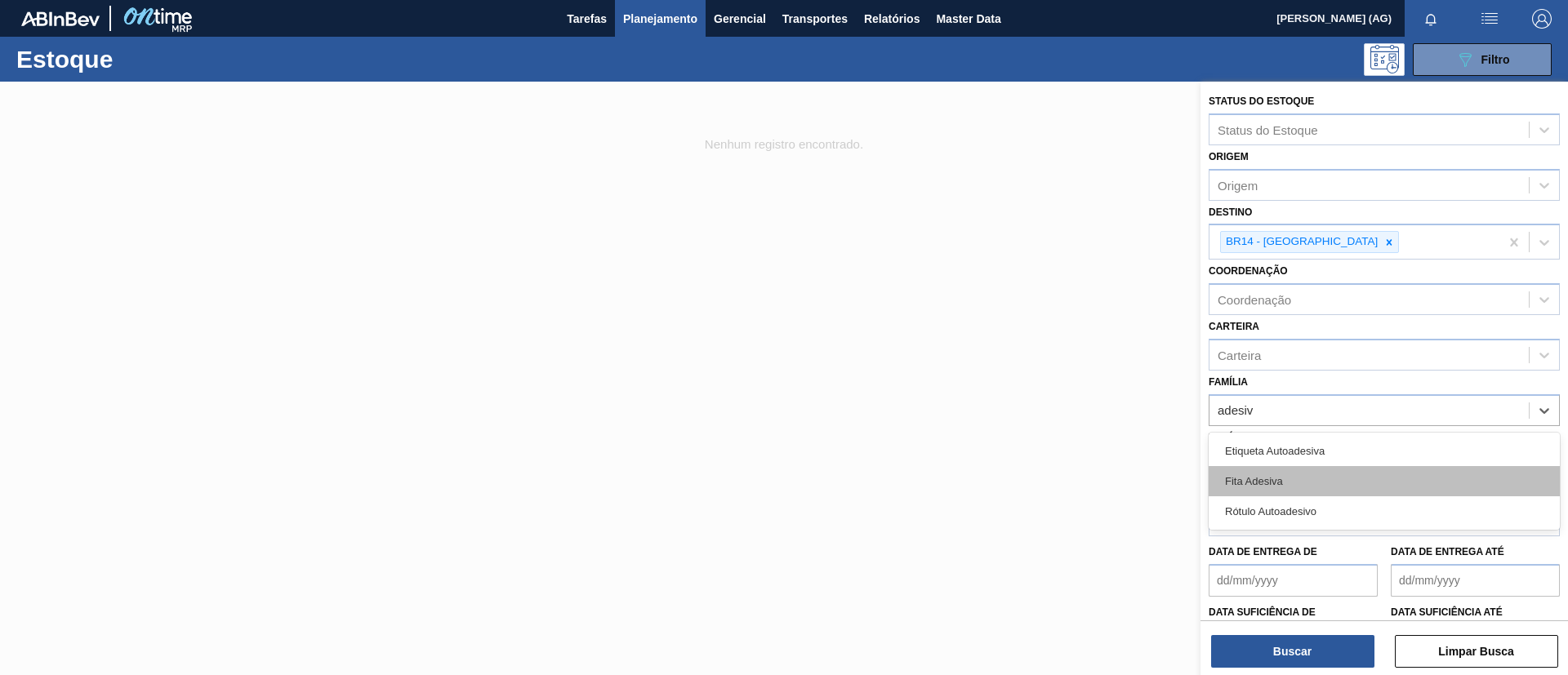
type input "adesivo"
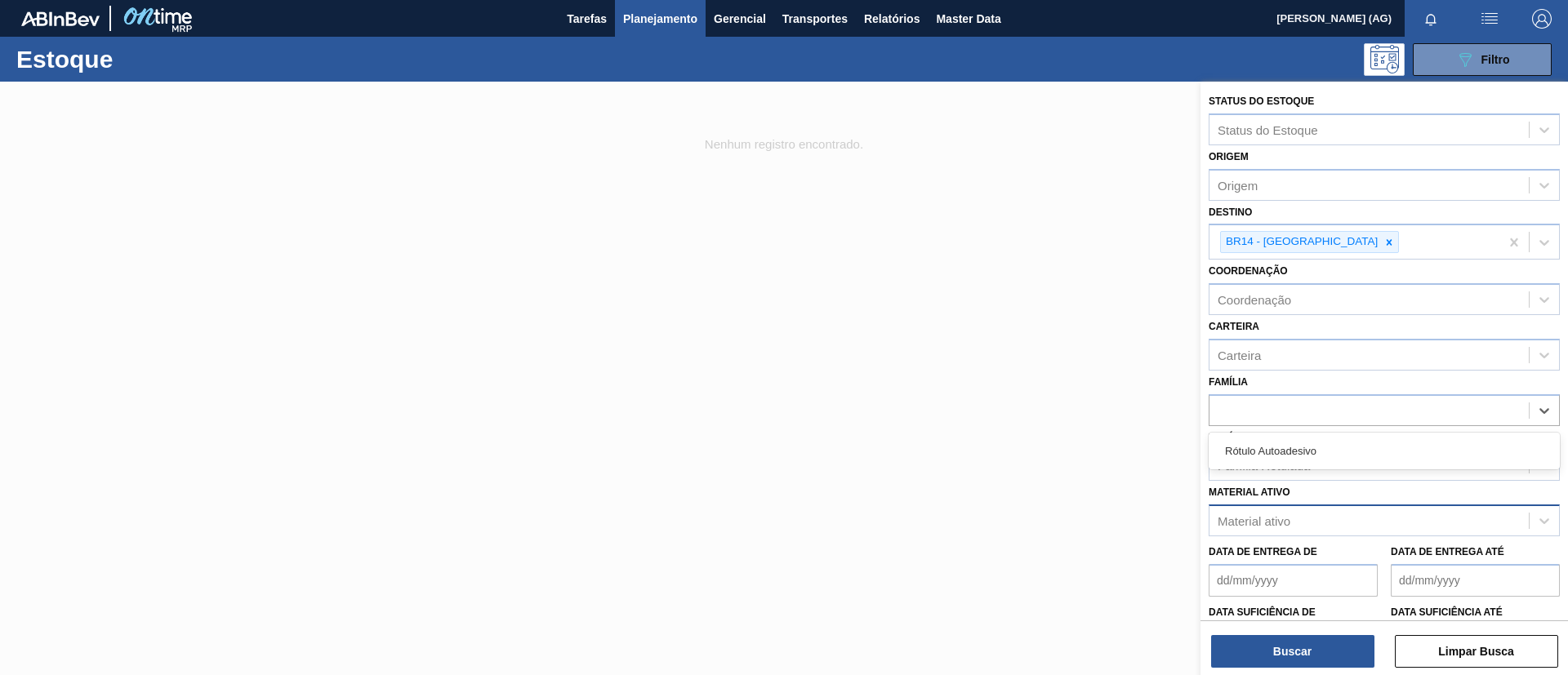
drag, startPoint x: 1300, startPoint y: 414, endPoint x: 1112, endPoint y: 395, distance: 189.0
click at [1200, 395] on div "Status do Estoque Status do Estoque Origem Origem Destino BR14 - [GEOGRAPHIC_DA…" at bounding box center [1384, 419] width 368 height 675
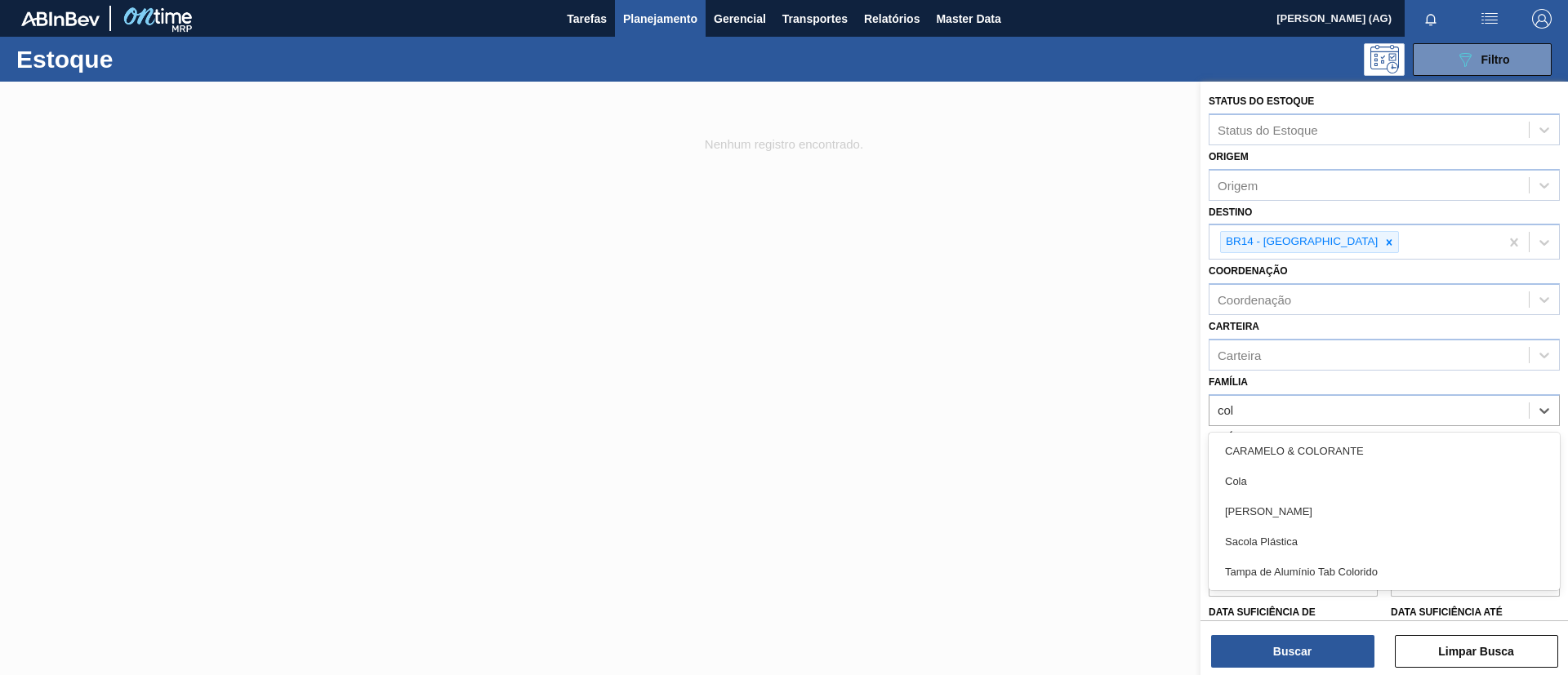
type input "cola"
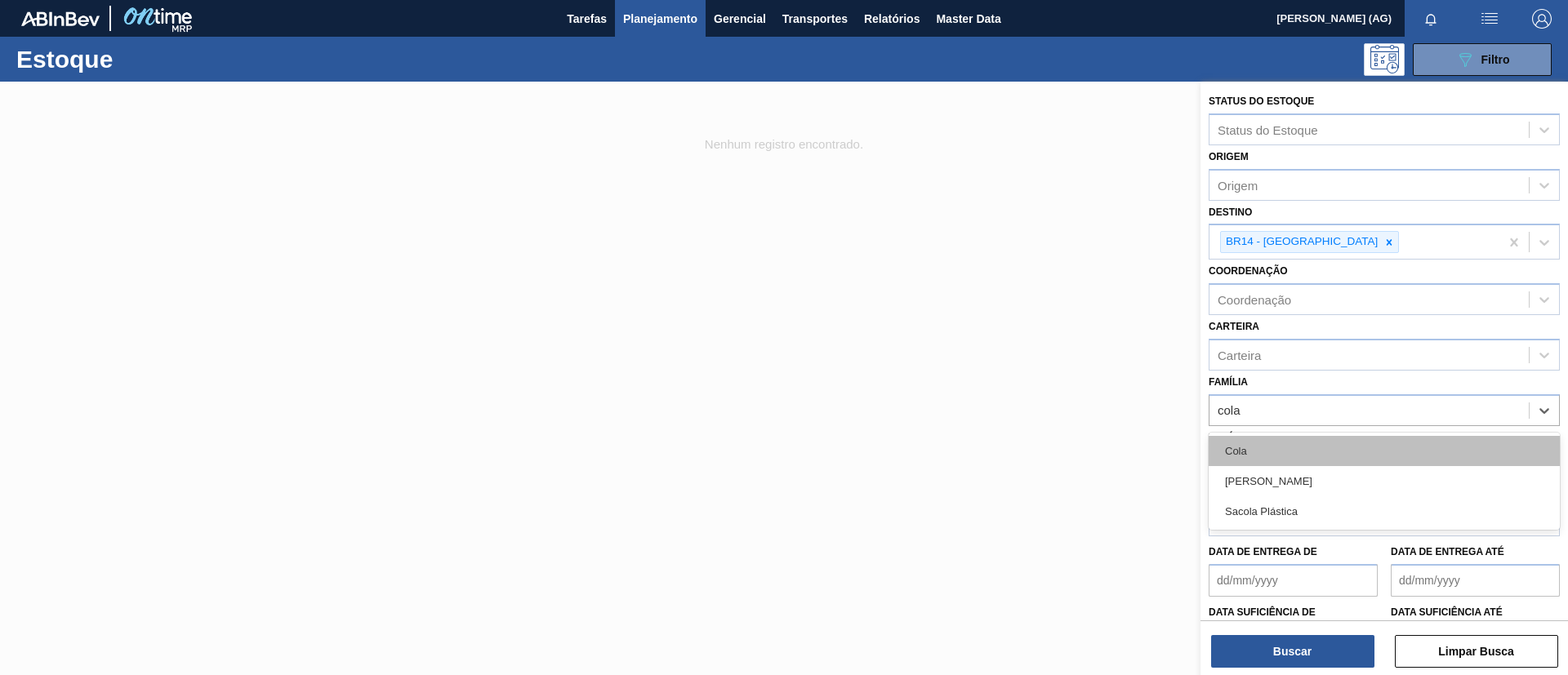
click at [1295, 453] on div "Cola" at bounding box center [1384, 450] width 351 height 30
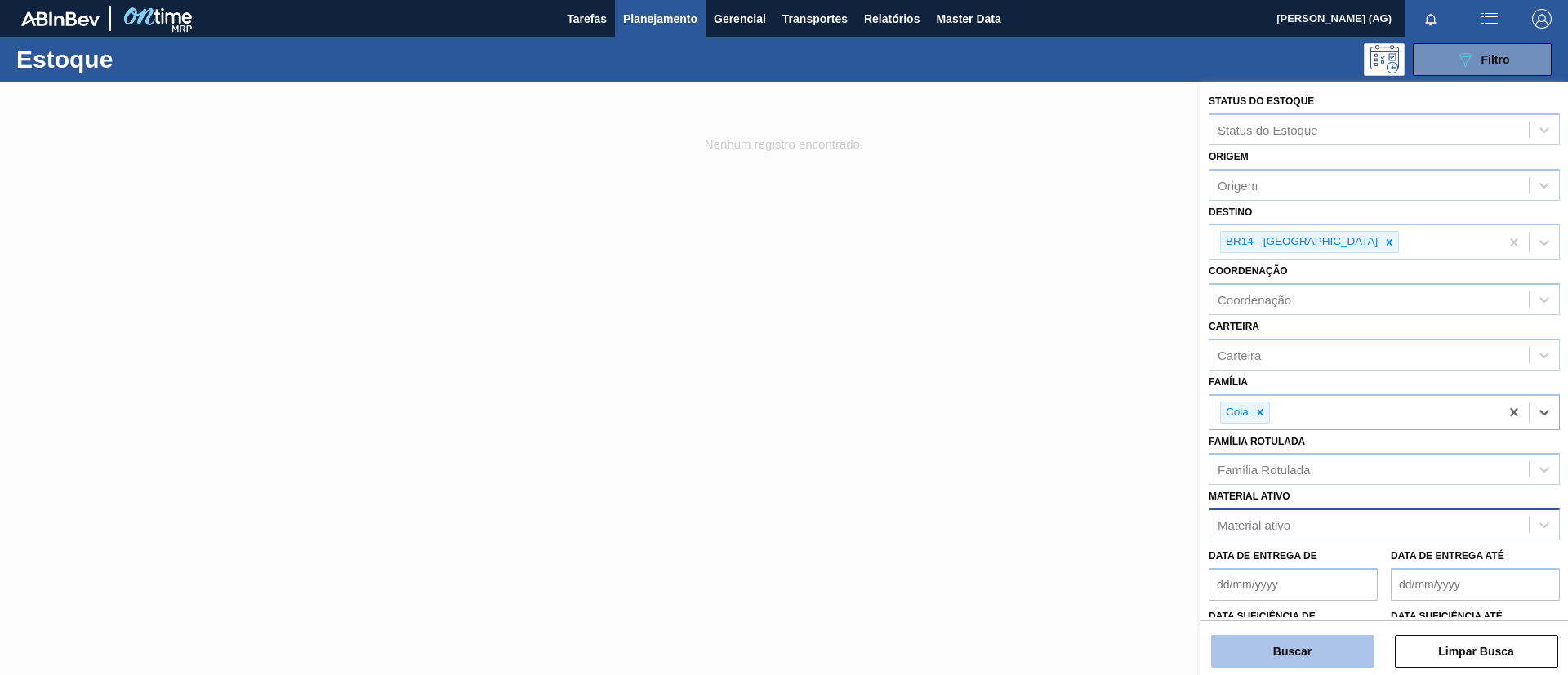
click at [1320, 641] on button "Buscar" at bounding box center [1293, 652] width 164 height 33
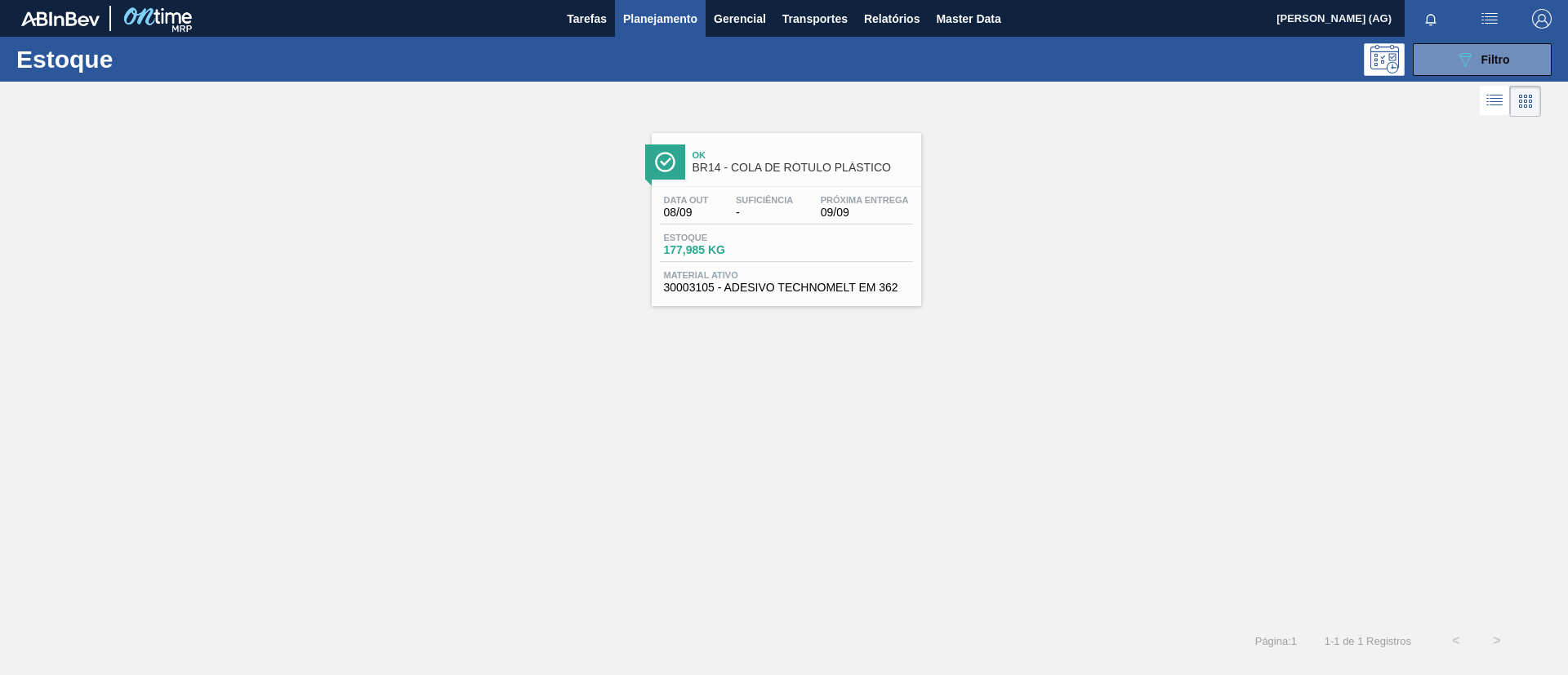
click at [686, 162] on div "Ok BR14 - COLA DE RÓTULO PLÁSTICO" at bounding box center [785, 160] width 270 height 37
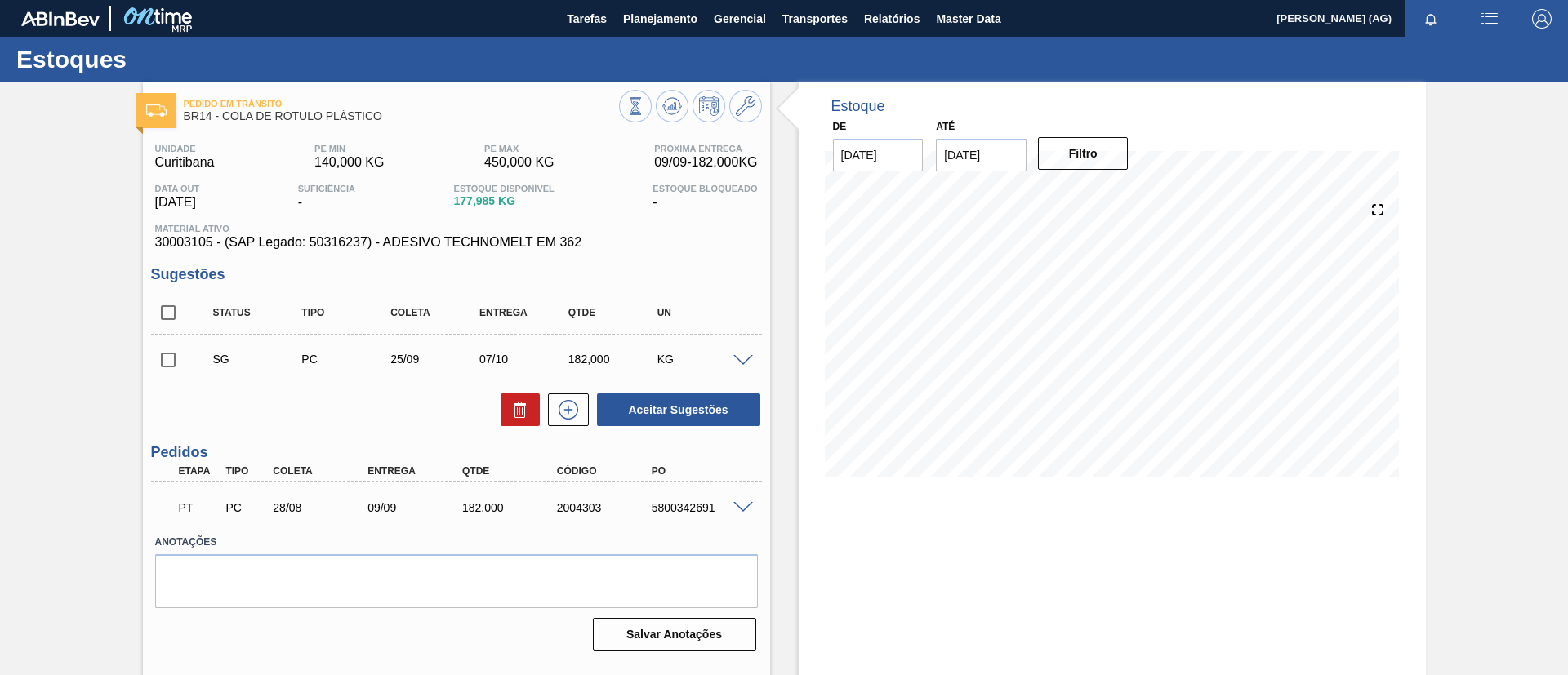
click at [727, 508] on div "PT PC 28/08 09/09 182,000 2004303 5800342691" at bounding box center [456, 506] width 611 height 41
click at [739, 508] on span at bounding box center [743, 508] width 19 height 13
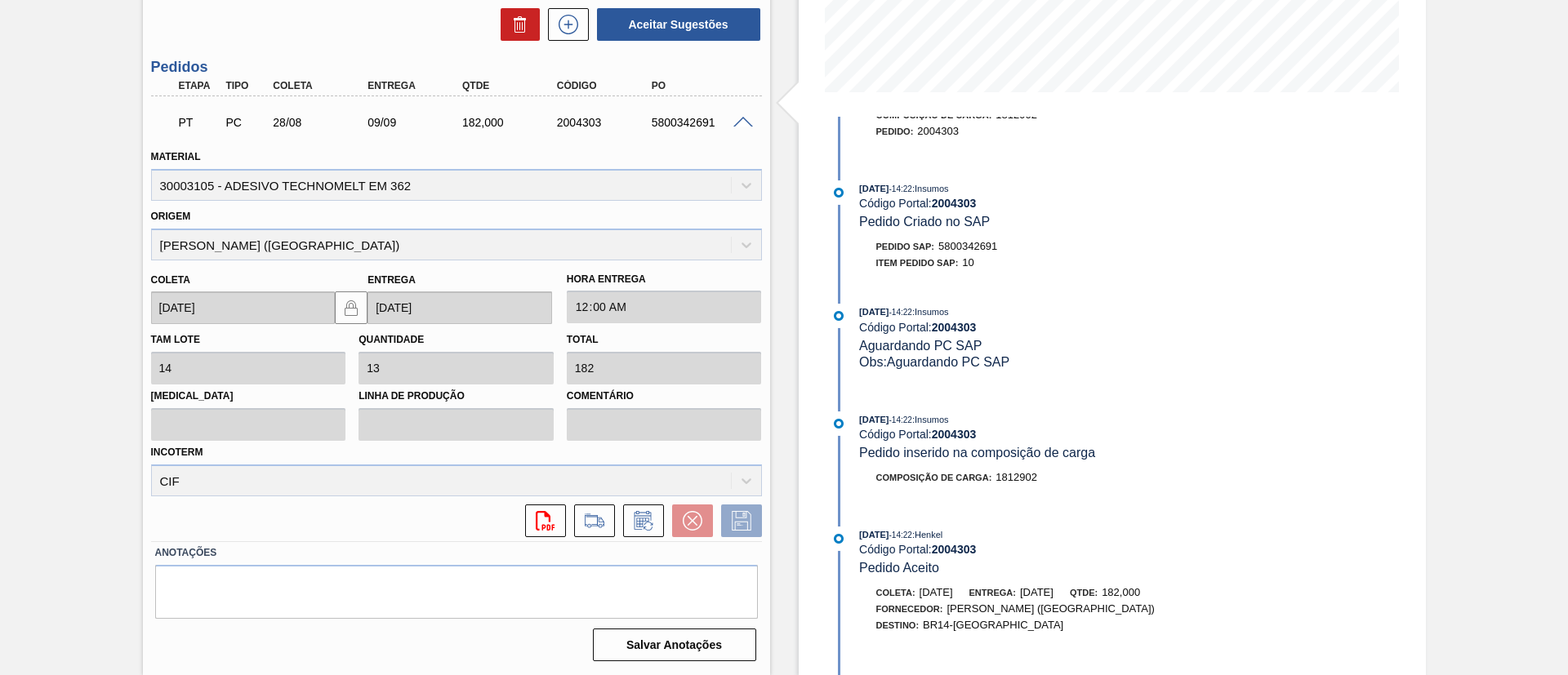
scroll to position [962, 0]
